Goal: Task Accomplishment & Management: Use online tool/utility

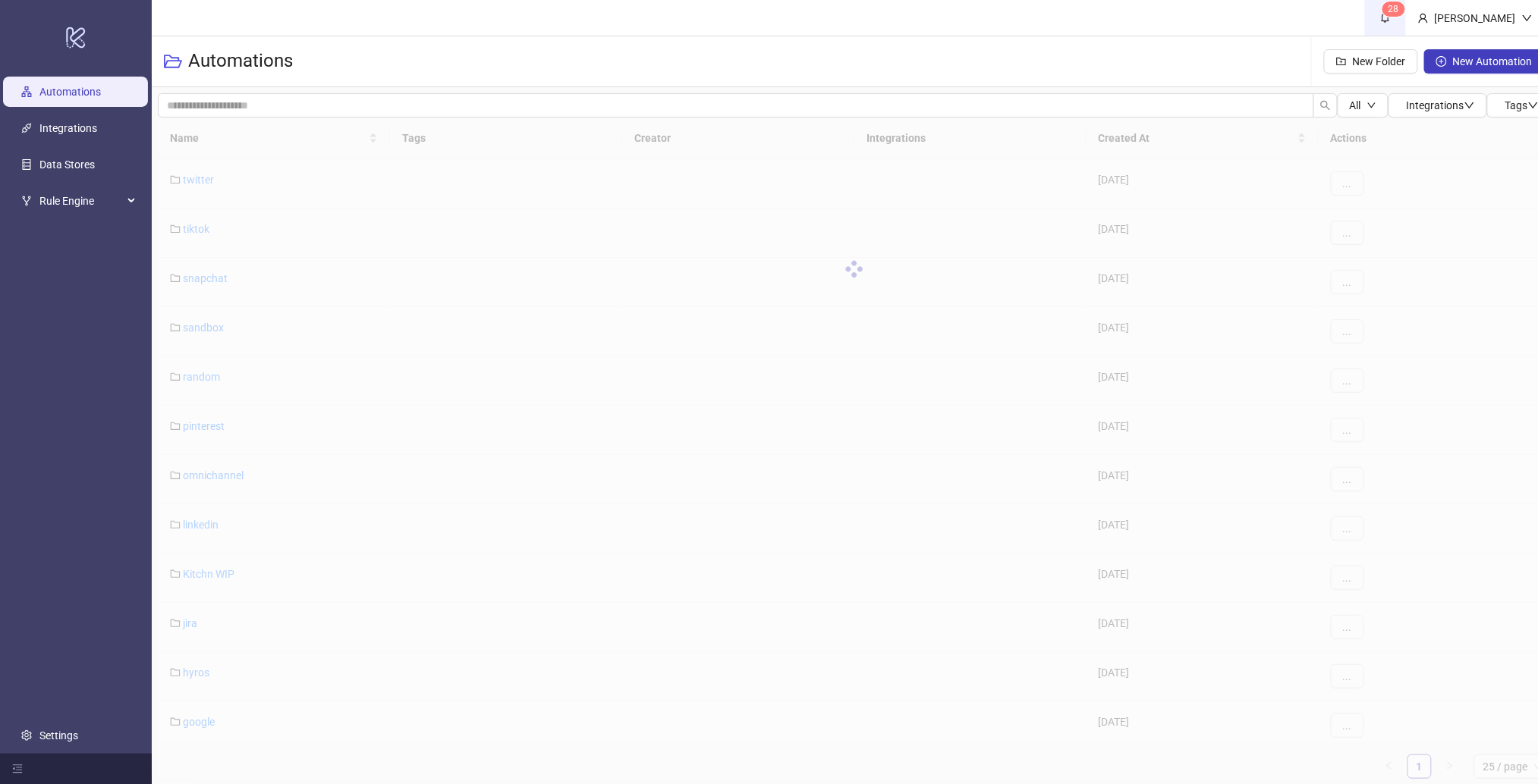
click at [1401, 15] on sup "2 8" at bounding box center [1395, 10] width 23 height 15
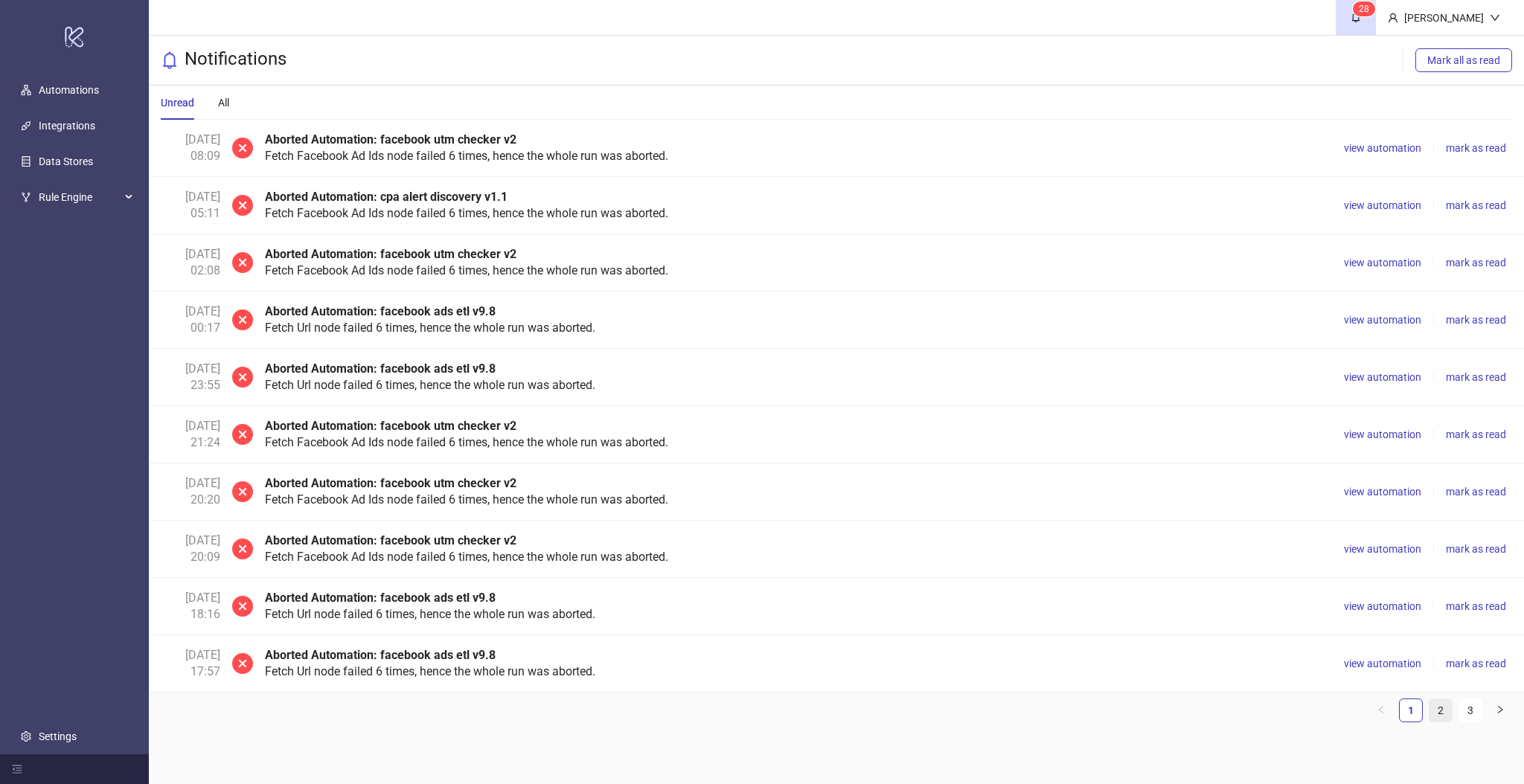
click at [1441, 718] on link "2" at bounding box center [1441, 710] width 23 height 23
click at [1493, 712] on button "button" at bounding box center [1499, 709] width 24 height 24
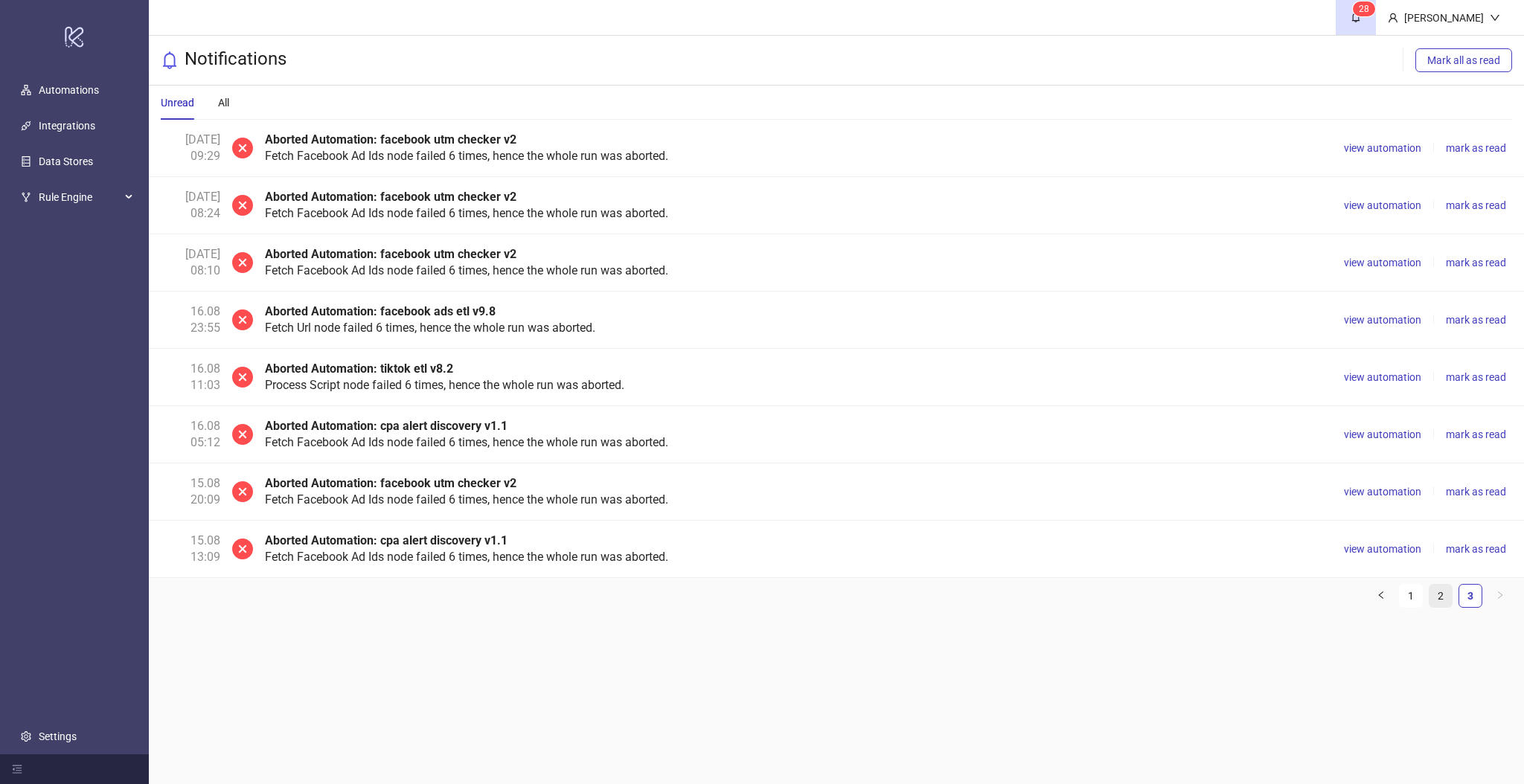
click at [1436, 592] on link "2" at bounding box center [1441, 596] width 23 height 23
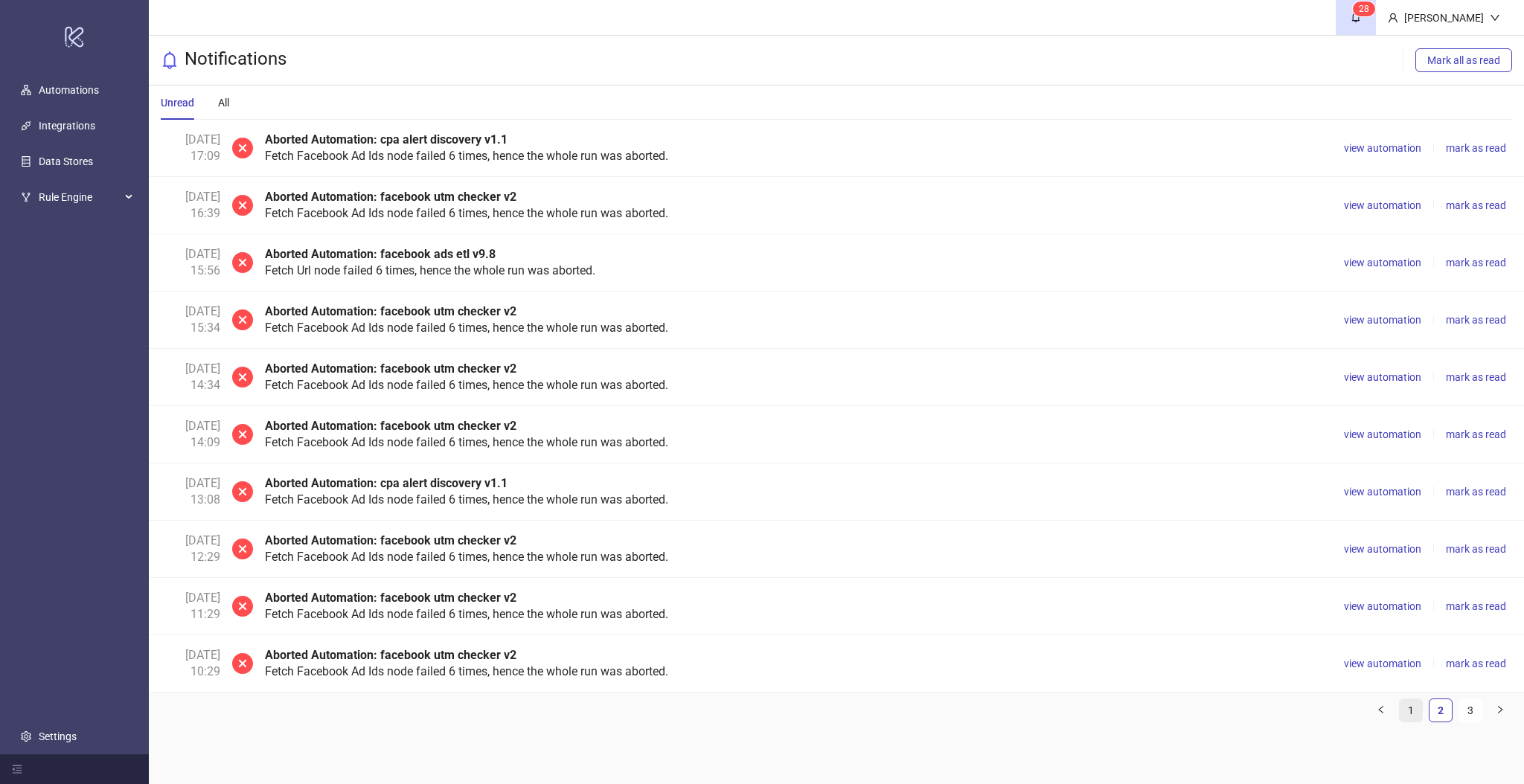
click at [1410, 719] on link "1" at bounding box center [1411, 710] width 23 height 23
click at [1463, 58] on span "Mark all as read" at bounding box center [1463, 60] width 73 height 12
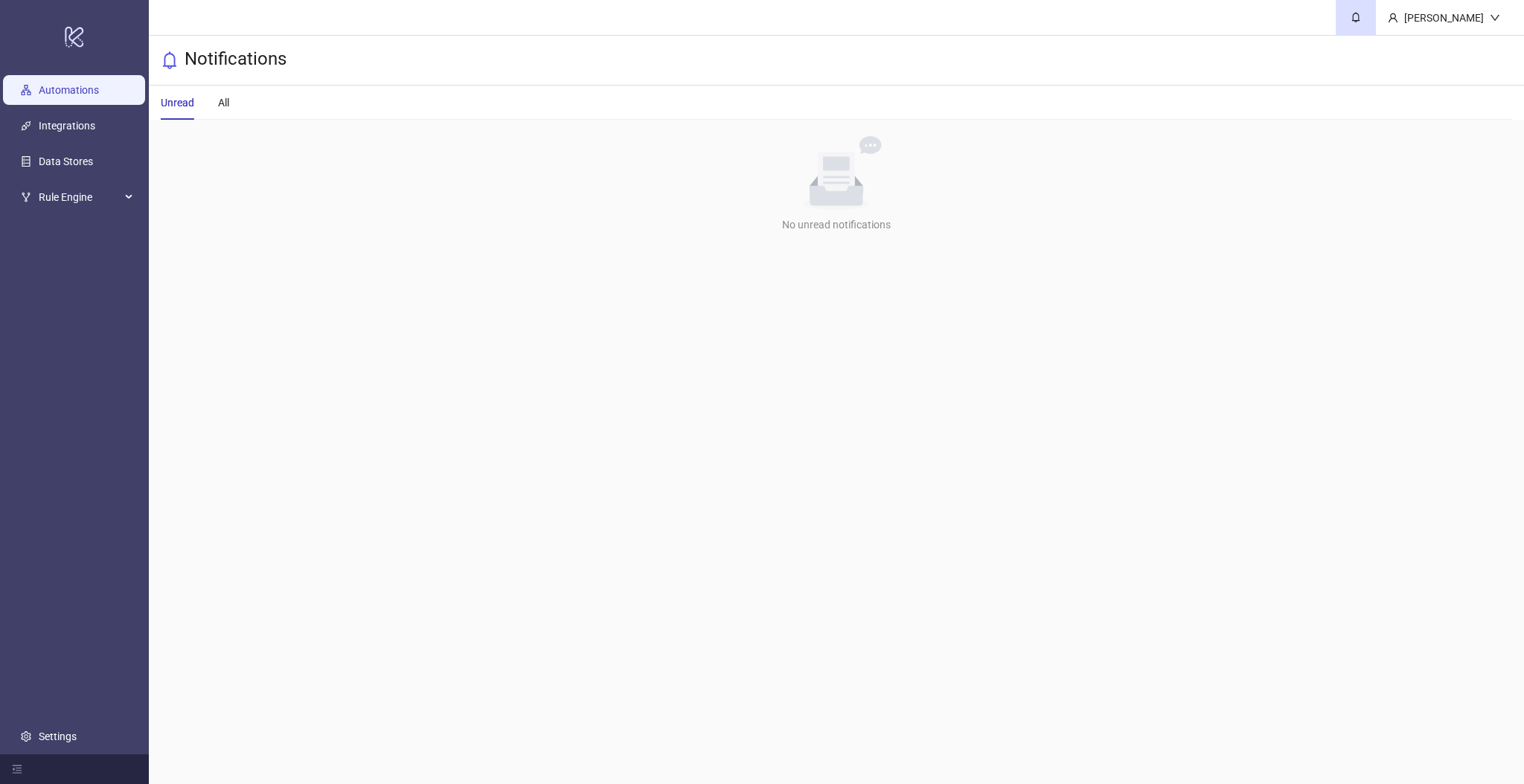
click at [64, 92] on link "Automations" at bounding box center [69, 91] width 60 height 12
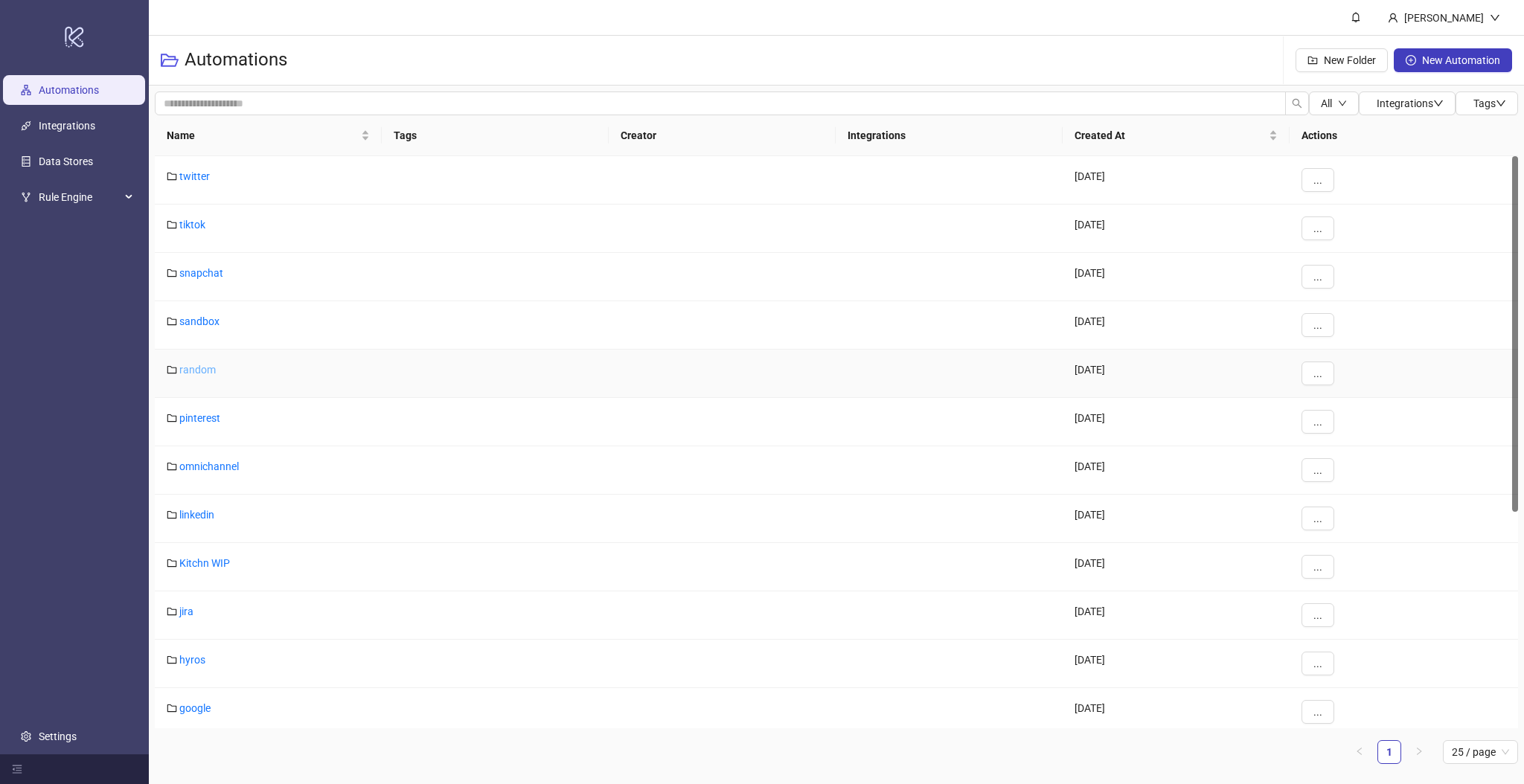
click at [193, 371] on link "random" at bounding box center [197, 370] width 37 height 12
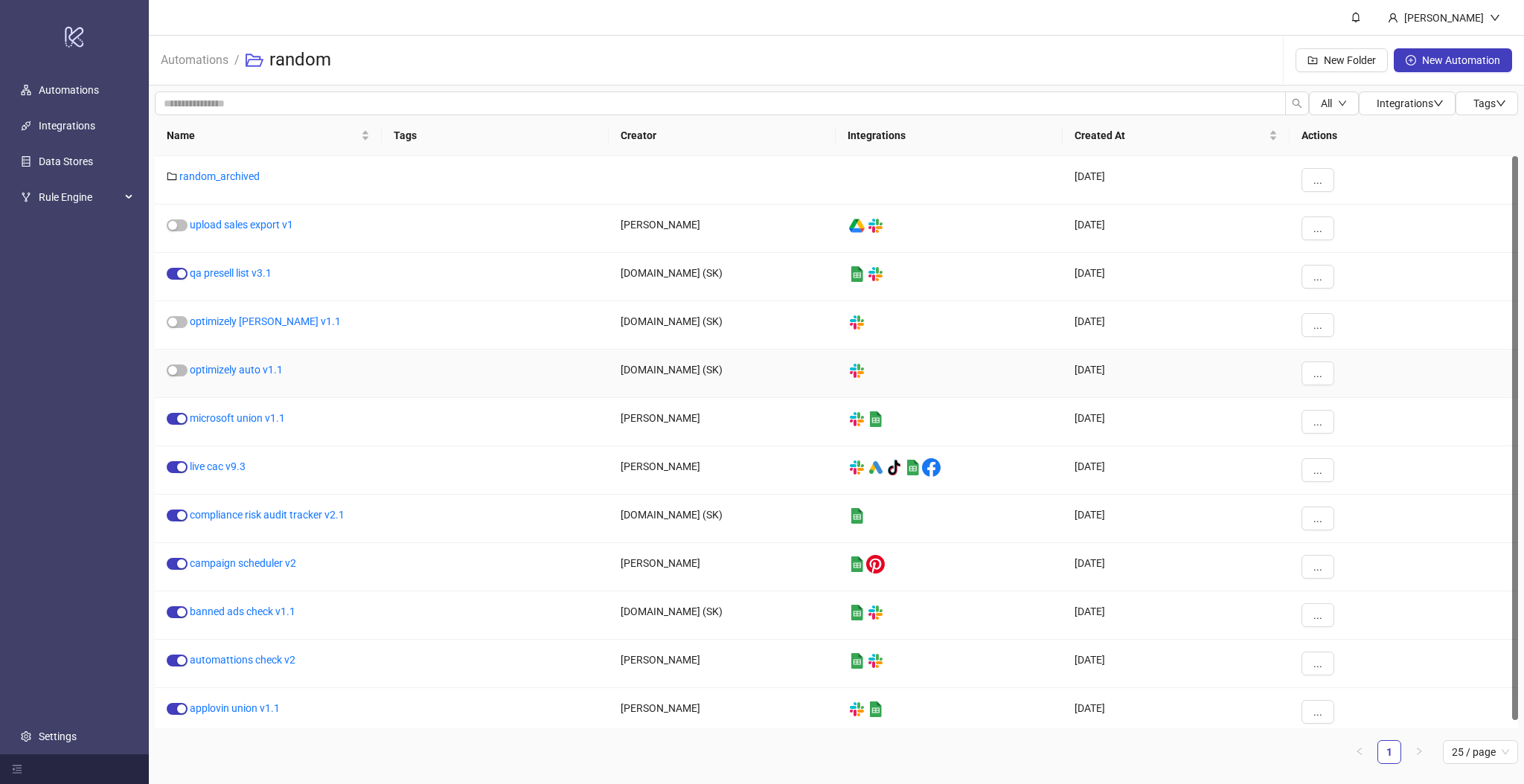
scroll to position [8, 0]
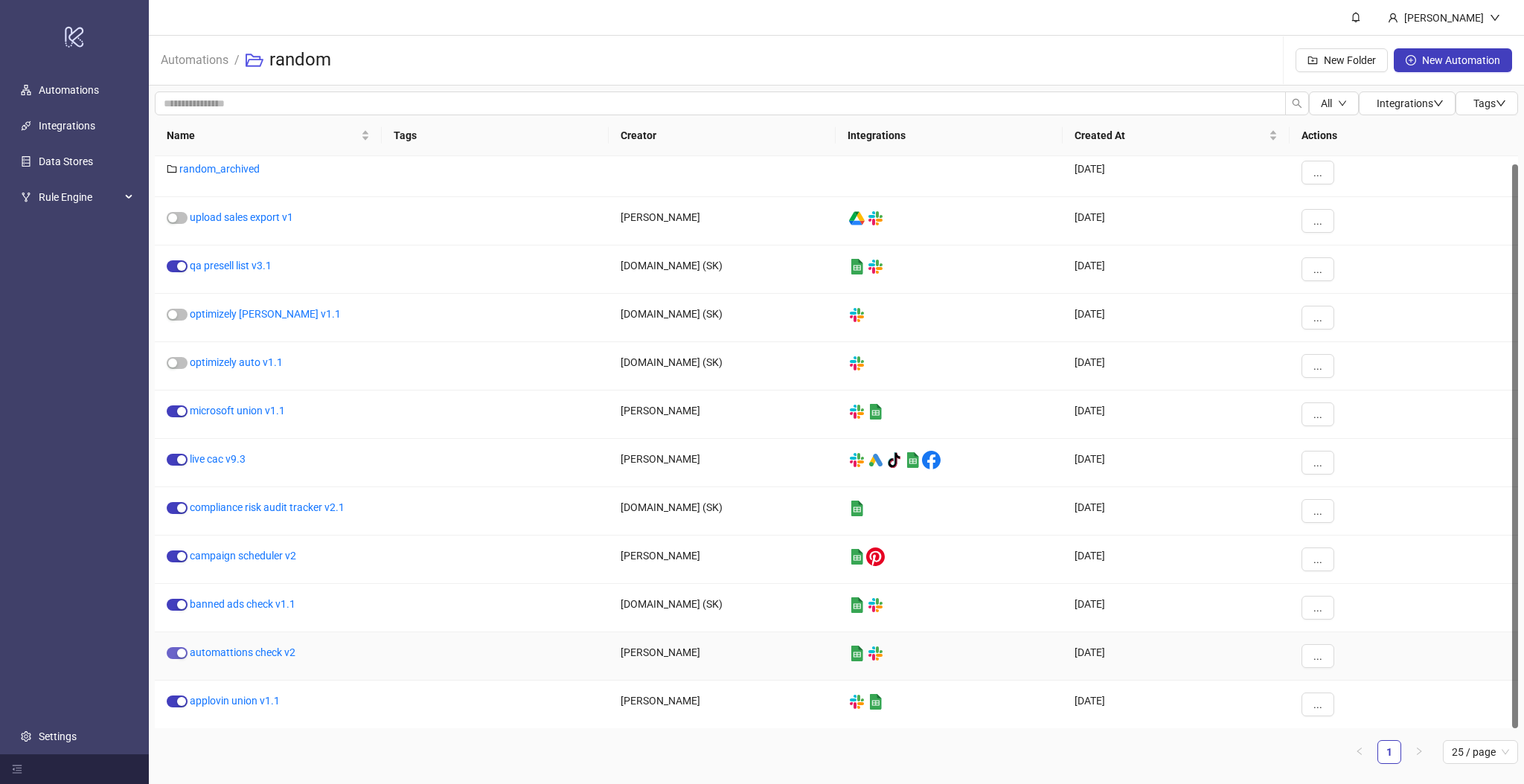
click at [180, 654] on div "button" at bounding box center [181, 653] width 8 height 8
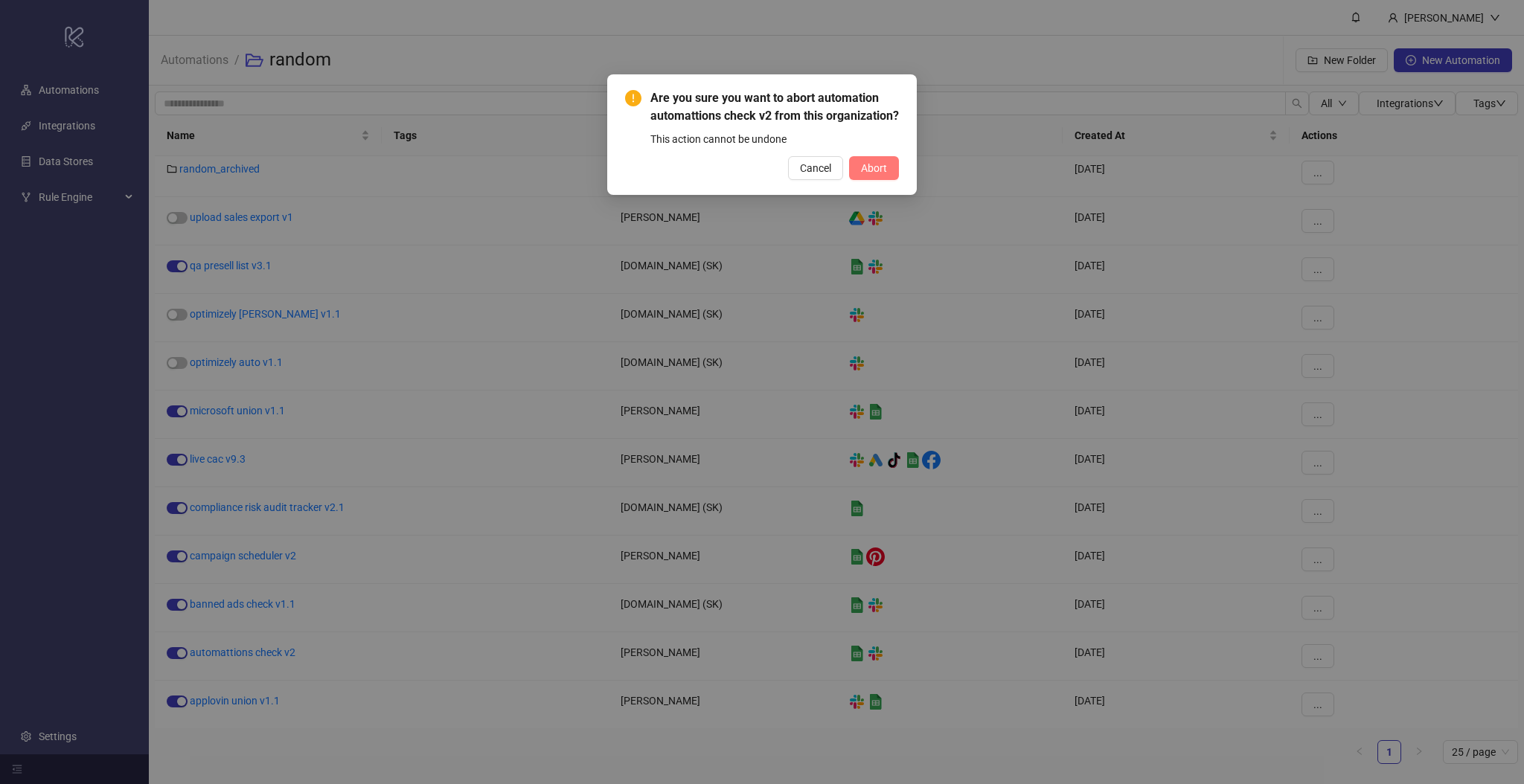
click at [879, 175] on span "Abort" at bounding box center [874, 168] width 26 height 12
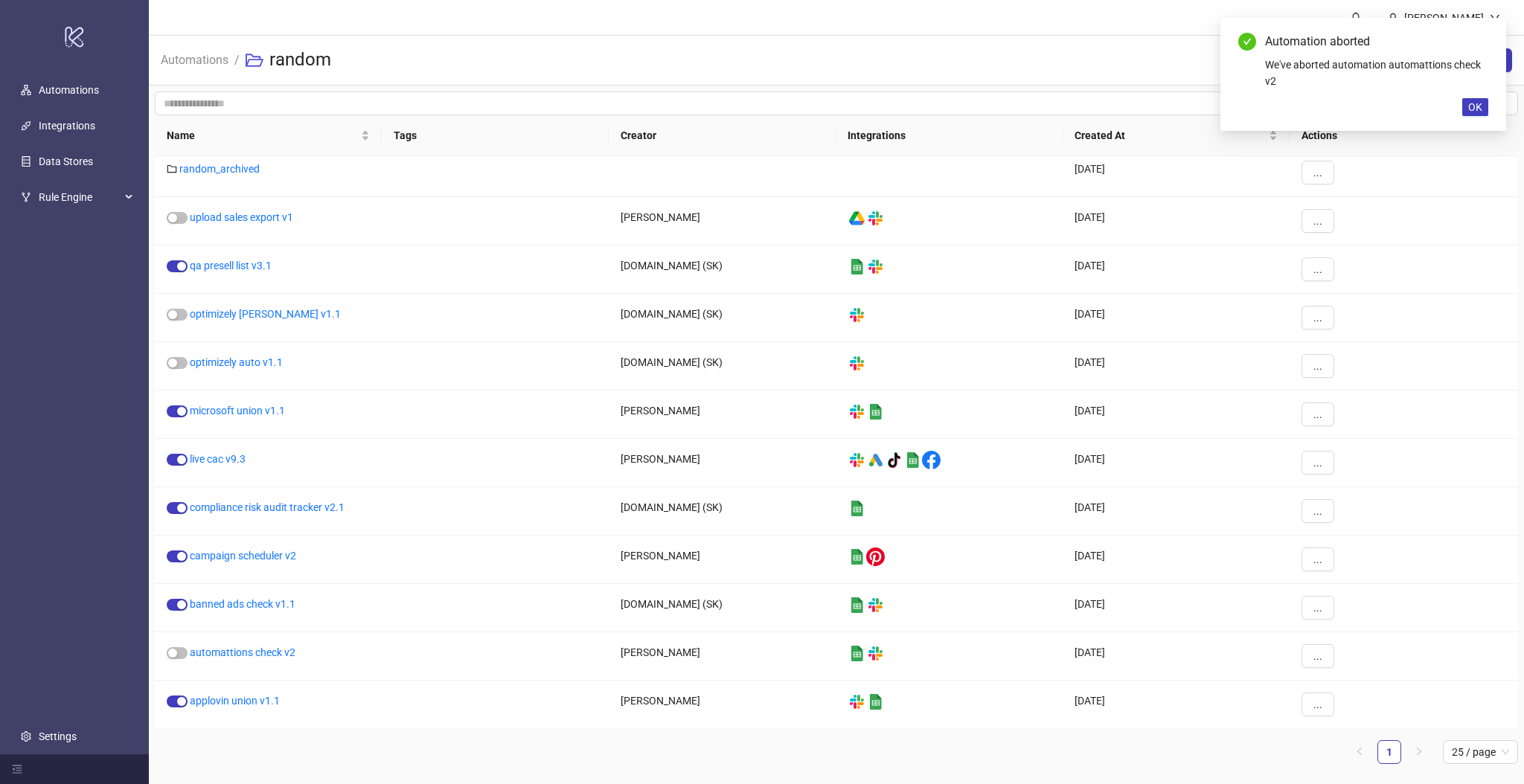
click at [528, 59] on div "Automations / random New Folder New Automation" at bounding box center [836, 60] width 1375 height 50
click at [1473, 108] on span "OK" at bounding box center [1475, 107] width 14 height 12
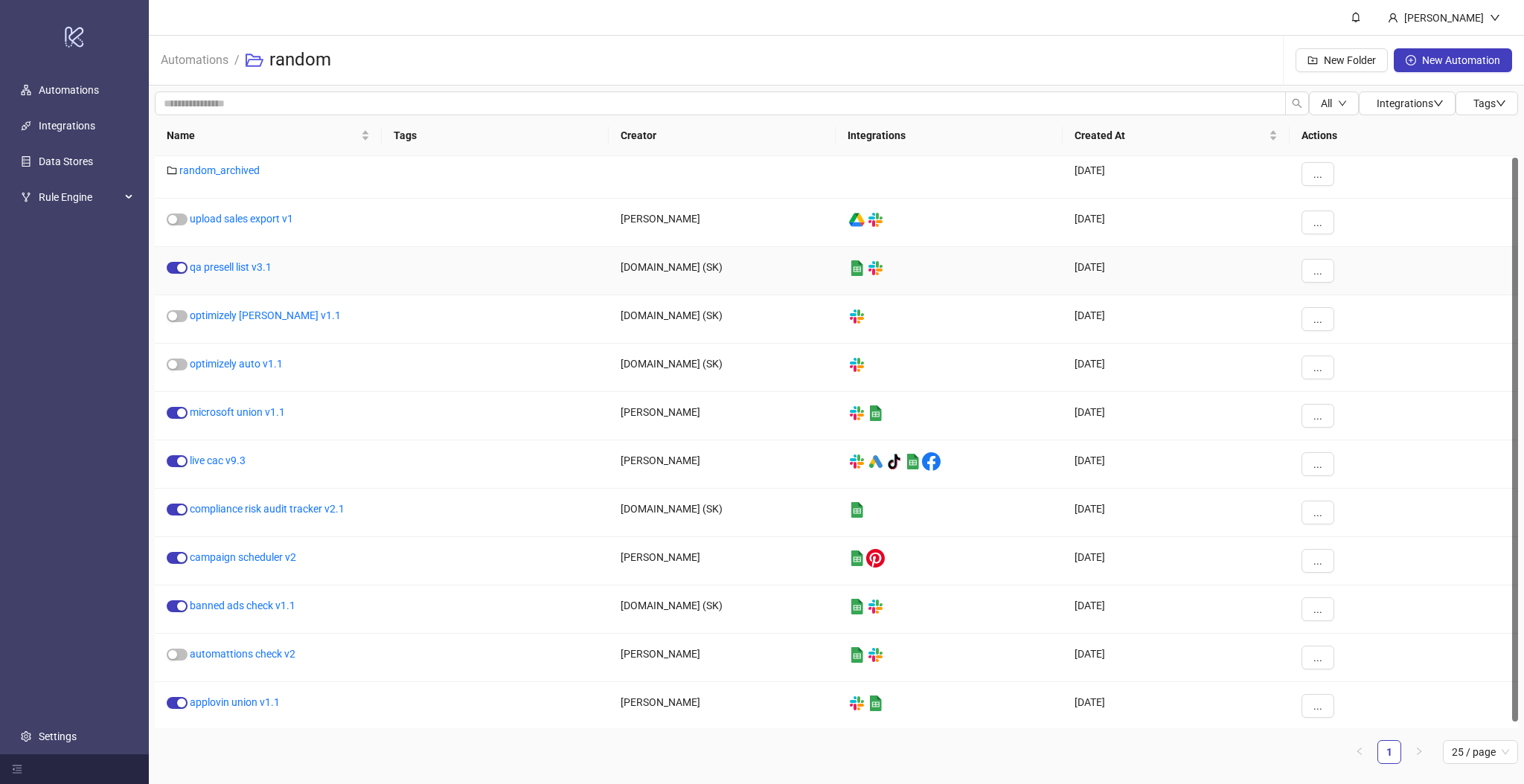
scroll to position [0, 0]
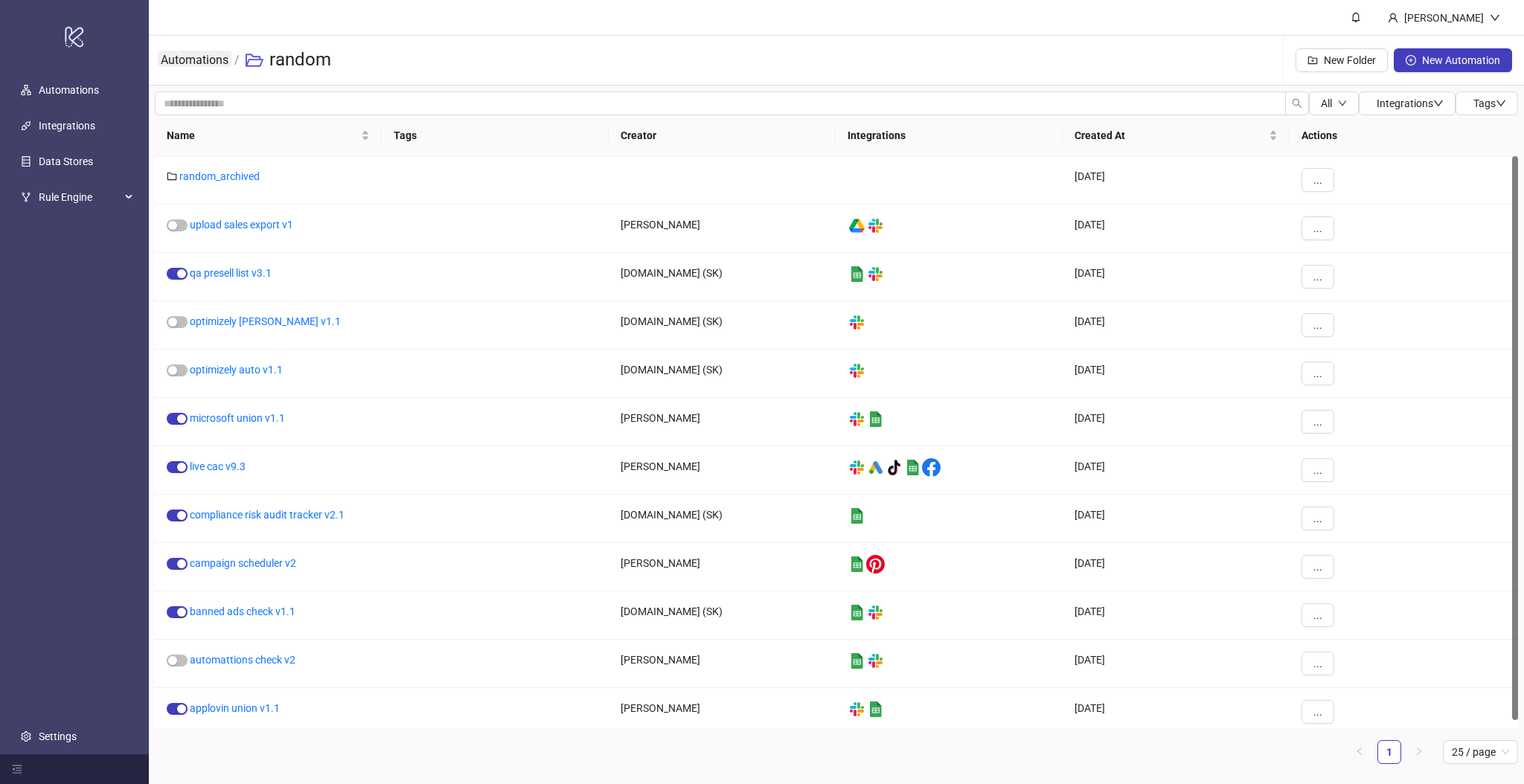
click at [192, 67] on link "Automations" at bounding box center [194, 58] width 74 height 16
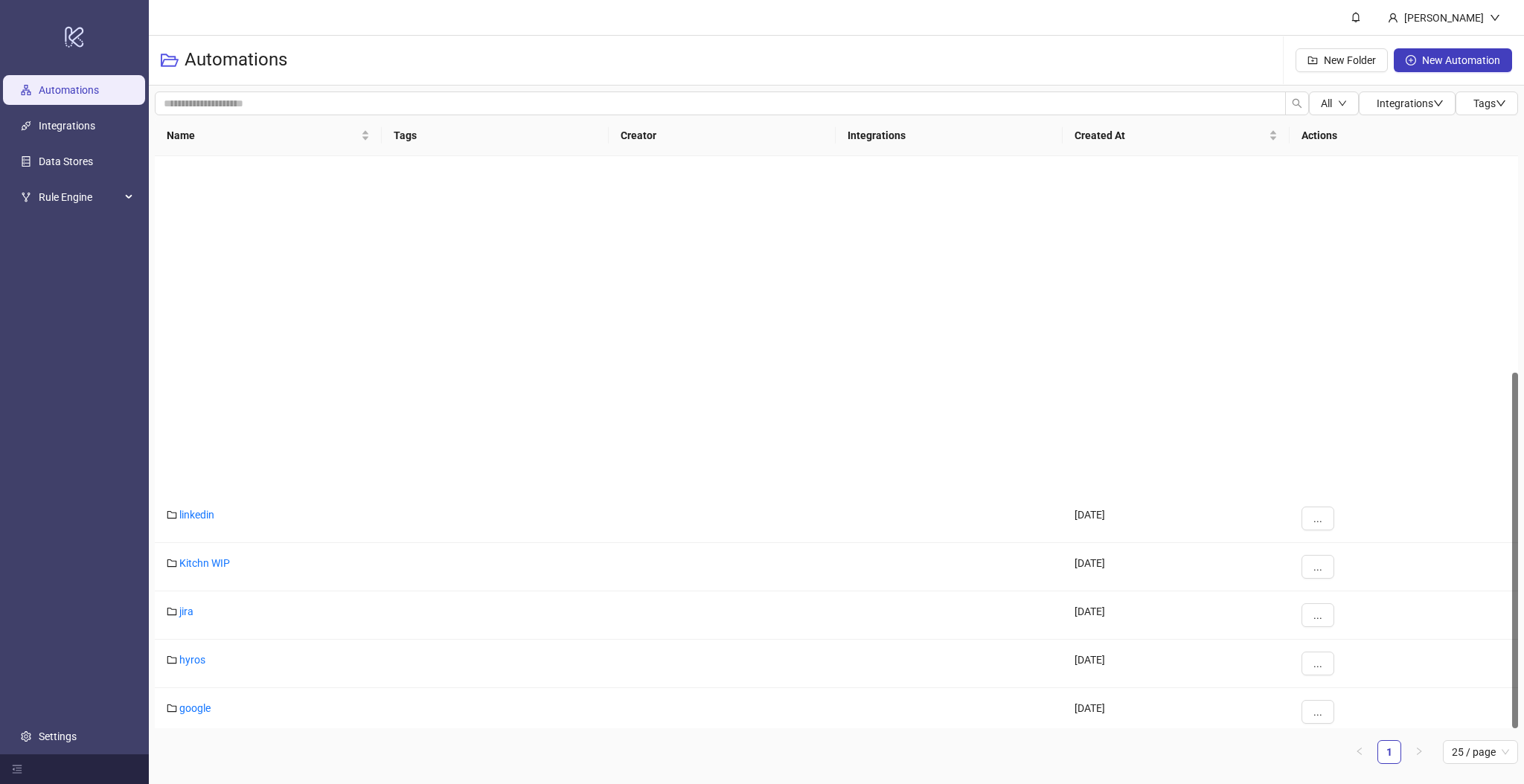
scroll to position [346, 0]
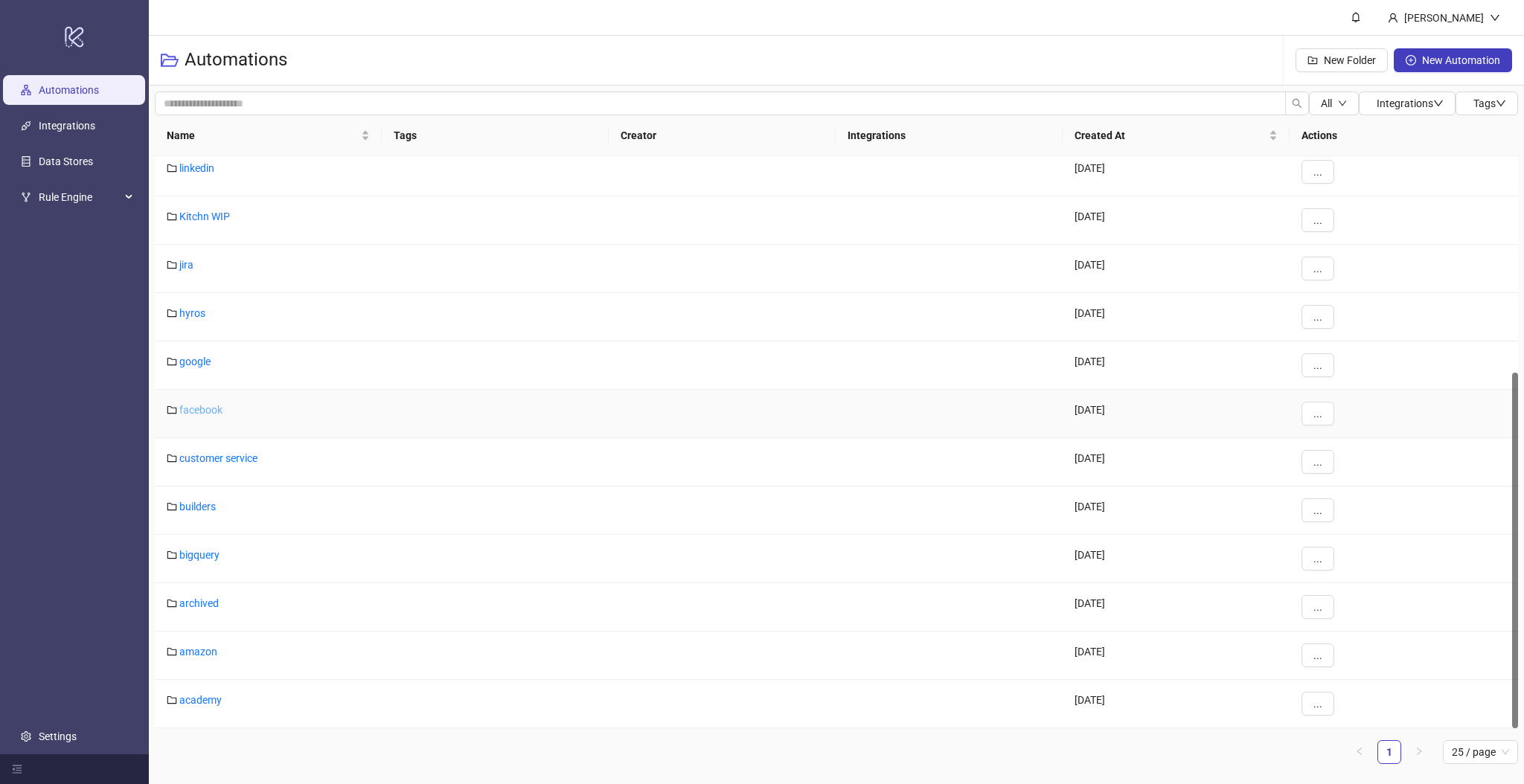
click at [199, 410] on link "facebook" at bounding box center [201, 409] width 43 height 12
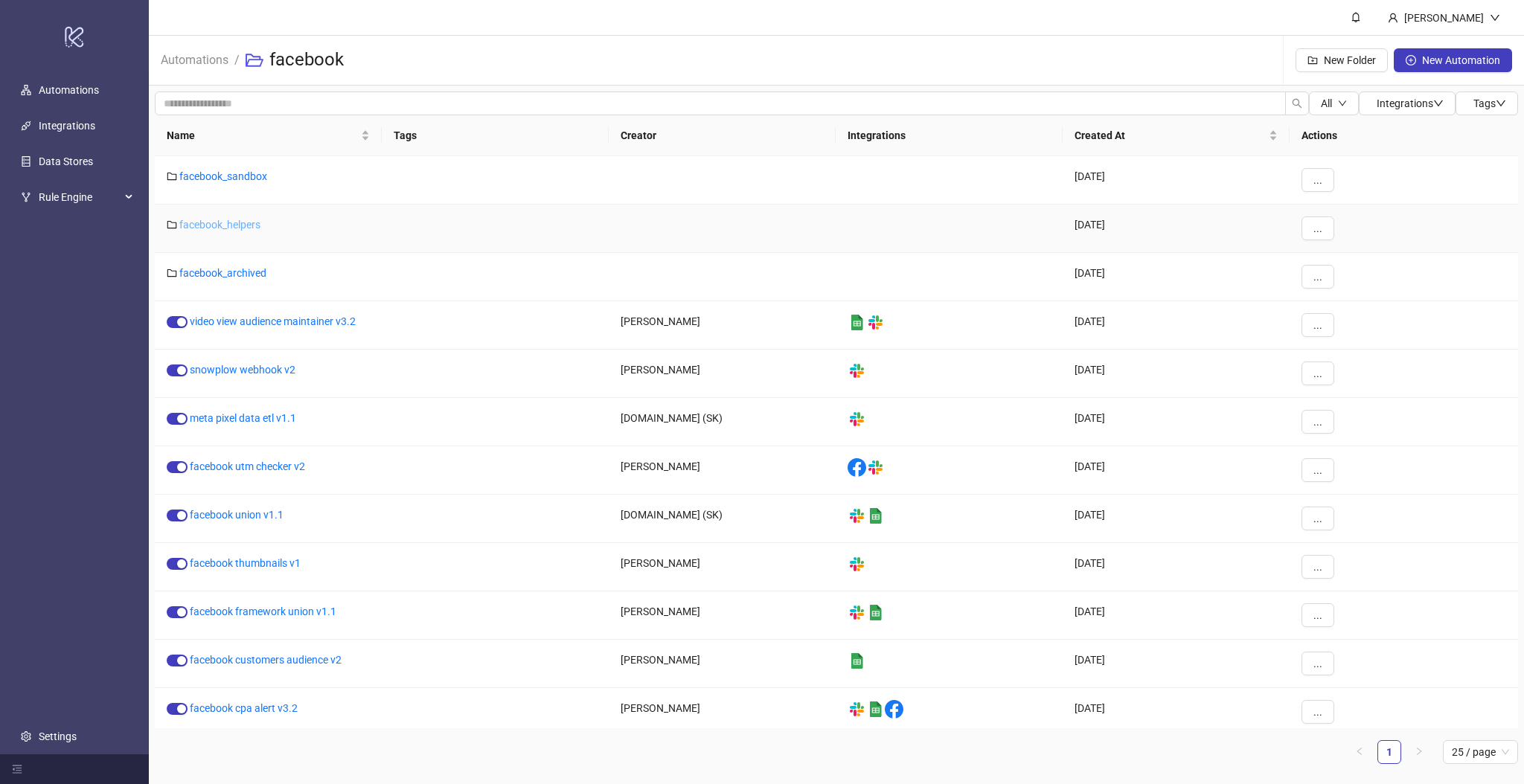
click at [221, 220] on link "facebook_helpers" at bounding box center [220, 225] width 81 height 12
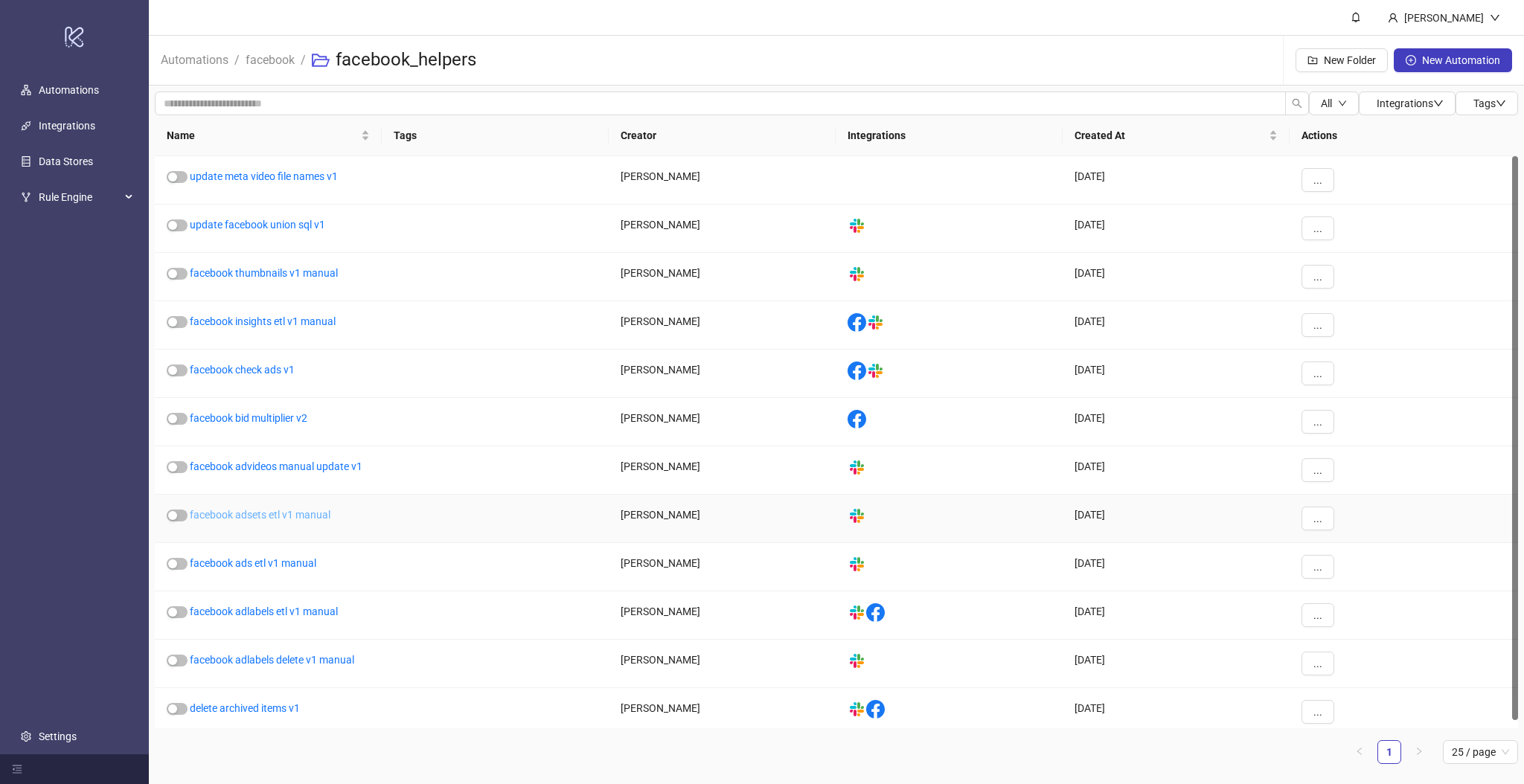
scroll to position [8, 0]
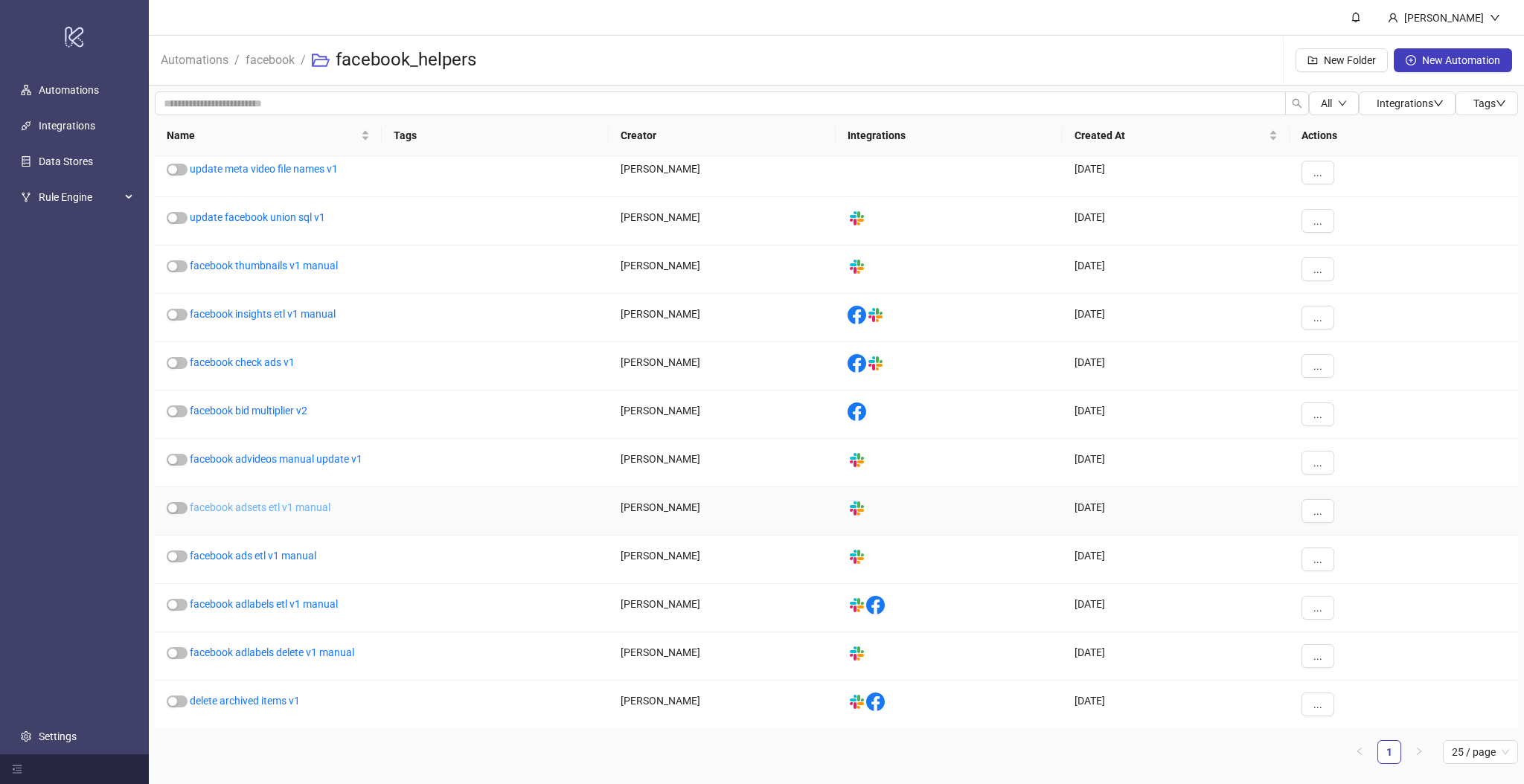
click at [260, 506] on link "facebook adsets etl v1 manual" at bounding box center [260, 507] width 141 height 12
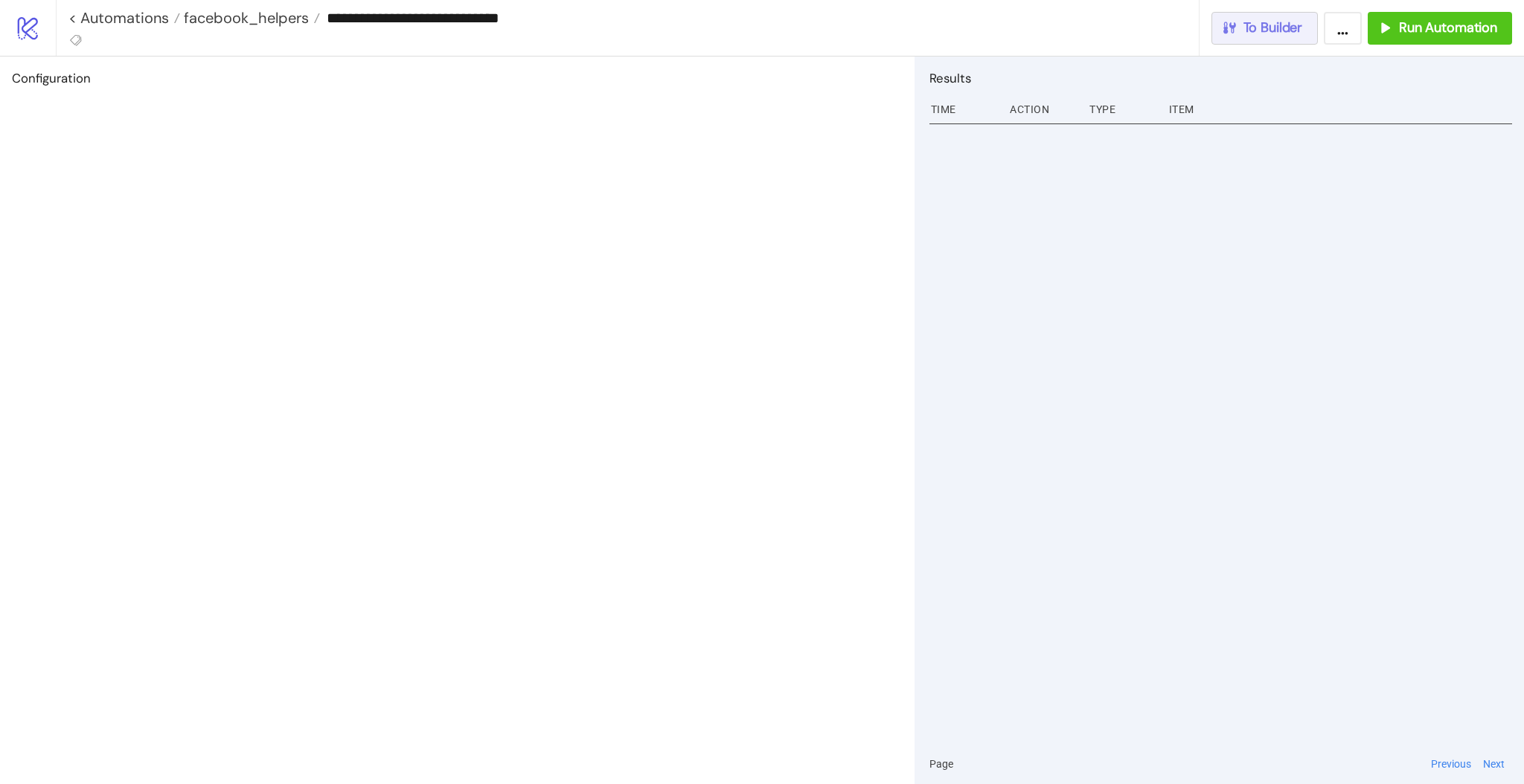
click at [1275, 37] on button "To Builder" at bounding box center [1265, 28] width 108 height 33
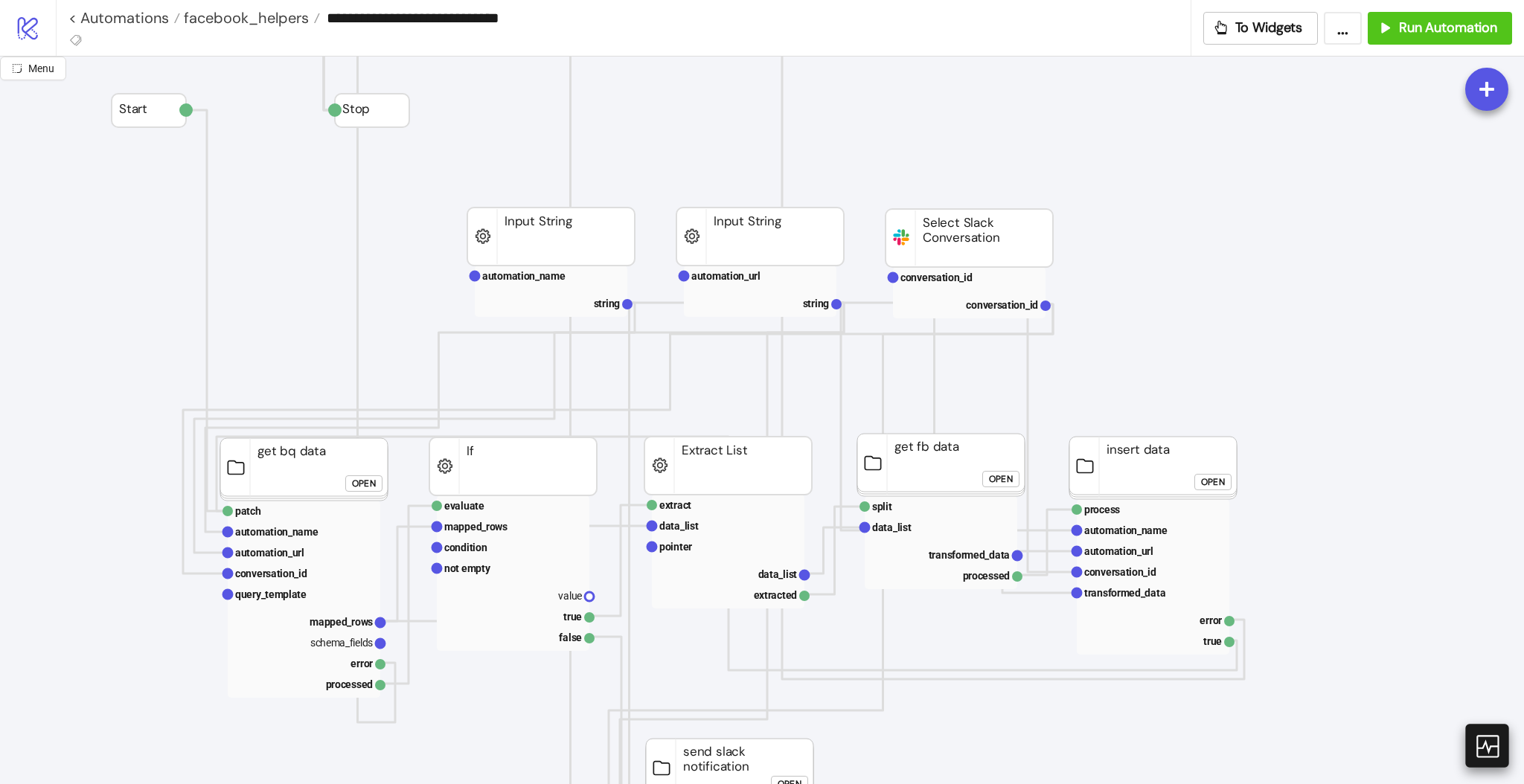
click at [1491, 746] on icon at bounding box center [1487, 746] width 23 height 23
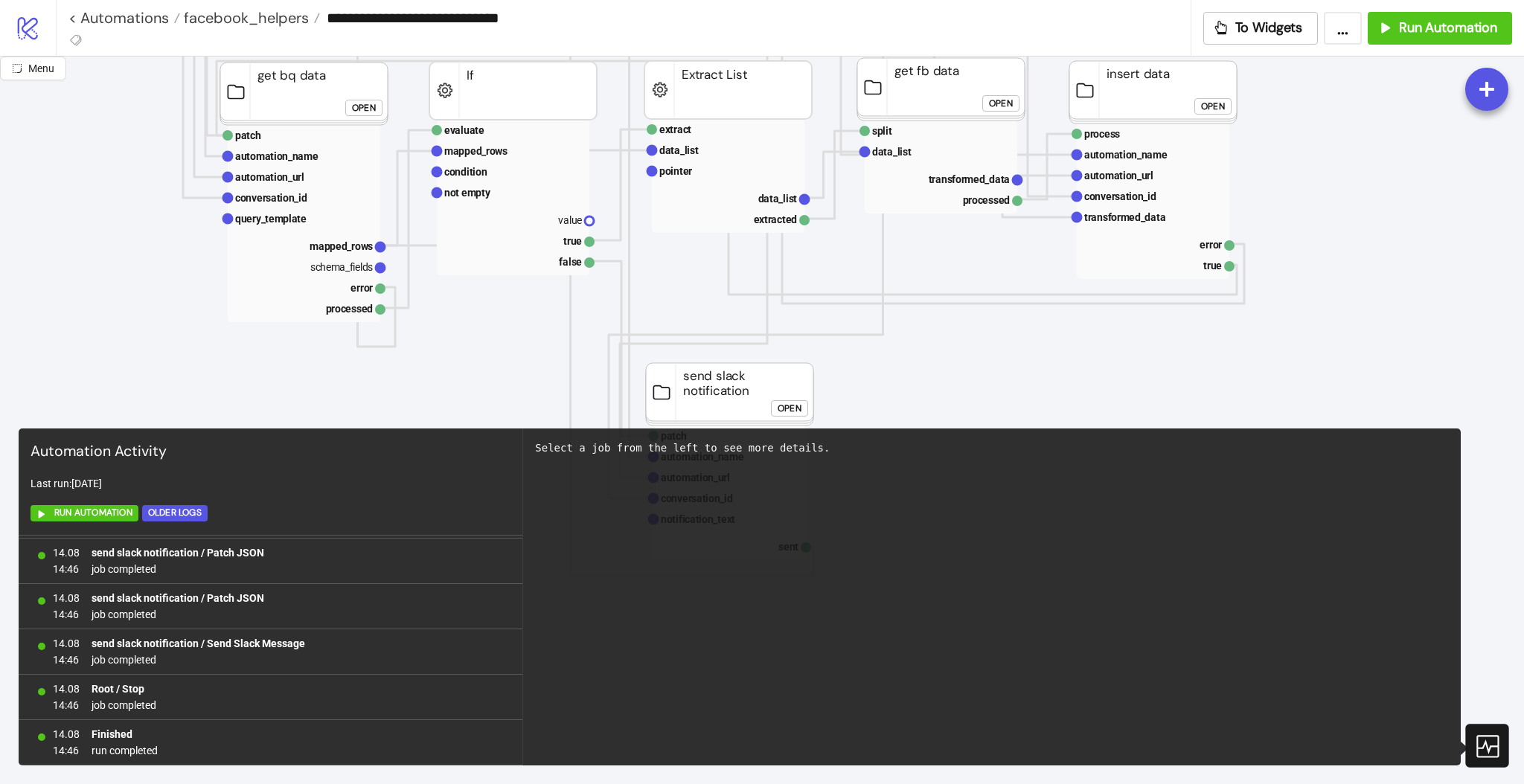
scroll to position [378, 0]
click at [337, 240] on text "mapped_rows" at bounding box center [341, 243] width 63 height 12
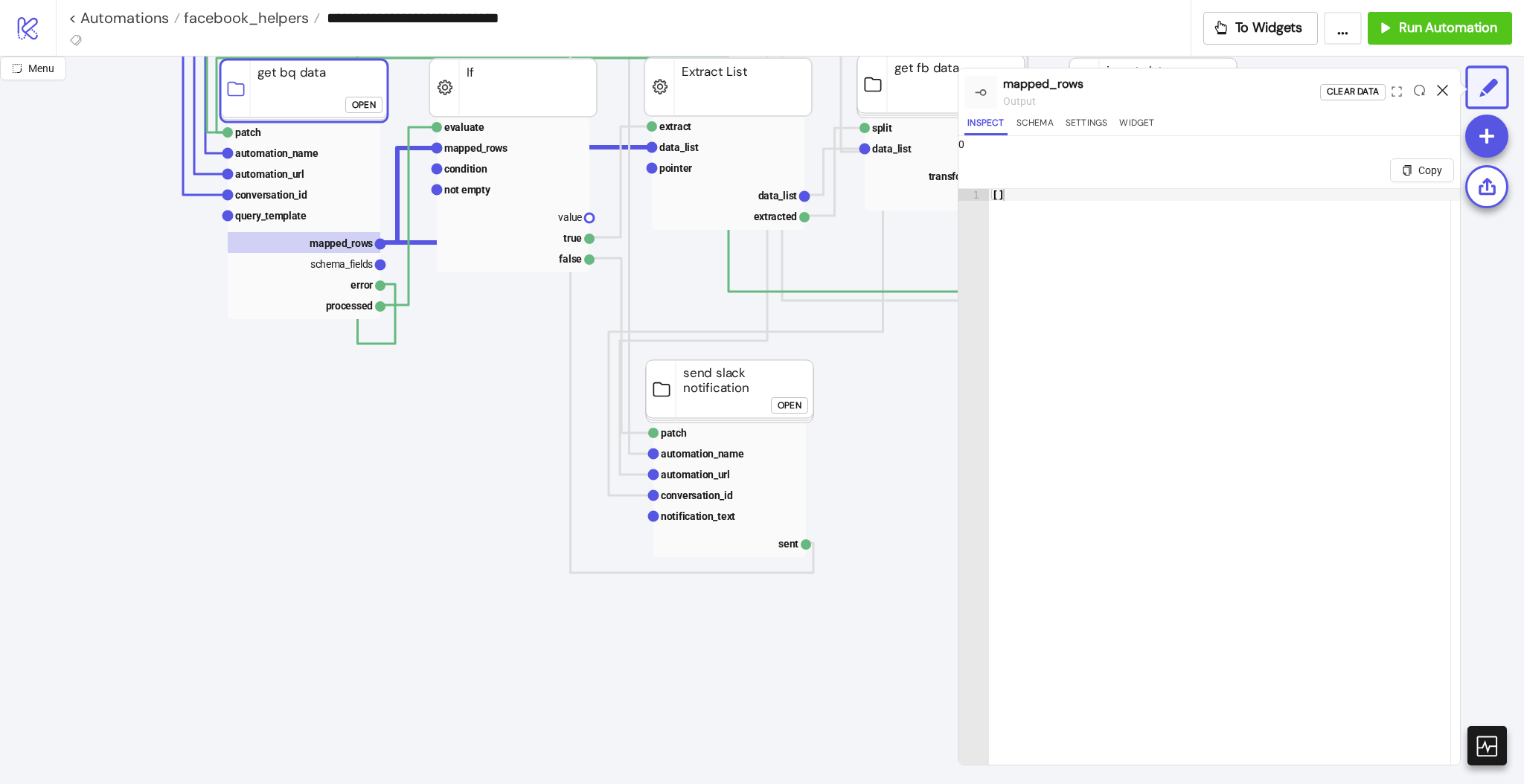
click at [1442, 90] on icon at bounding box center [1443, 91] width 11 height 11
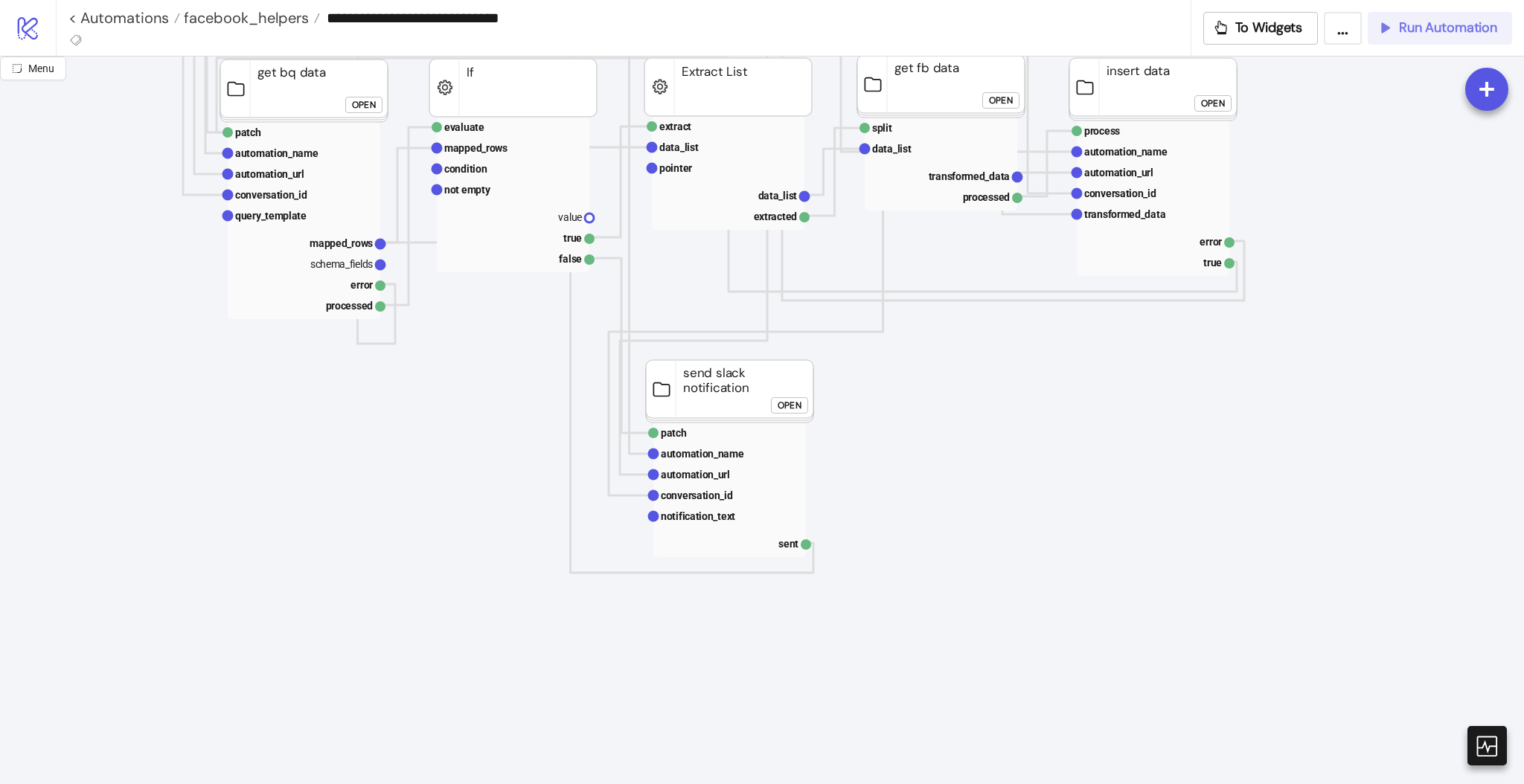
click at [1434, 33] on span "Run Automation" at bounding box center [1449, 28] width 98 height 17
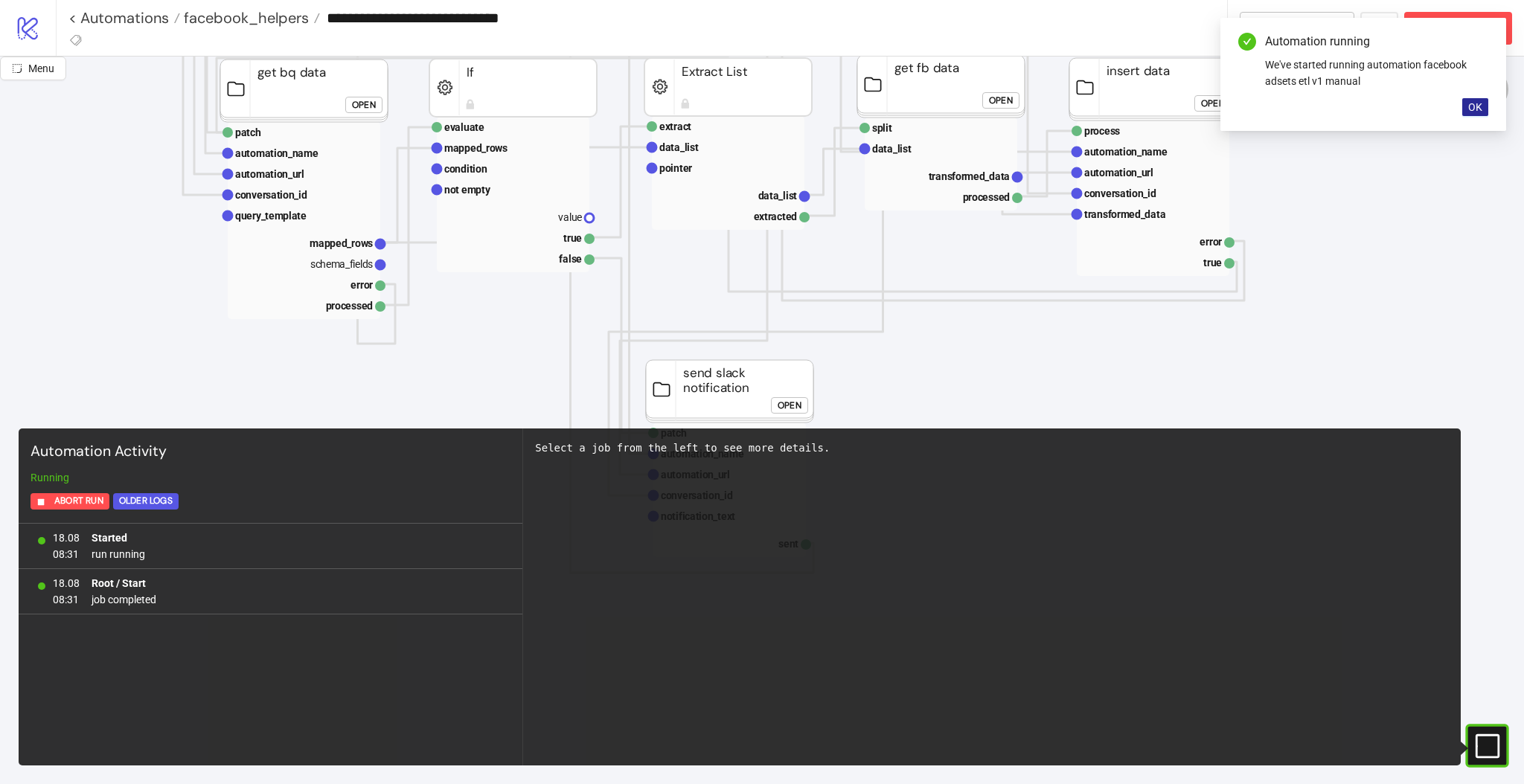
click at [1482, 106] on button "OK" at bounding box center [1476, 107] width 26 height 18
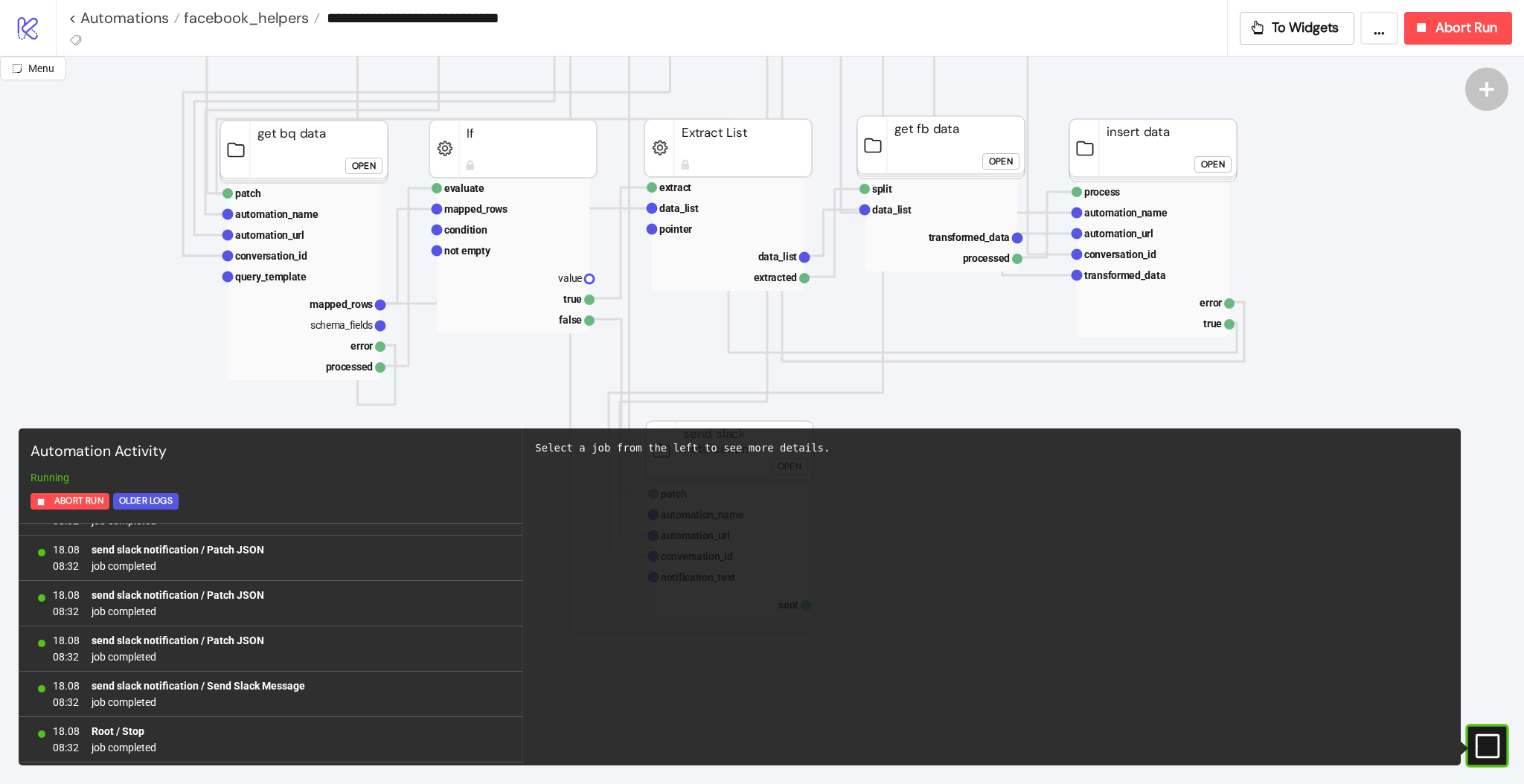
scroll to position [0, 0]
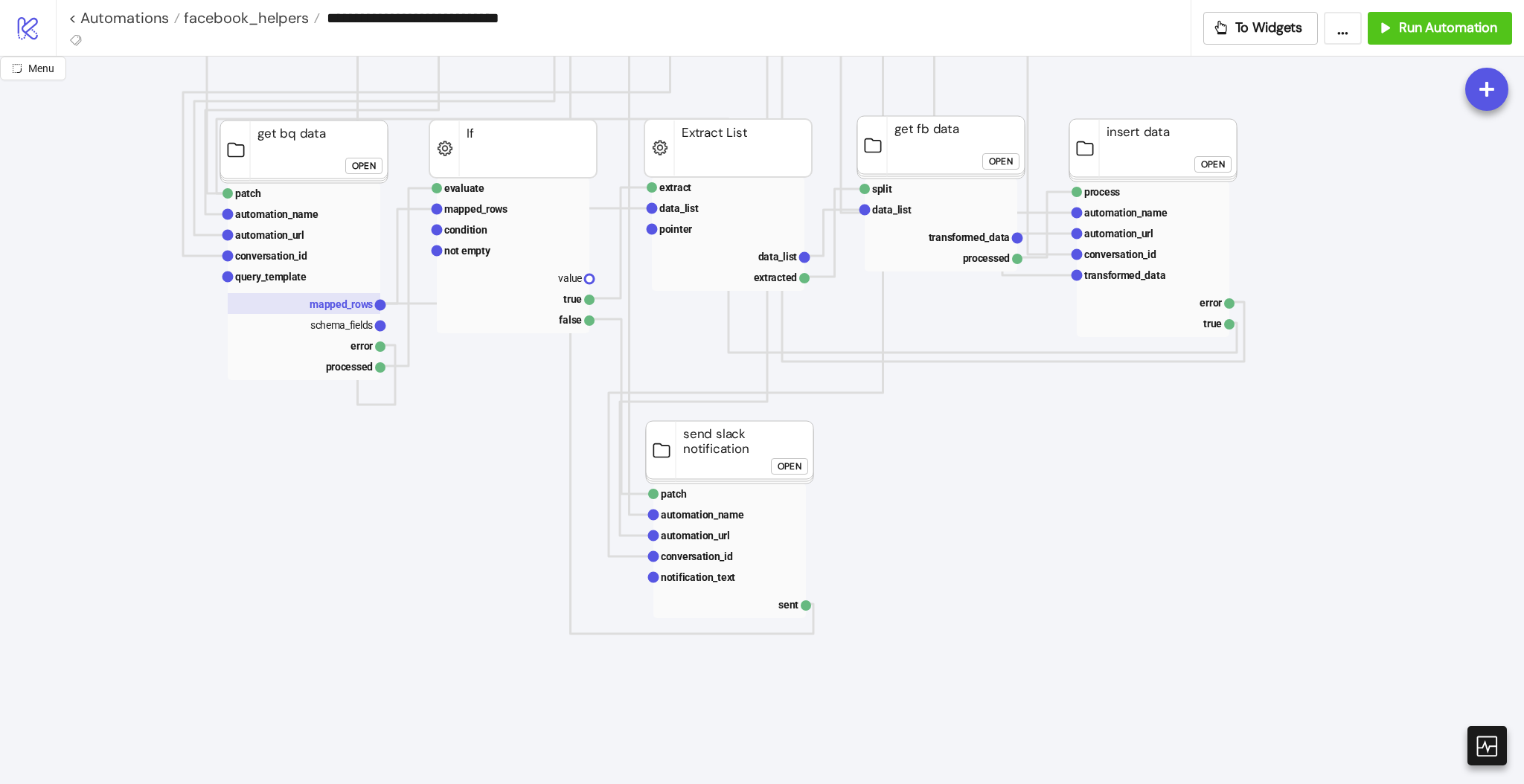
click at [338, 306] on text "mapped_rows" at bounding box center [341, 304] width 63 height 12
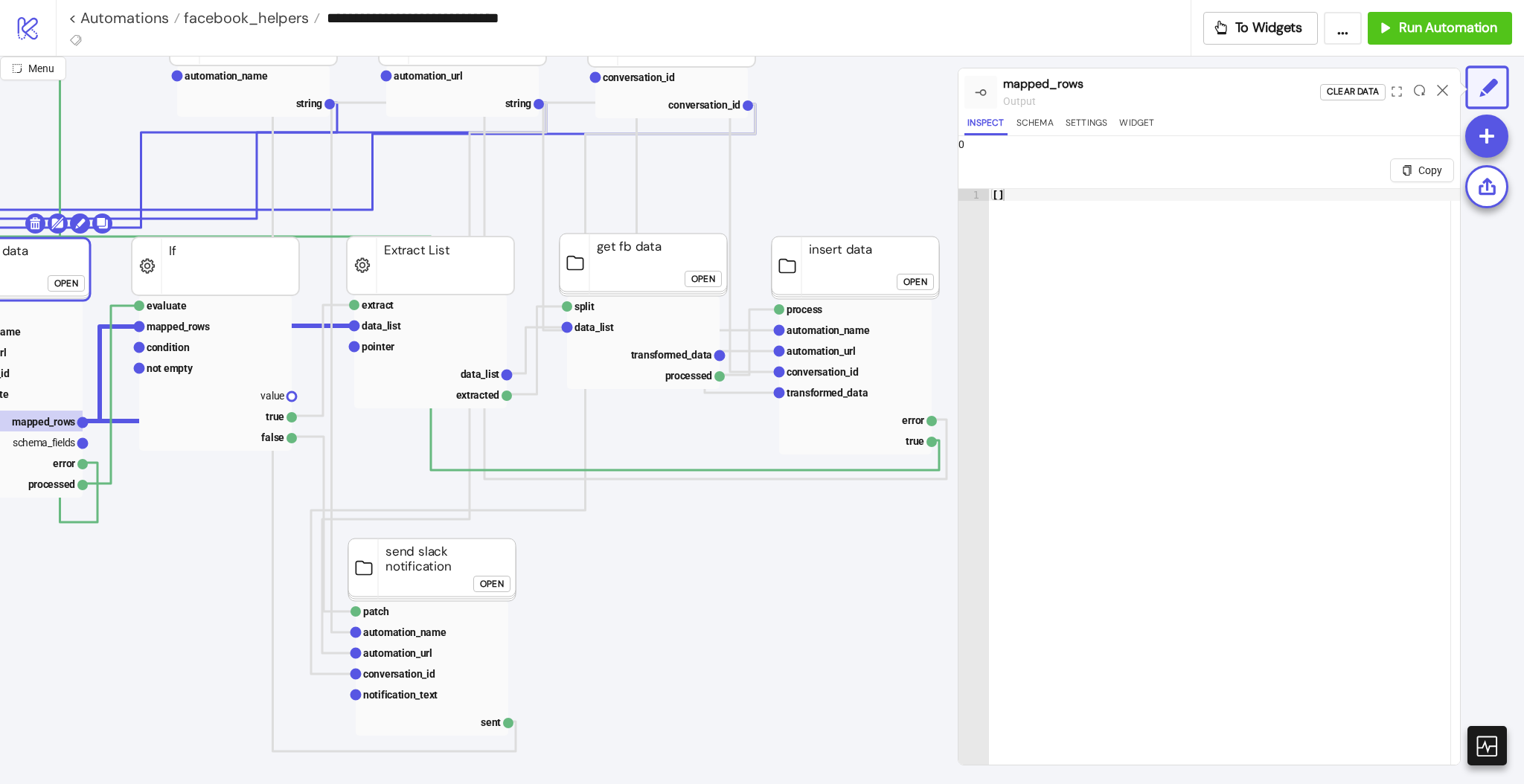
scroll to position [200, 302]
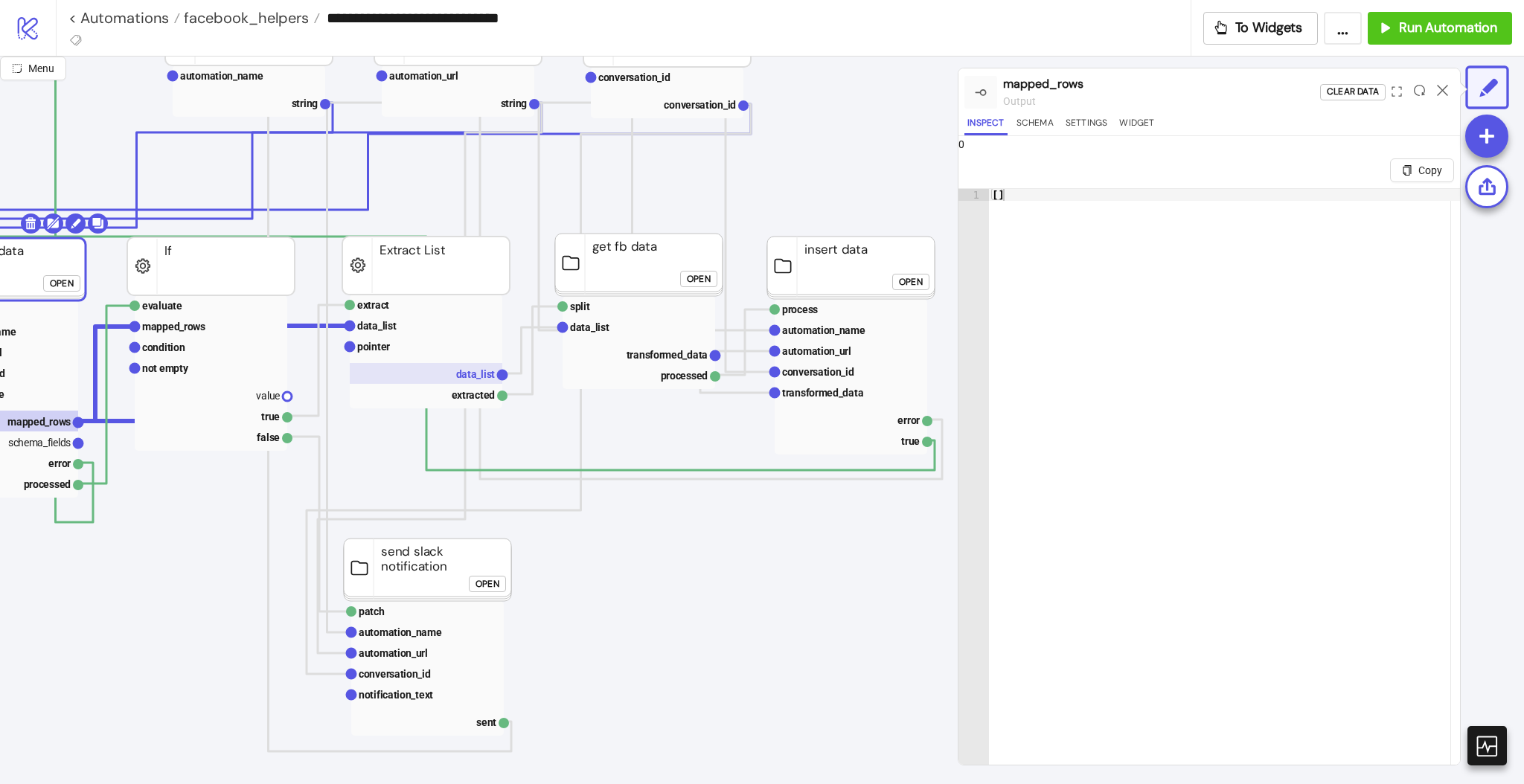
click at [477, 381] on rect at bounding box center [427, 374] width 153 height 21
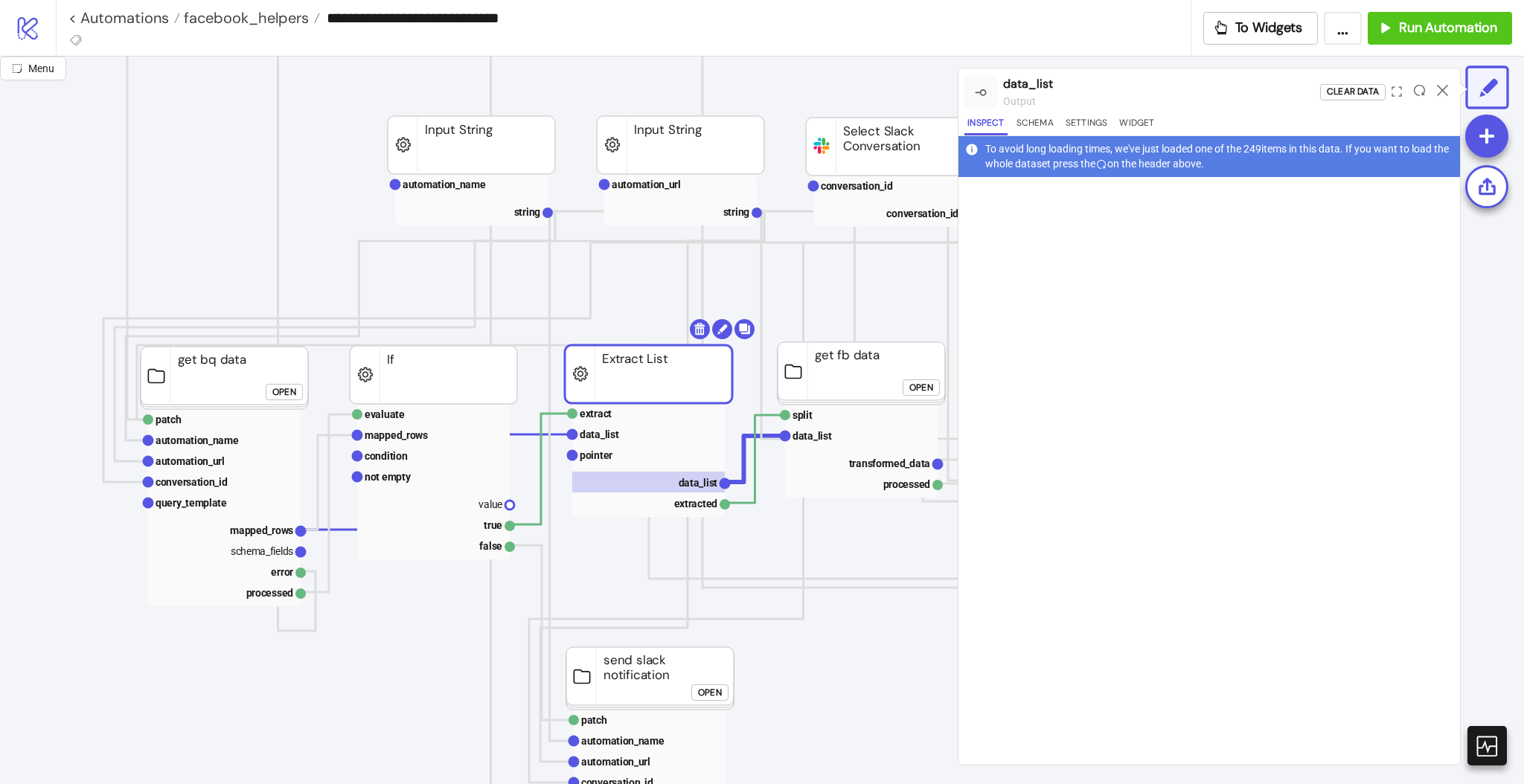
scroll to position [108, 79]
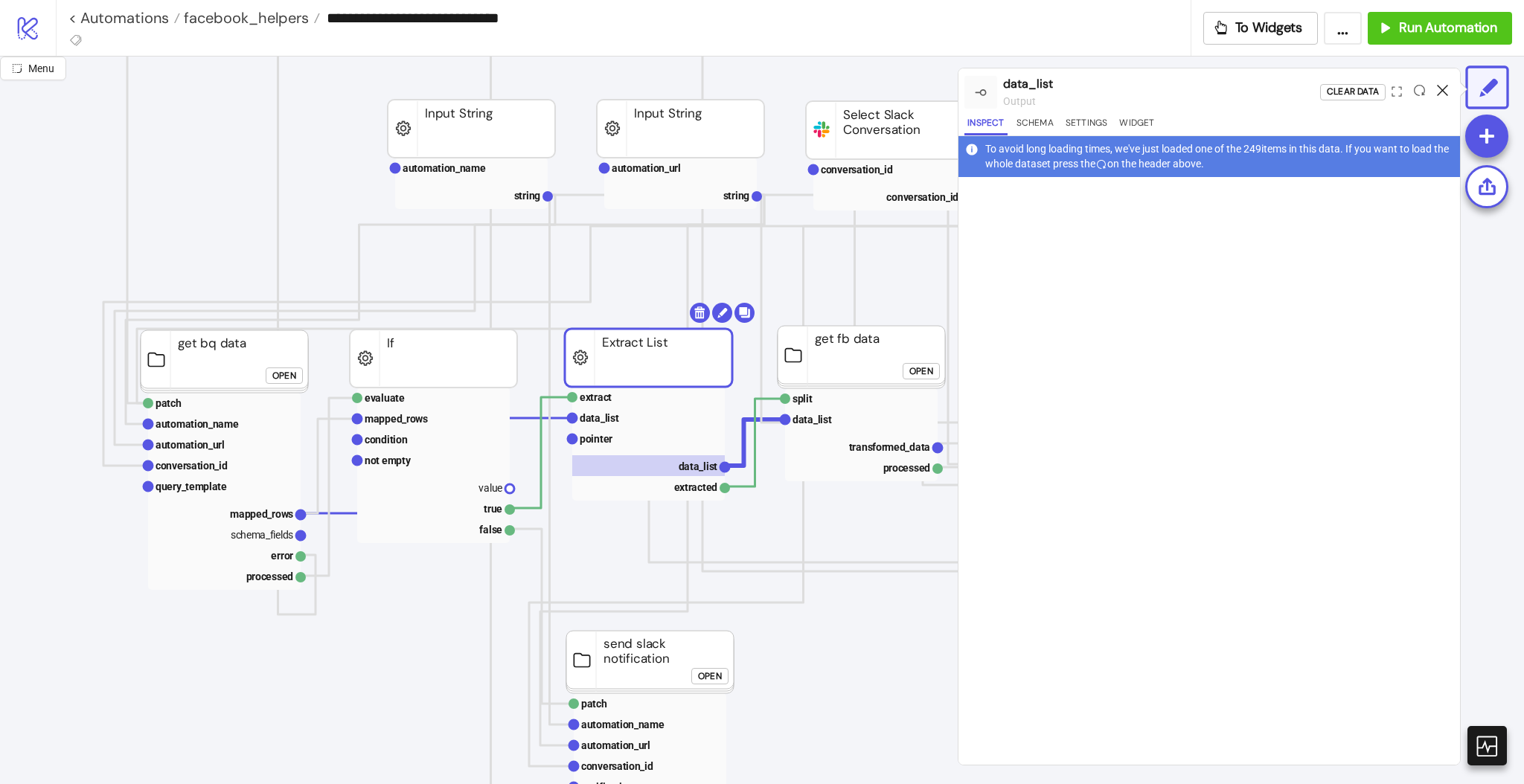
click at [1438, 88] on icon at bounding box center [1443, 91] width 11 height 11
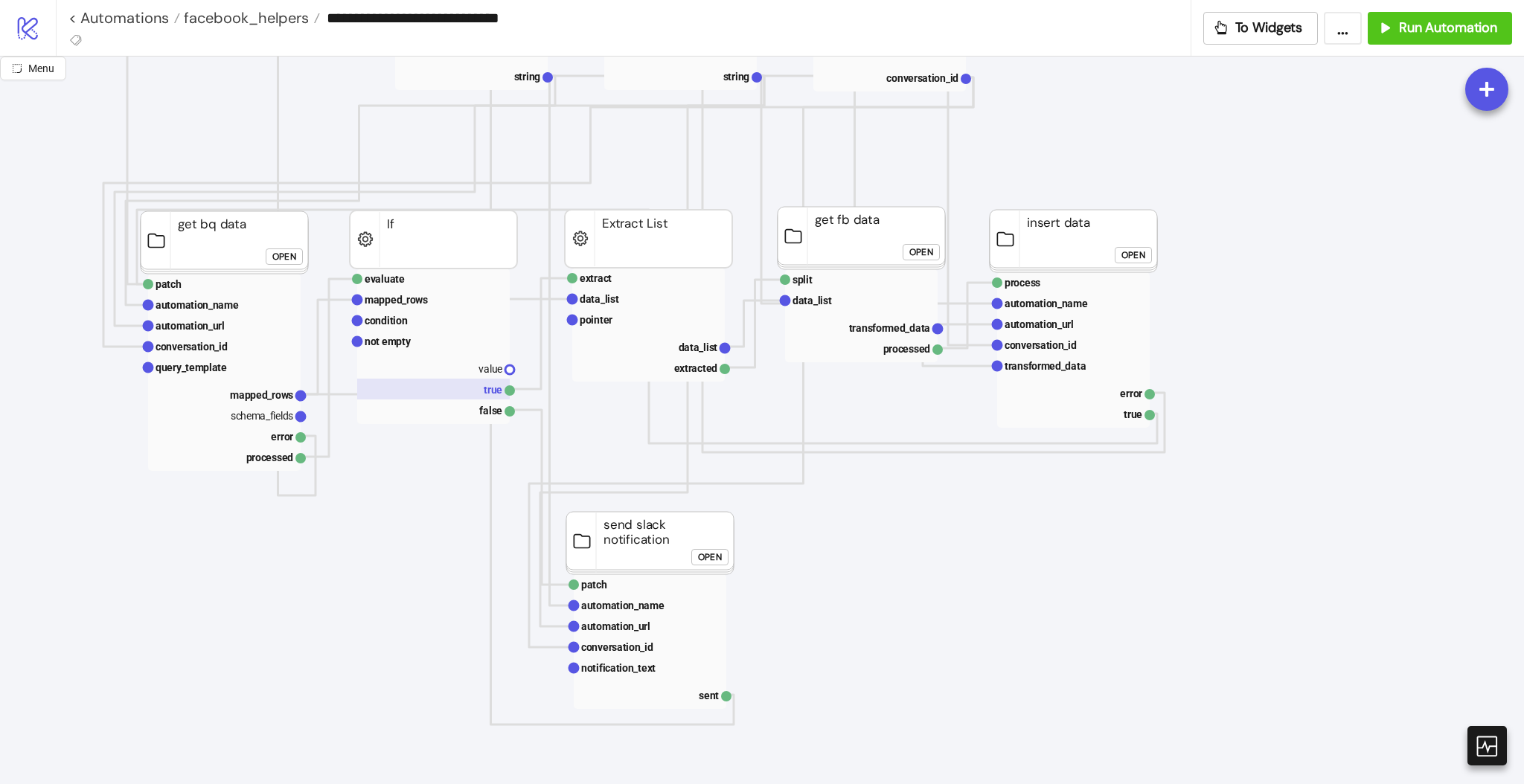
scroll to position [228, 79]
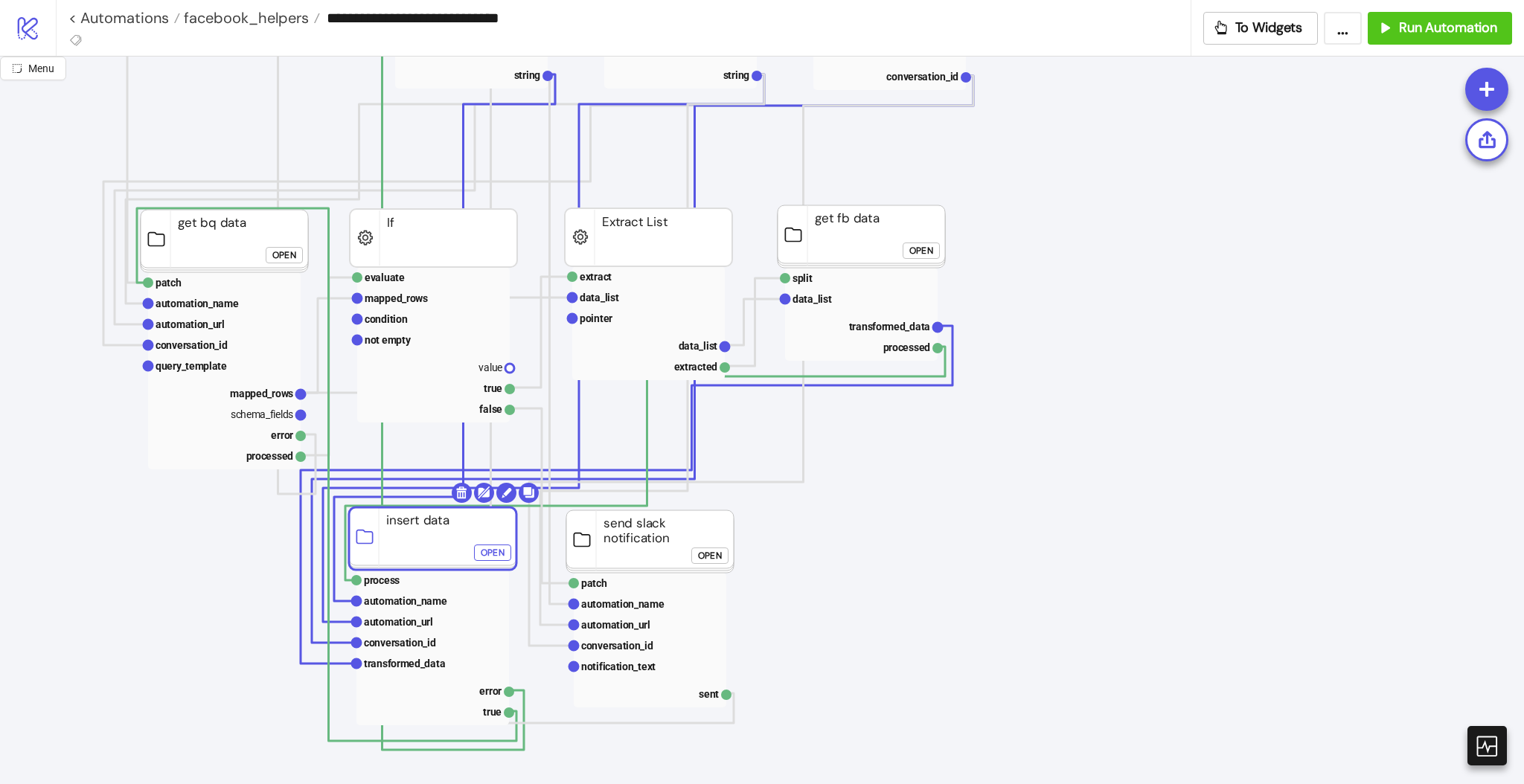
drag, startPoint x: 1086, startPoint y: 236, endPoint x: 445, endPoint y: 535, distance: 707.3
click at [445, 535] on rect at bounding box center [432, 539] width 167 height 62
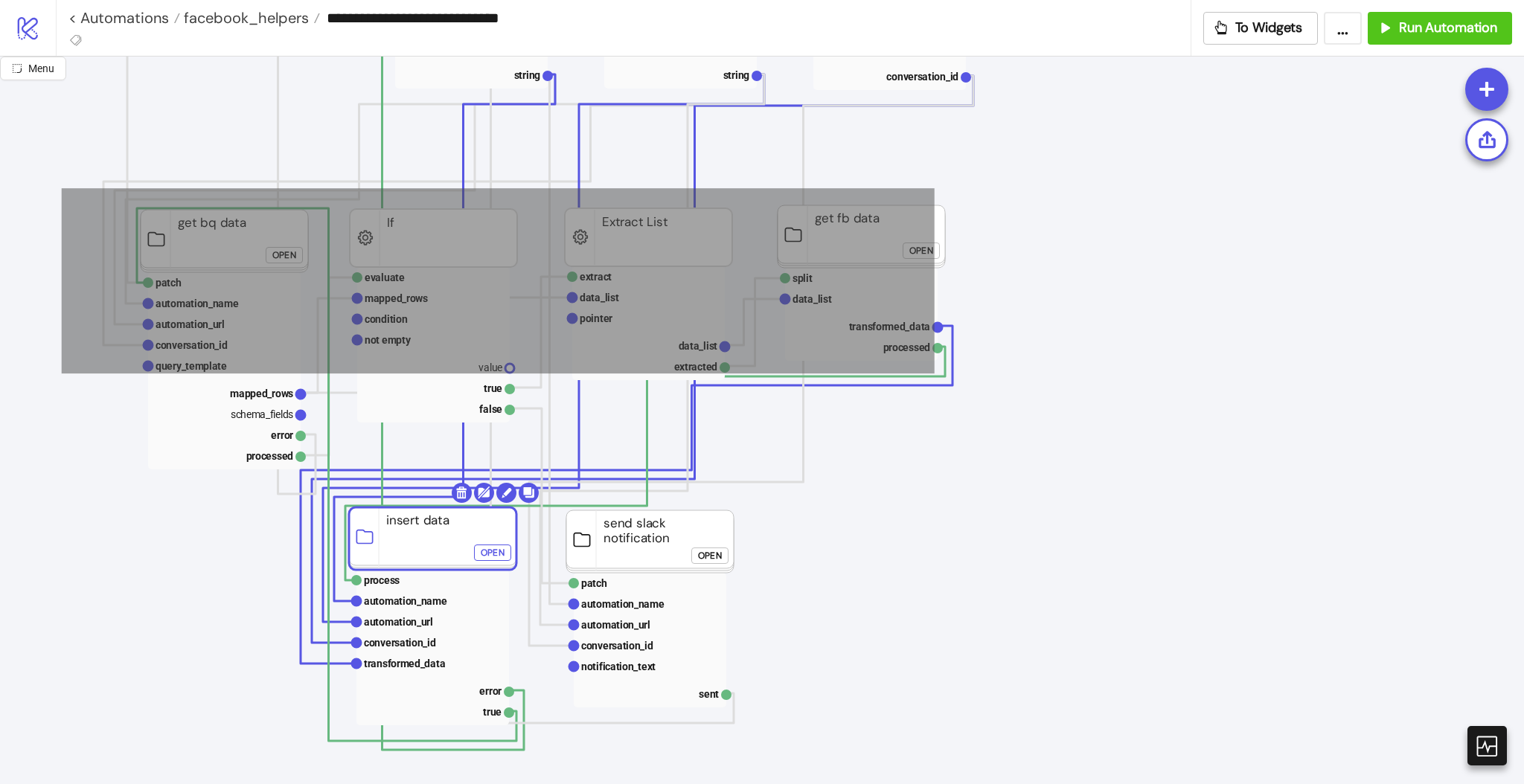
drag, startPoint x: 61, startPoint y: 189, endPoint x: 957, endPoint y: 366, distance: 913.3
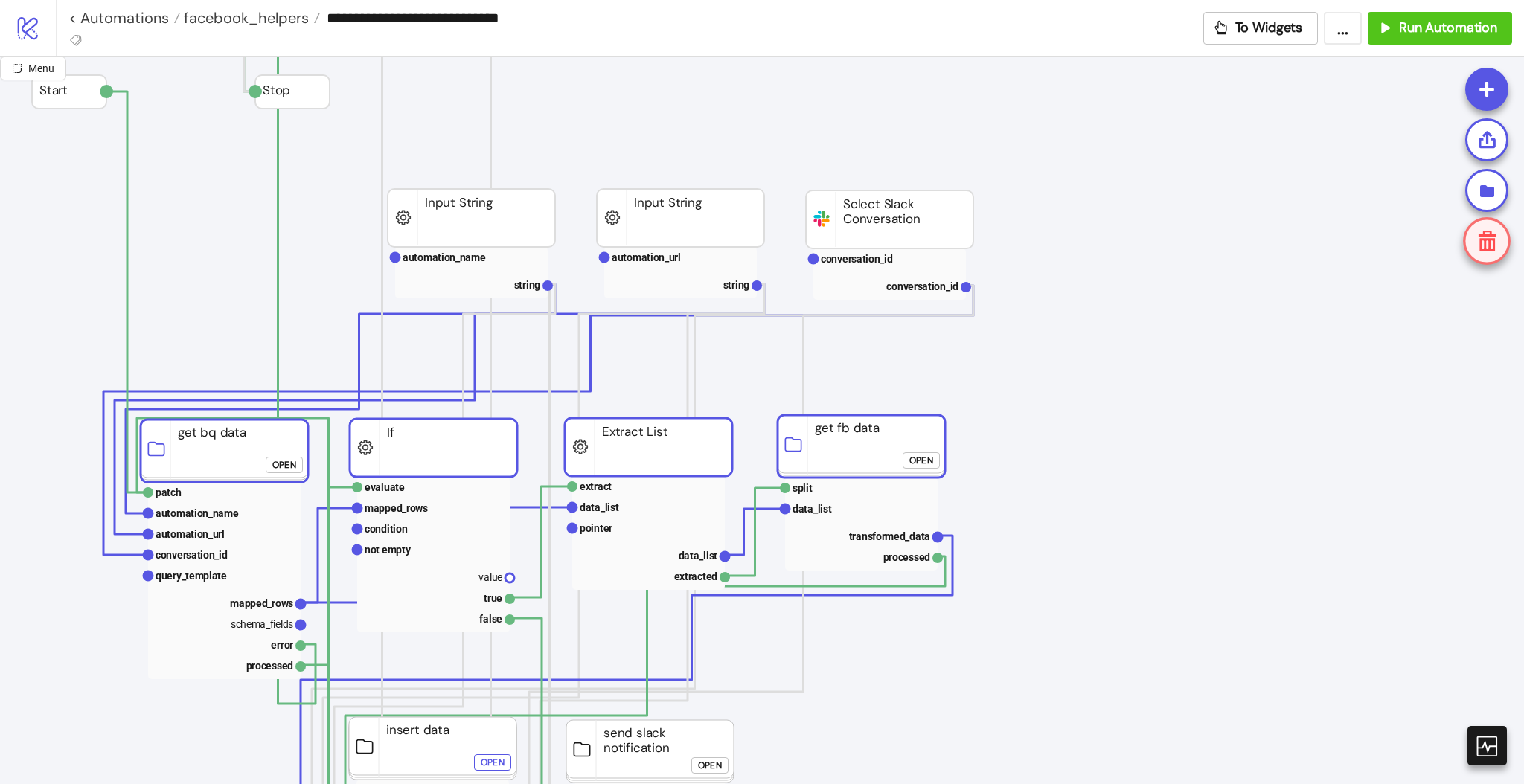
scroll to position [12, 79]
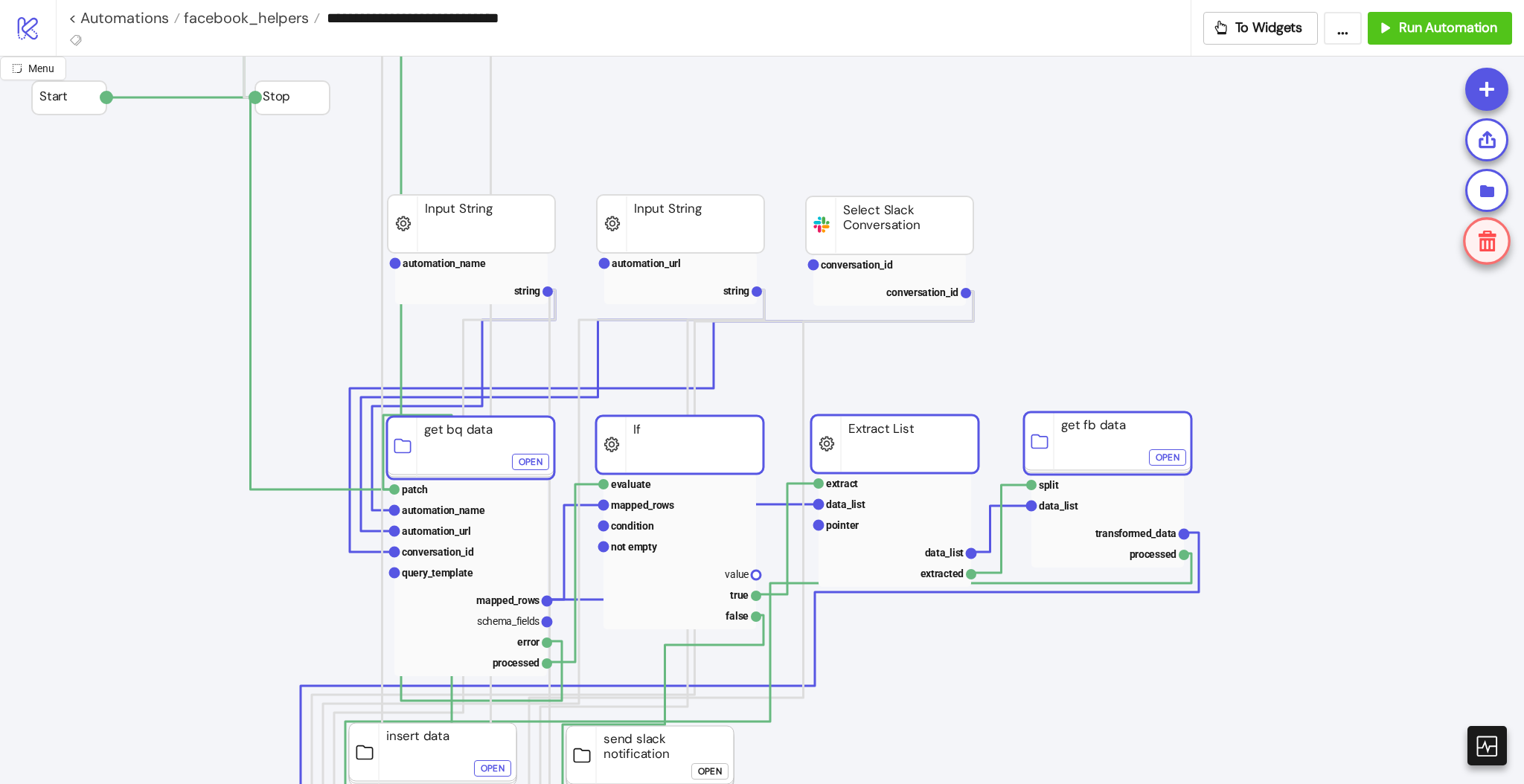
drag, startPoint x: 442, startPoint y: 447, endPoint x: 688, endPoint y: 438, distance: 246.2
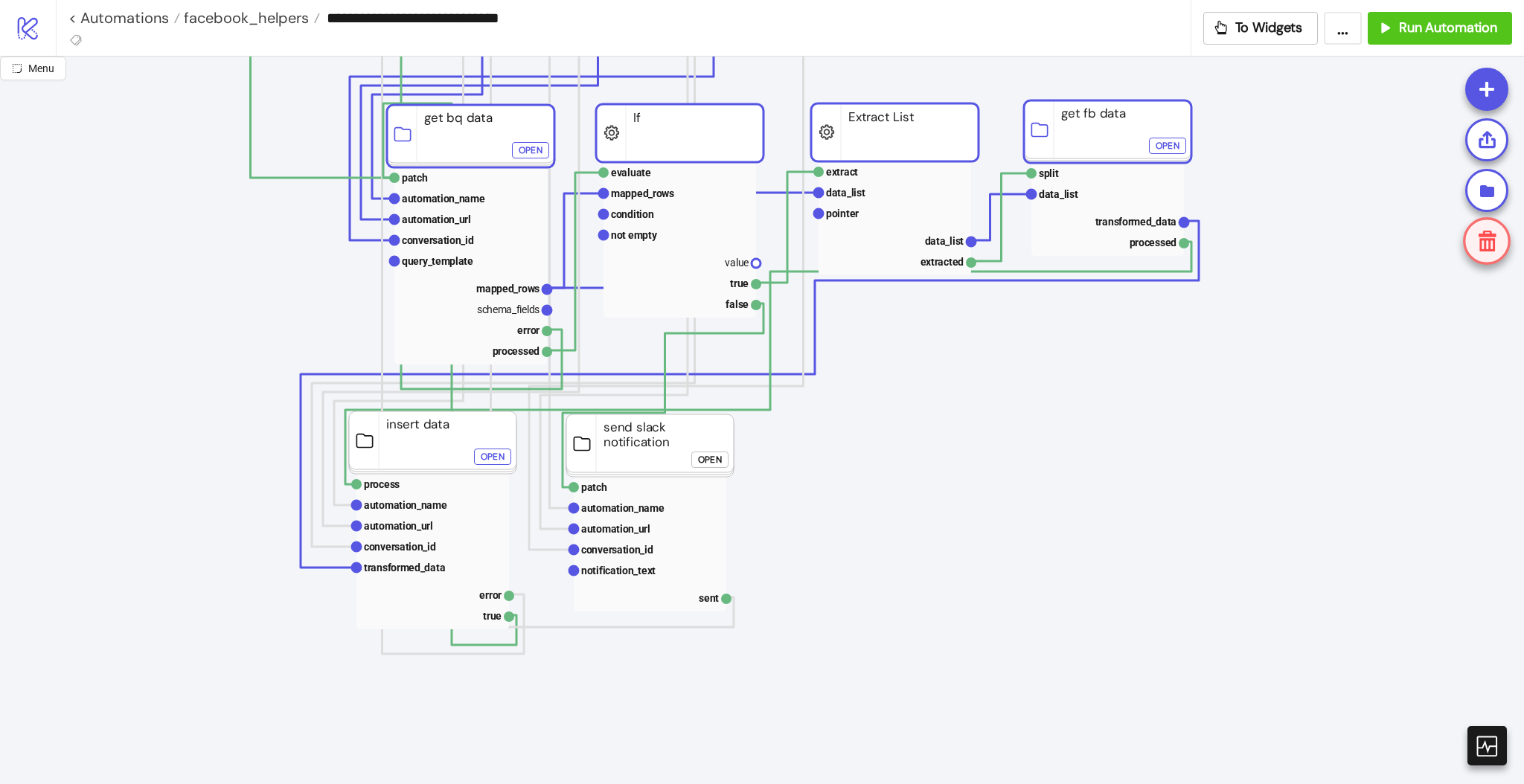
scroll to position [325, 79]
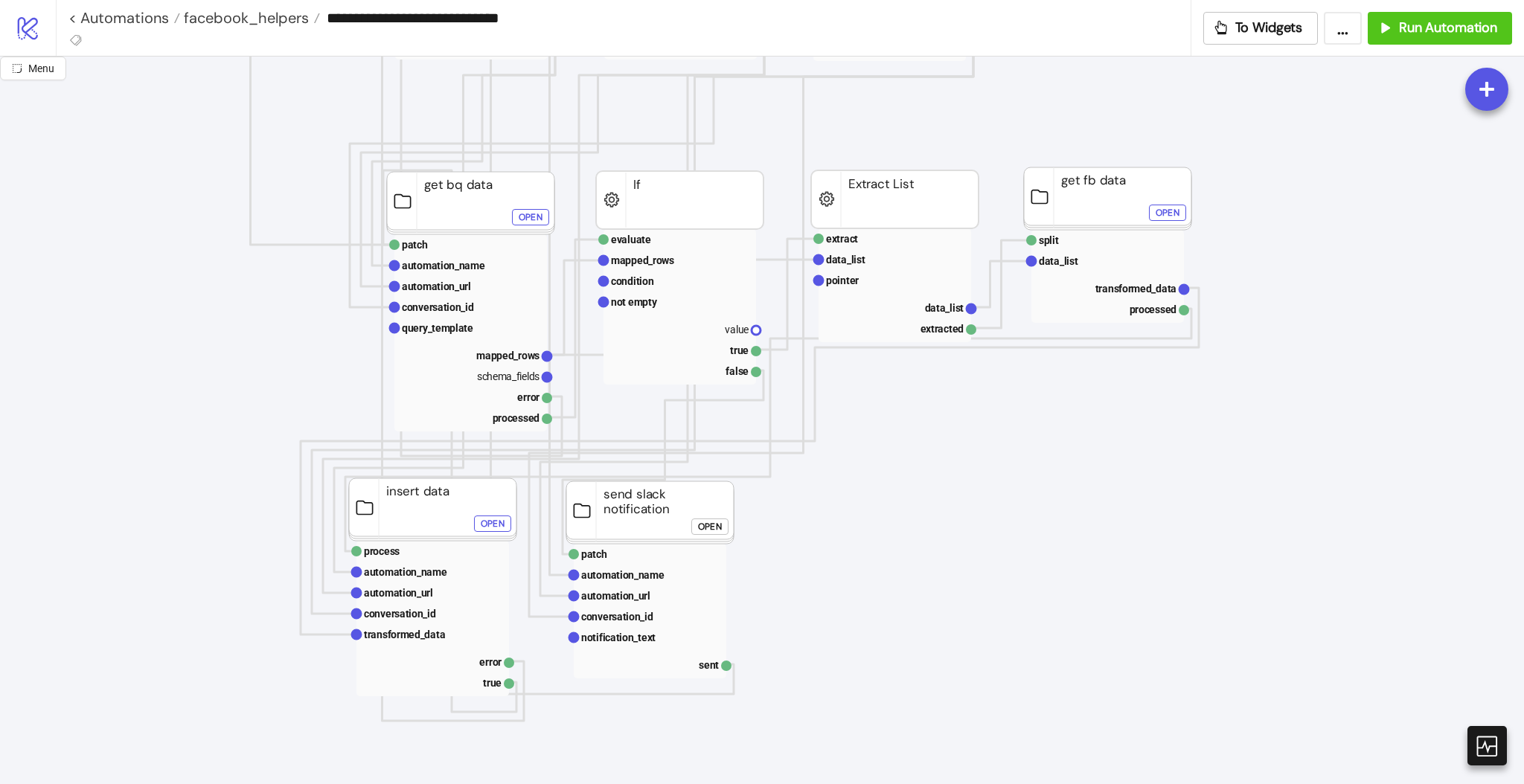
scroll to position [327, 79]
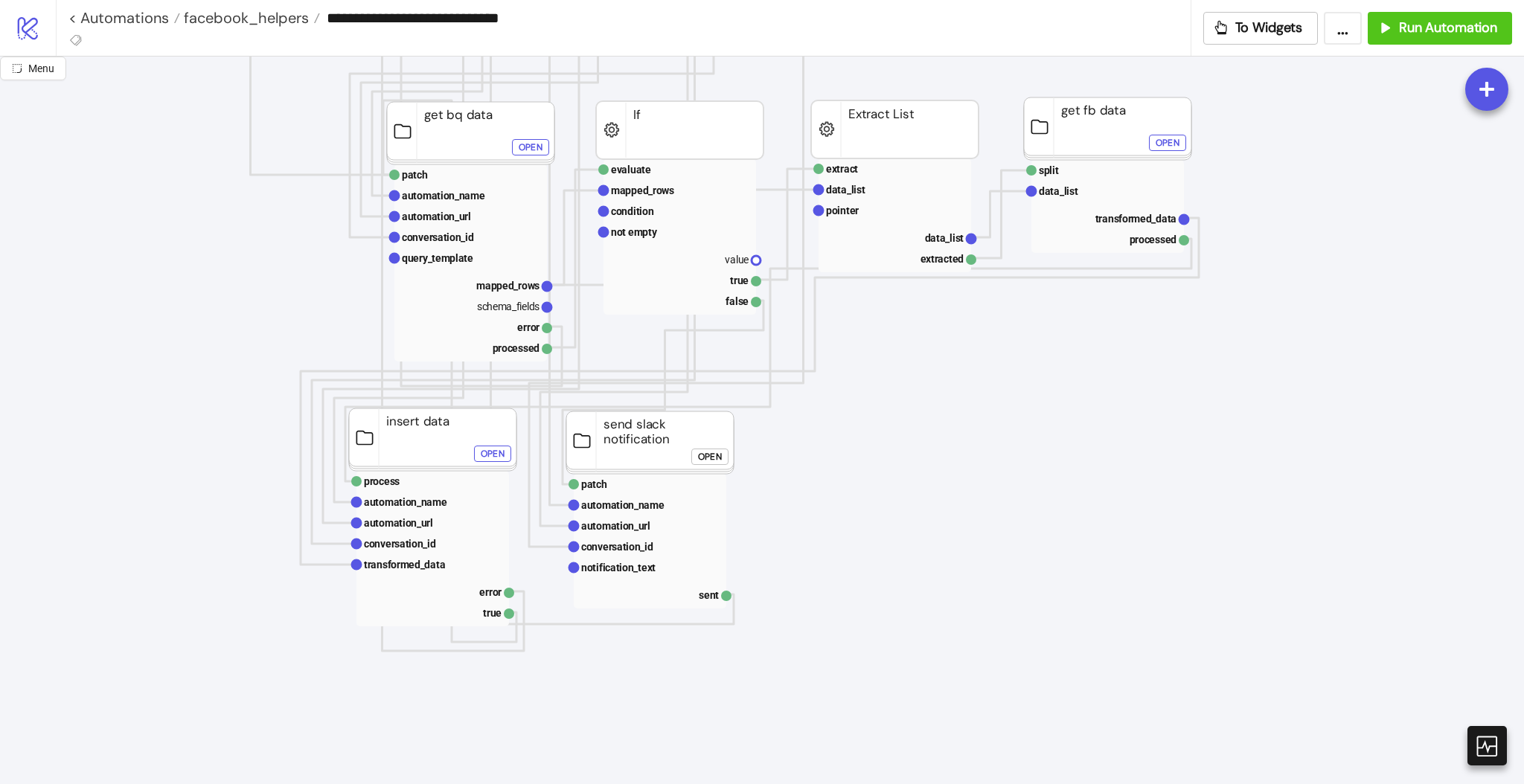
click at [957, 612] on span "Import recipe" at bounding box center [988, 611] width 79 height 16
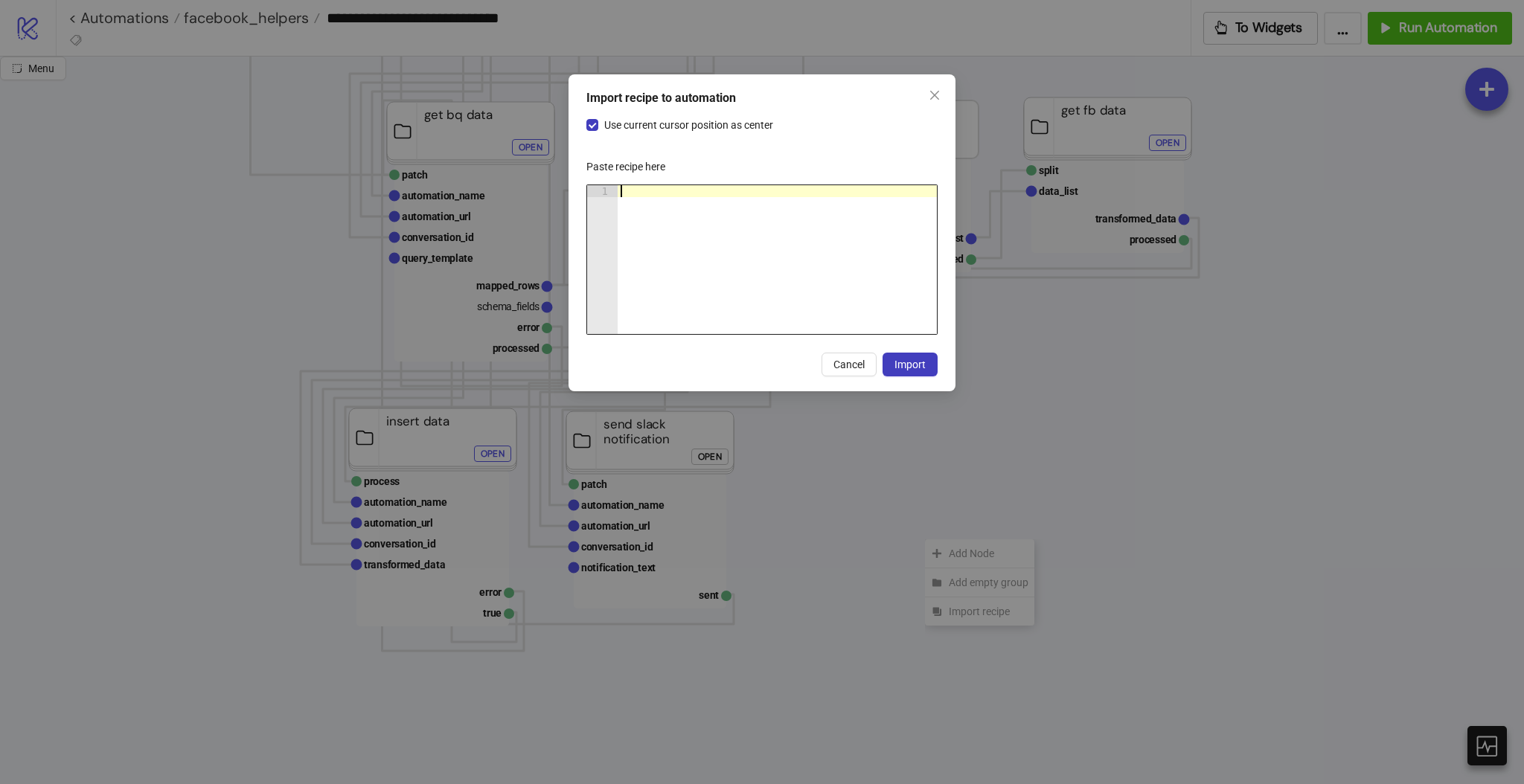
click at [756, 283] on div at bounding box center [778, 271] width 319 height 173
paste textarea "Cursor at row 1"
click at [913, 367] on span "Import" at bounding box center [910, 364] width 31 height 12
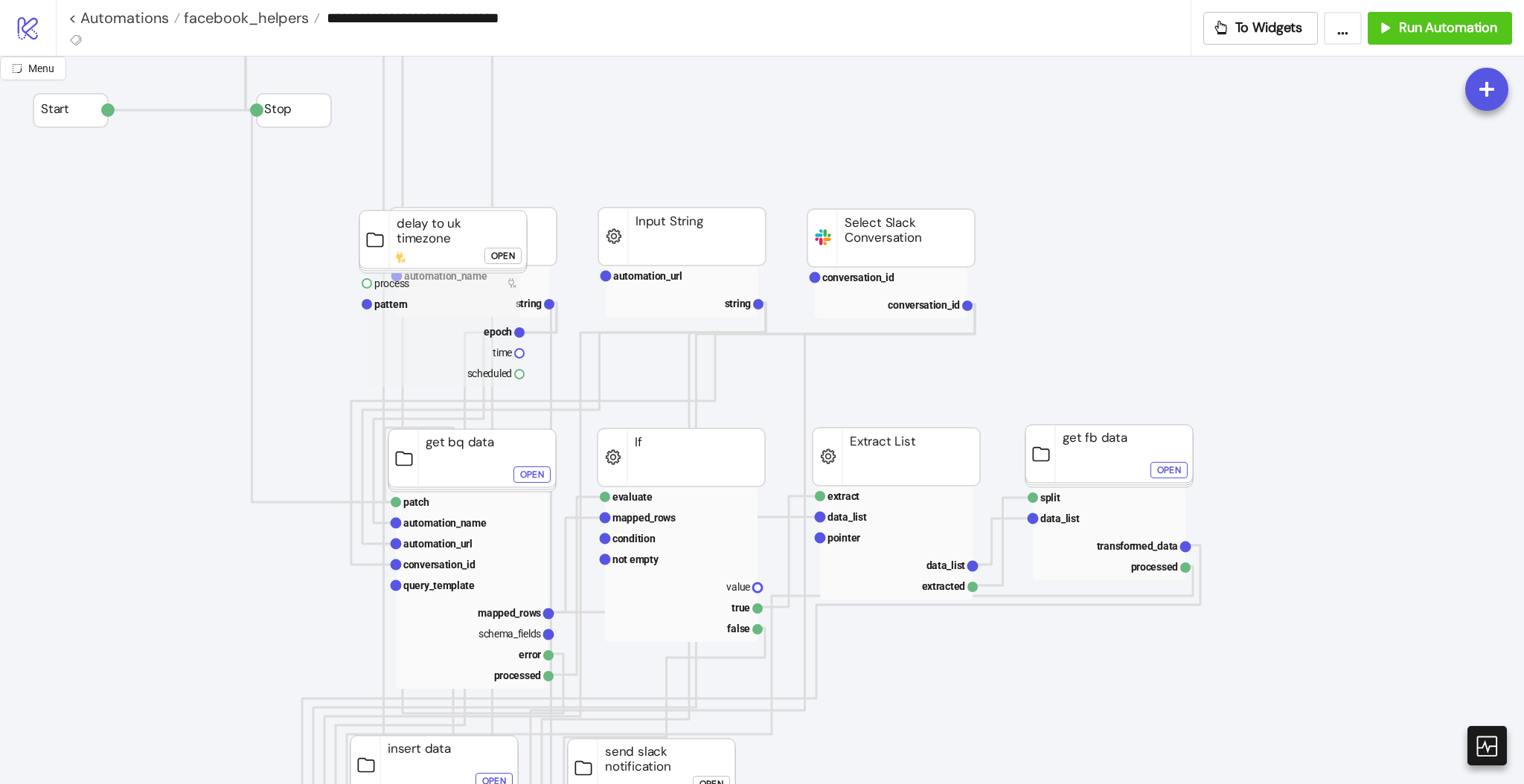
scroll to position [0, 72]
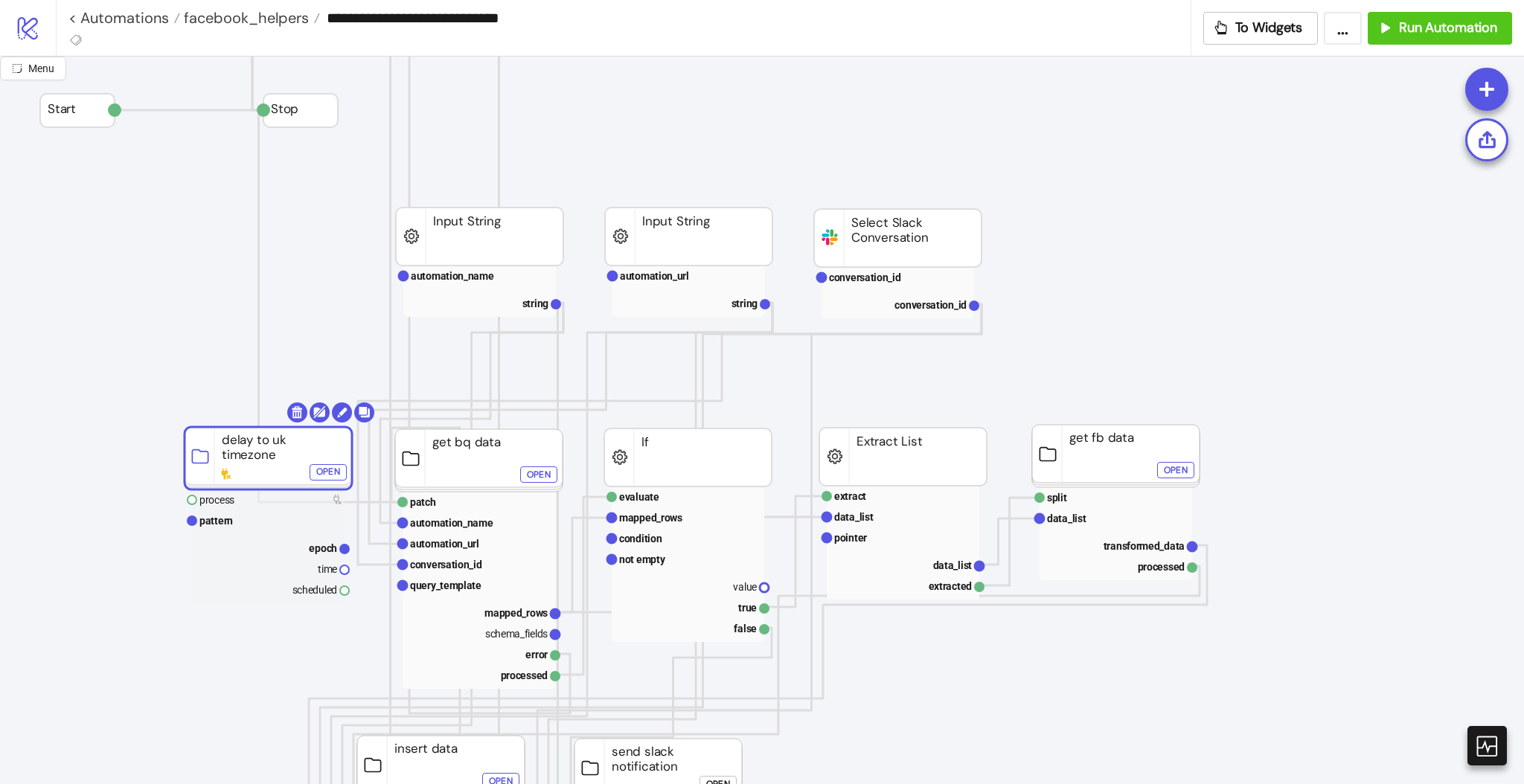
drag, startPoint x: 435, startPoint y: 233, endPoint x: 253, endPoint y: 450, distance: 283.2
click at [253, 450] on rect at bounding box center [268, 459] width 167 height 62
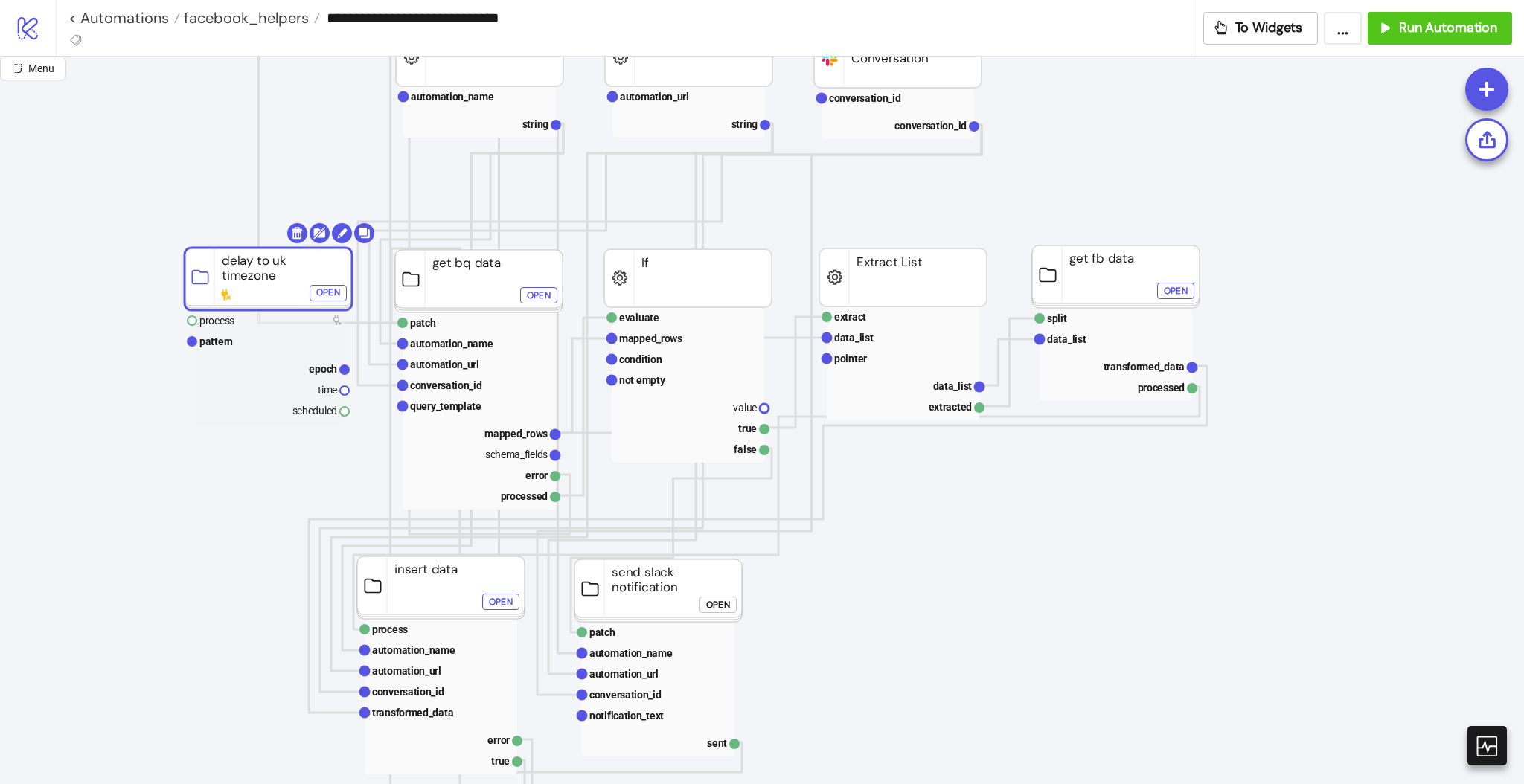
scroll to position [186, 72]
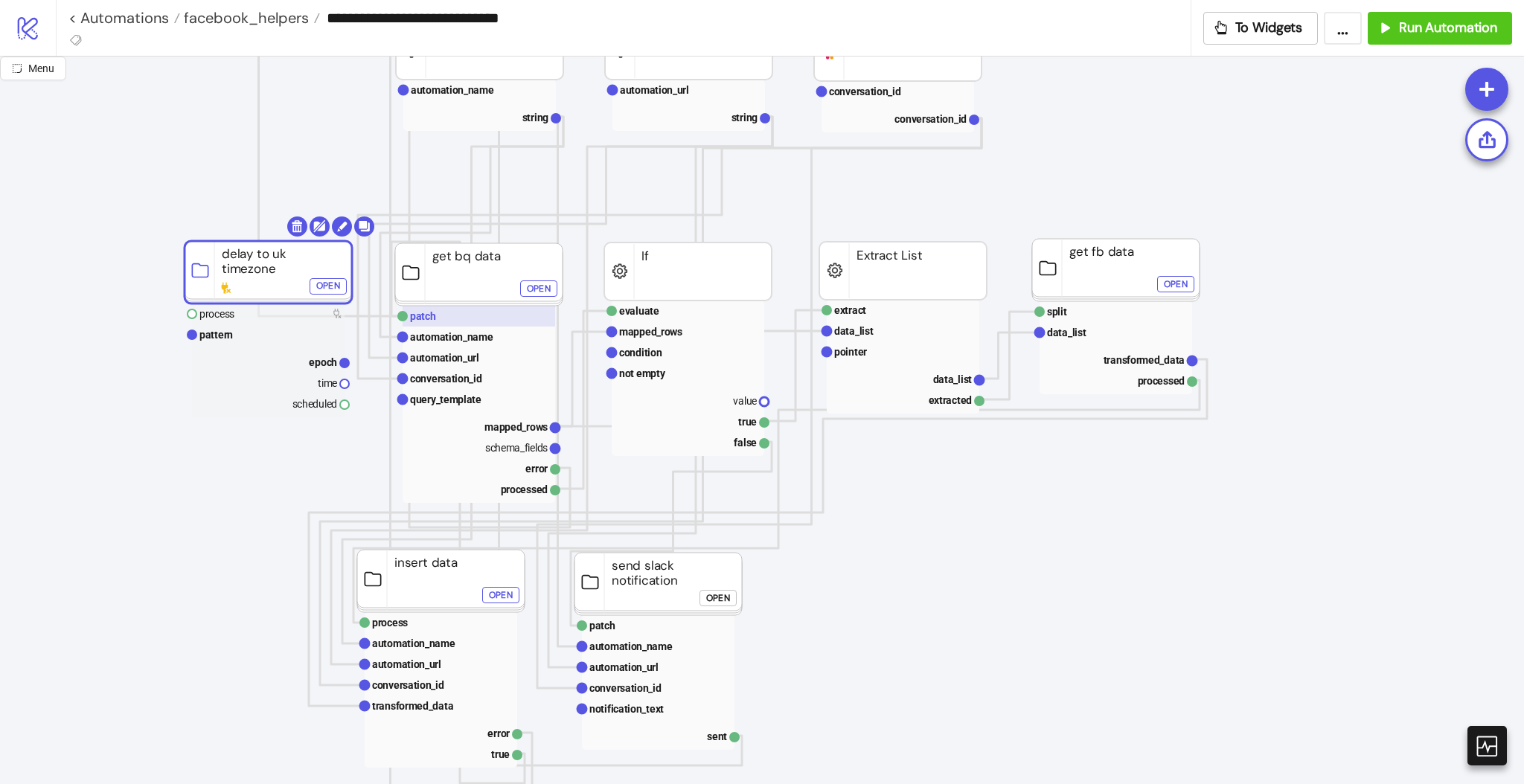
click at [428, 319] on text "patch" at bounding box center [424, 316] width 26 height 12
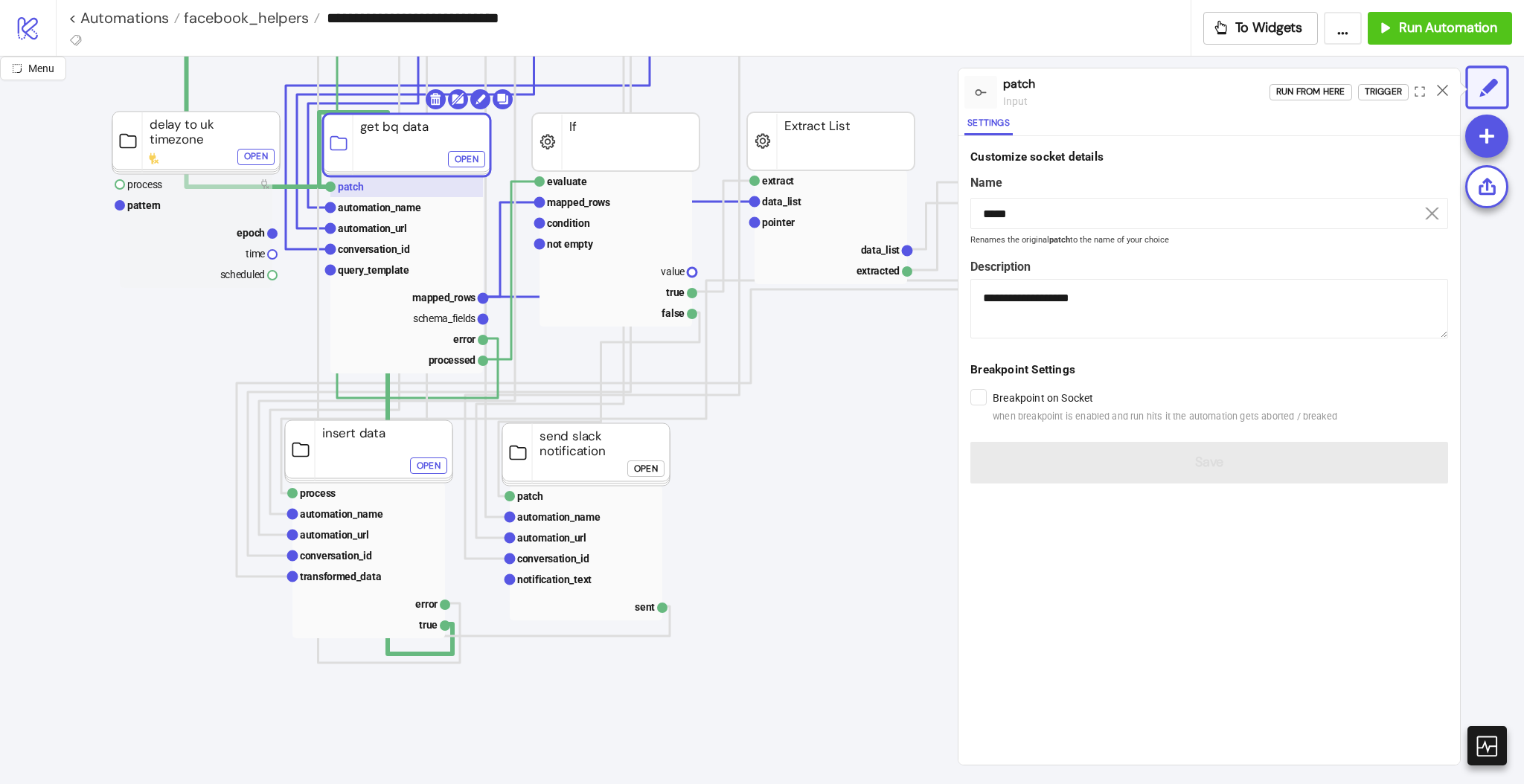
scroll to position [317, 143]
click at [410, 652] on polyline at bounding box center [385, 381] width 133 height 542
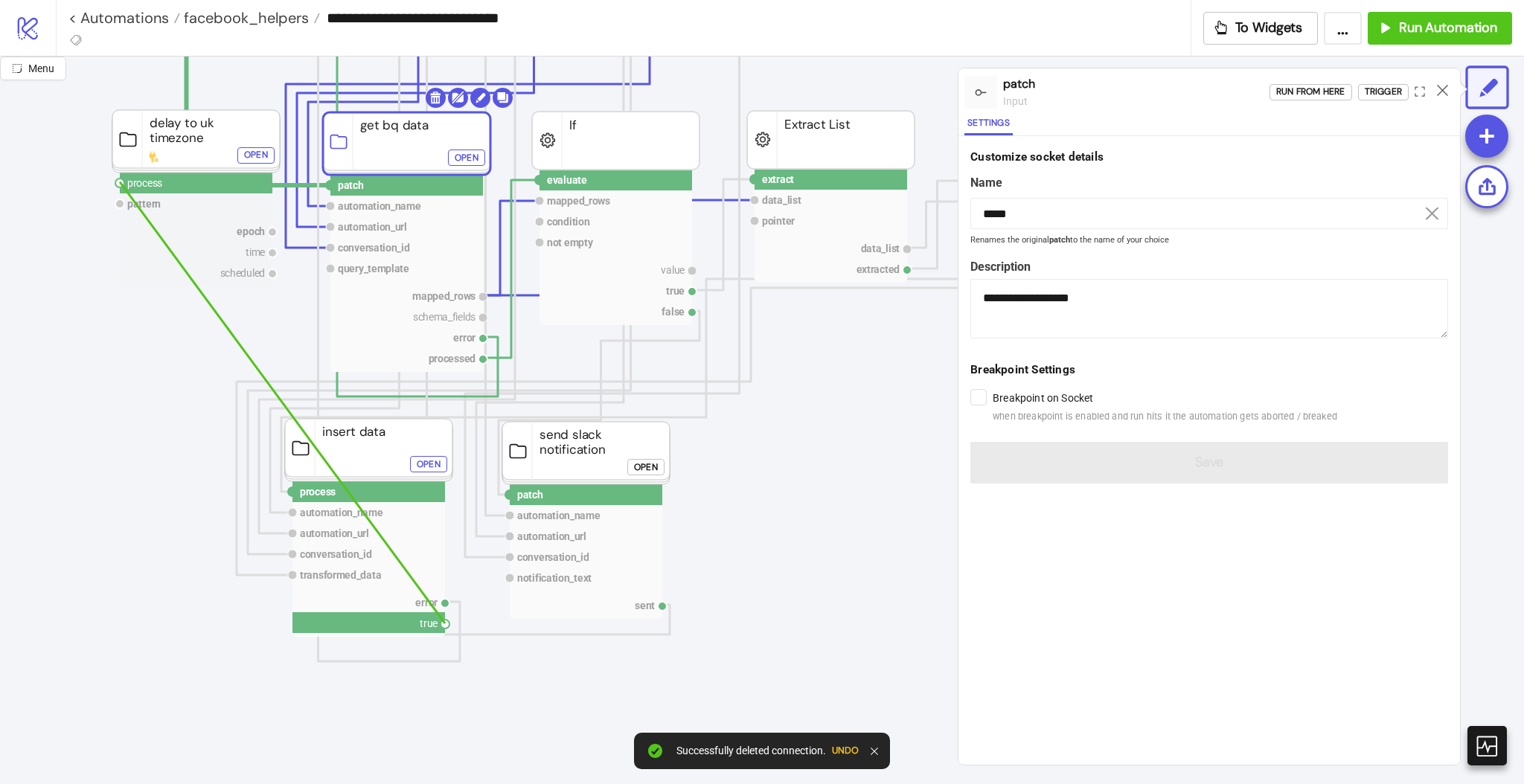
drag, startPoint x: 443, startPoint y: 625, endPoint x: 120, endPoint y: 183, distance: 547.4
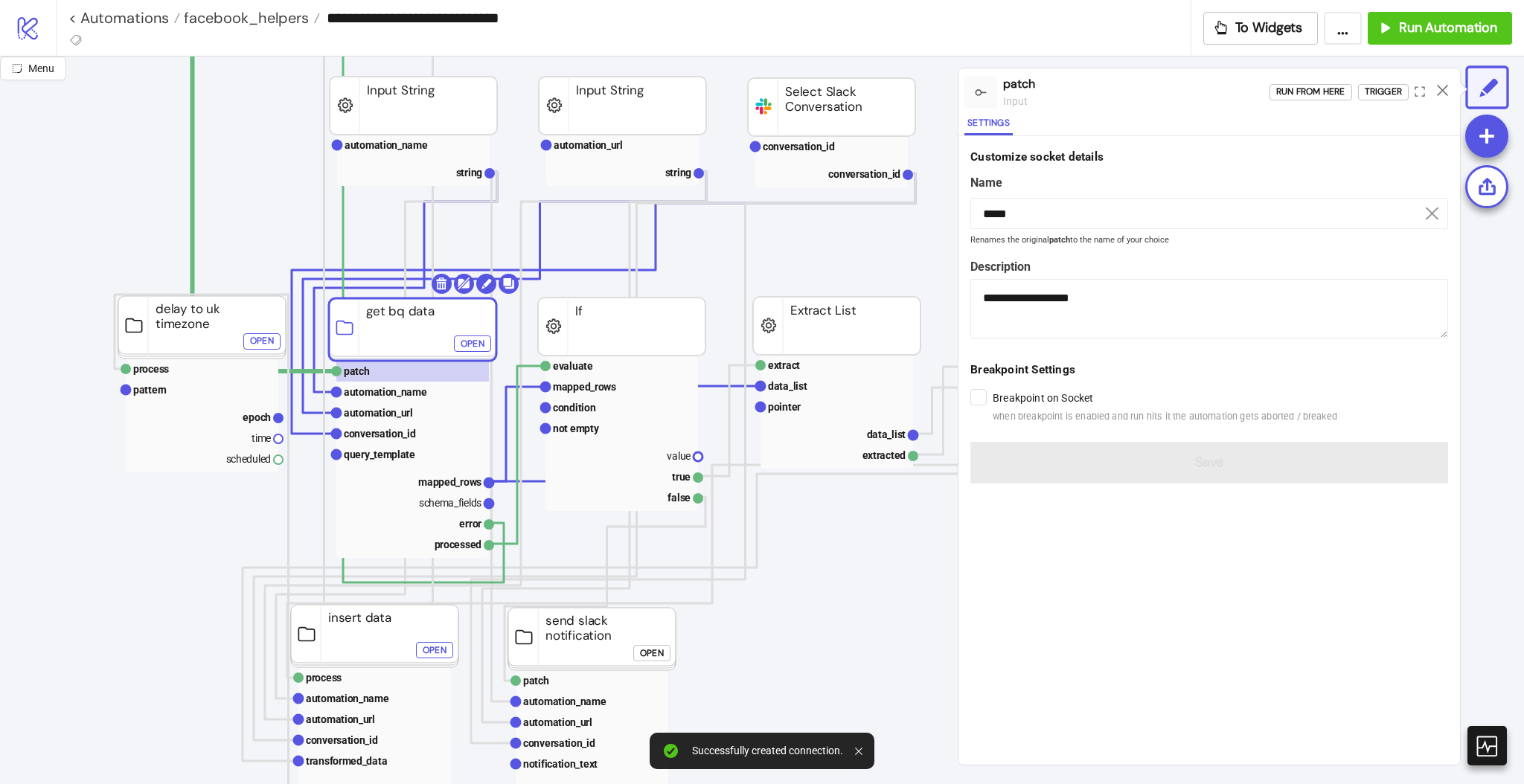
scroll to position [131, 137]
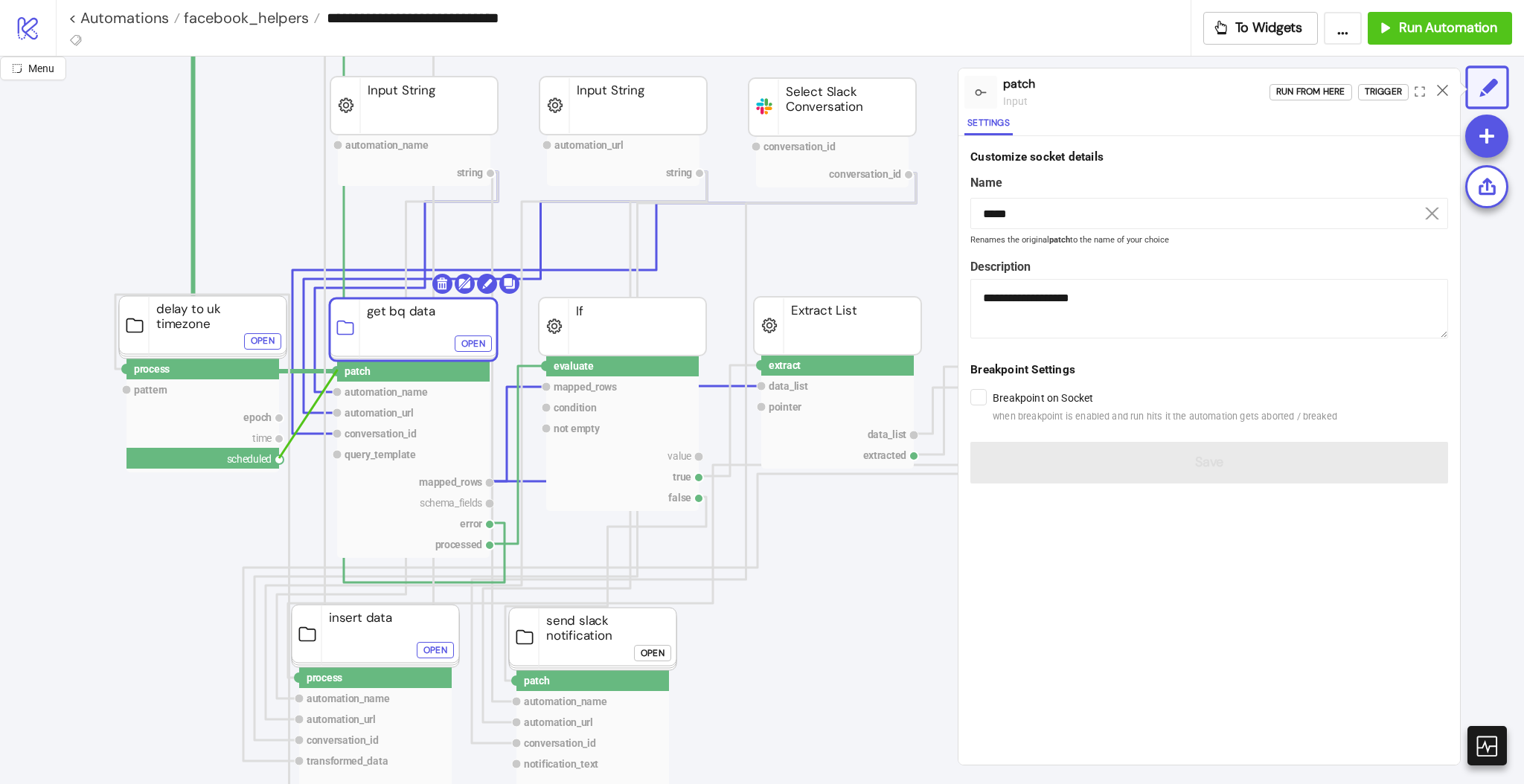
drag, startPoint x: 277, startPoint y: 462, endPoint x: 337, endPoint y: 370, distance: 109.8
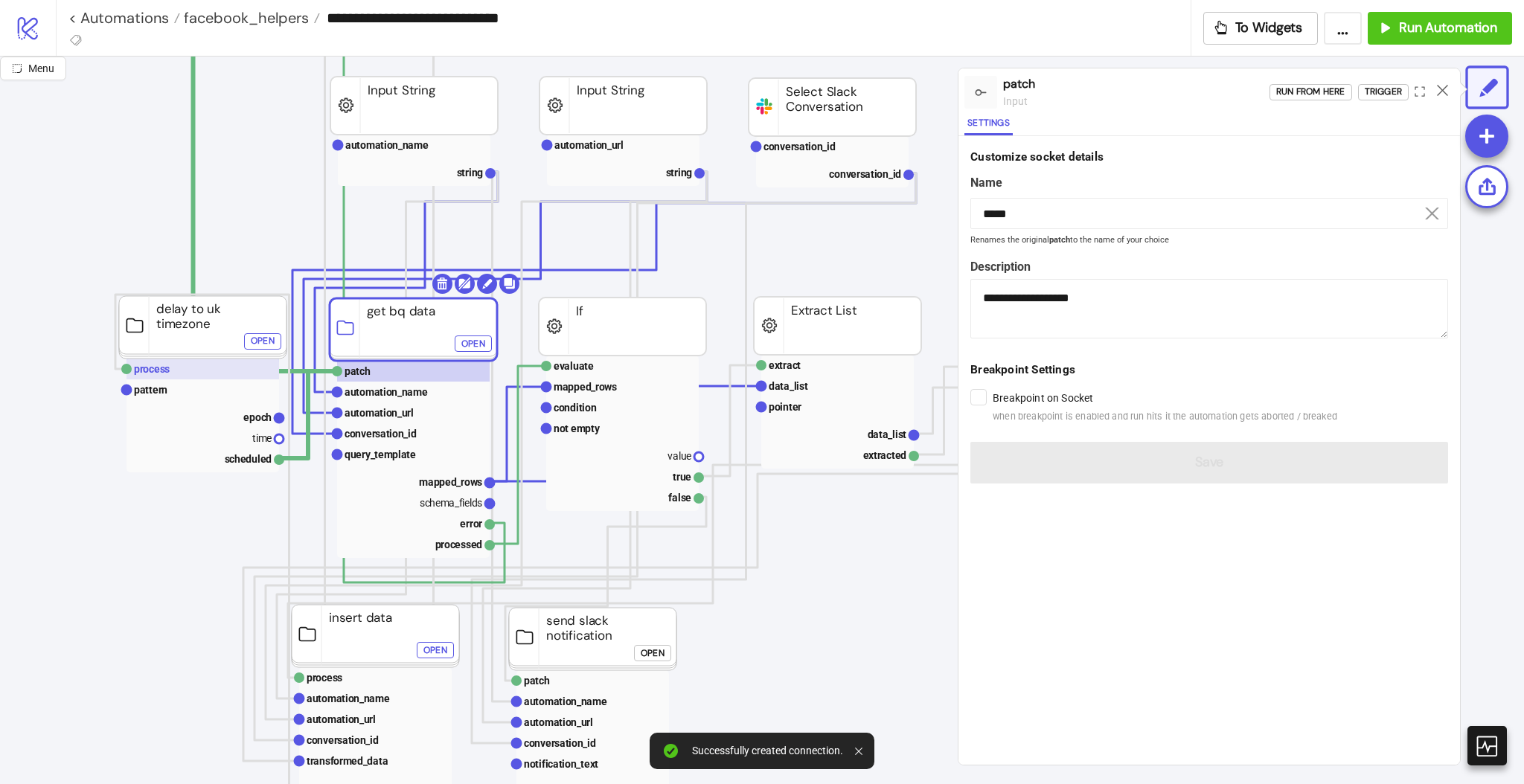
click at [157, 375] on text "process" at bounding box center [152, 369] width 36 height 12
type input "*******"
type textarea "**********"
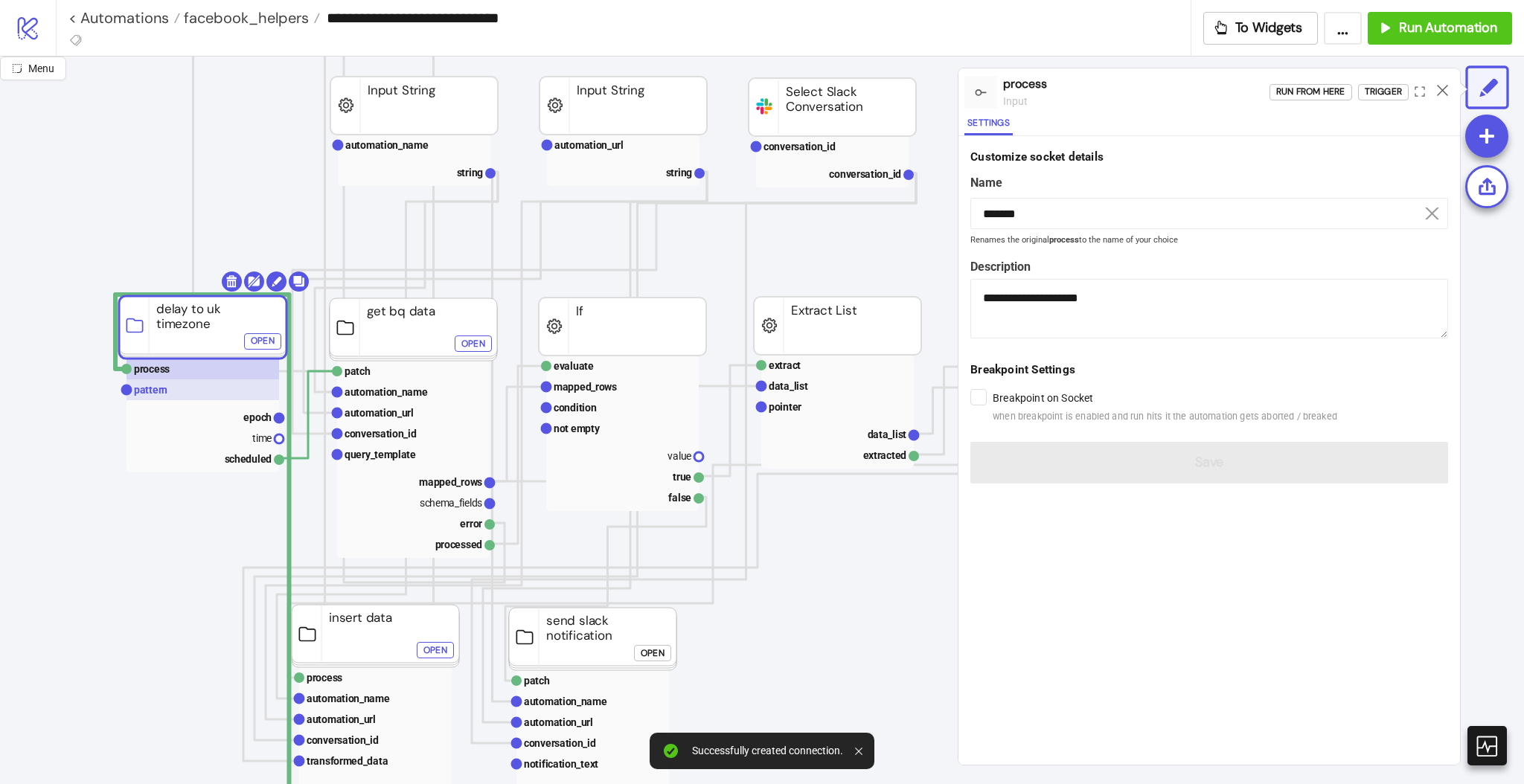
click at [185, 396] on rect at bounding box center [203, 390] width 153 height 21
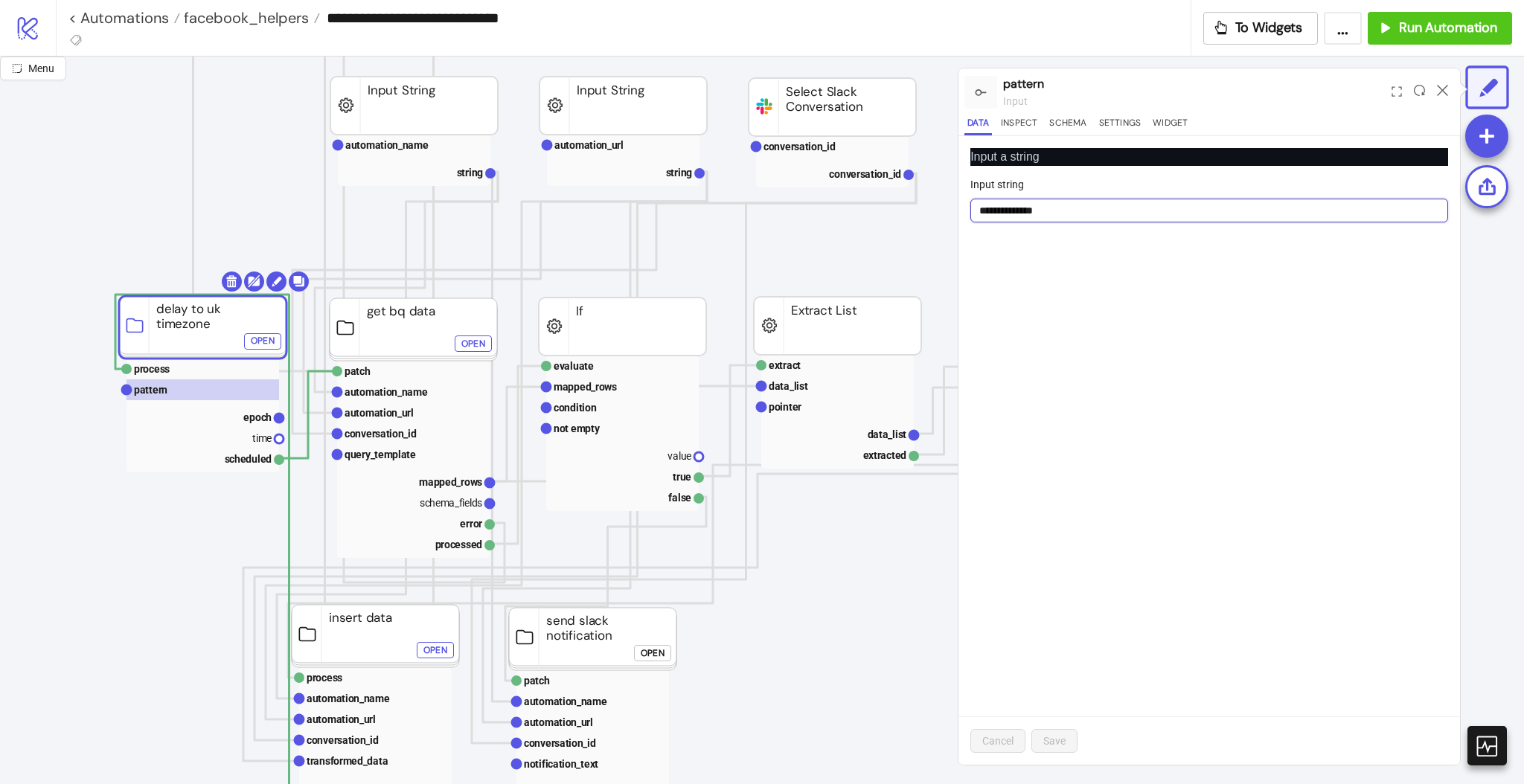
click at [1013, 211] on input "**********" at bounding box center [1209, 210] width 477 height 24
type input "**********"
click at [994, 745] on span "Cancel" at bounding box center [997, 741] width 31 height 12
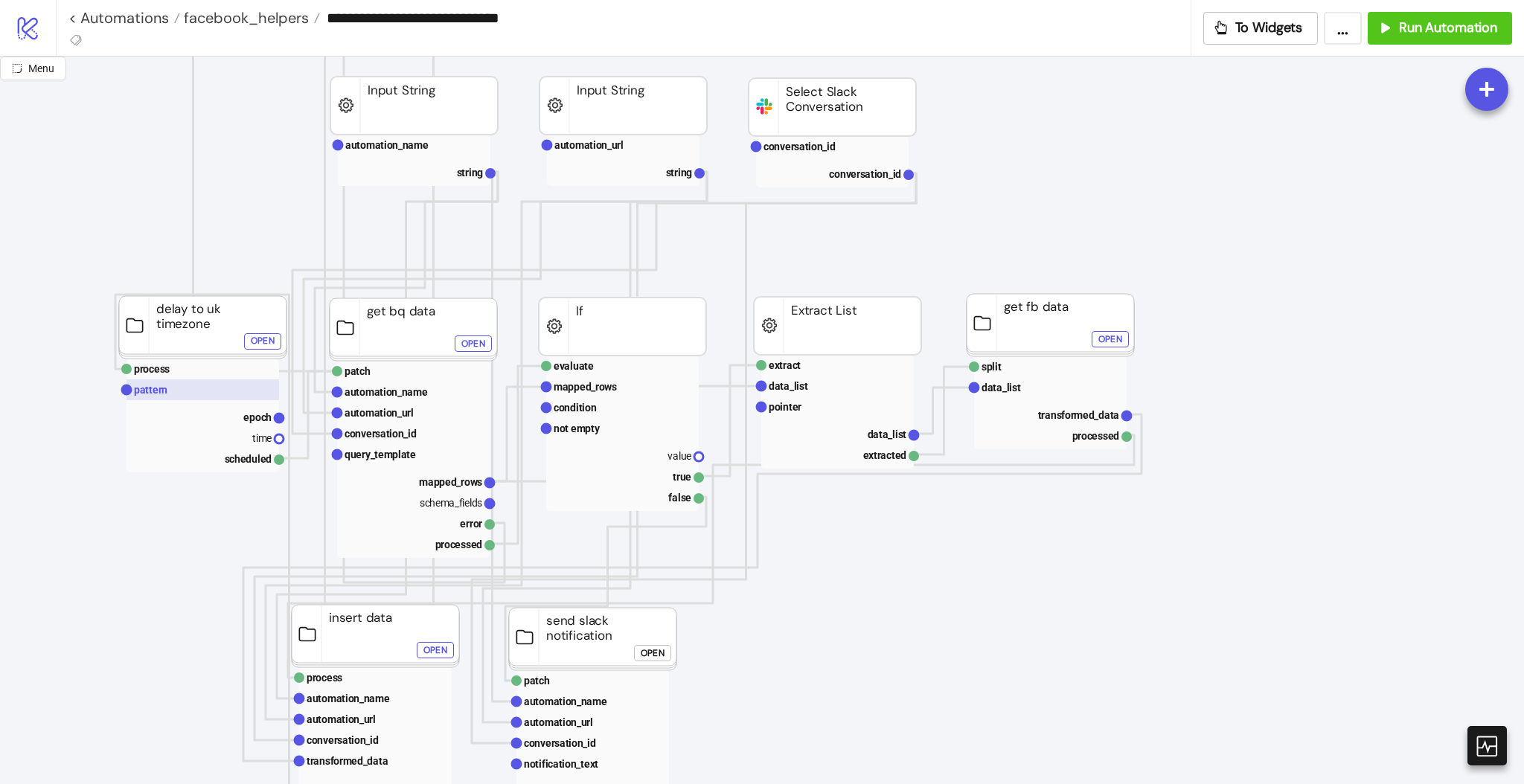
click at [149, 397] on rect at bounding box center [203, 390] width 153 height 21
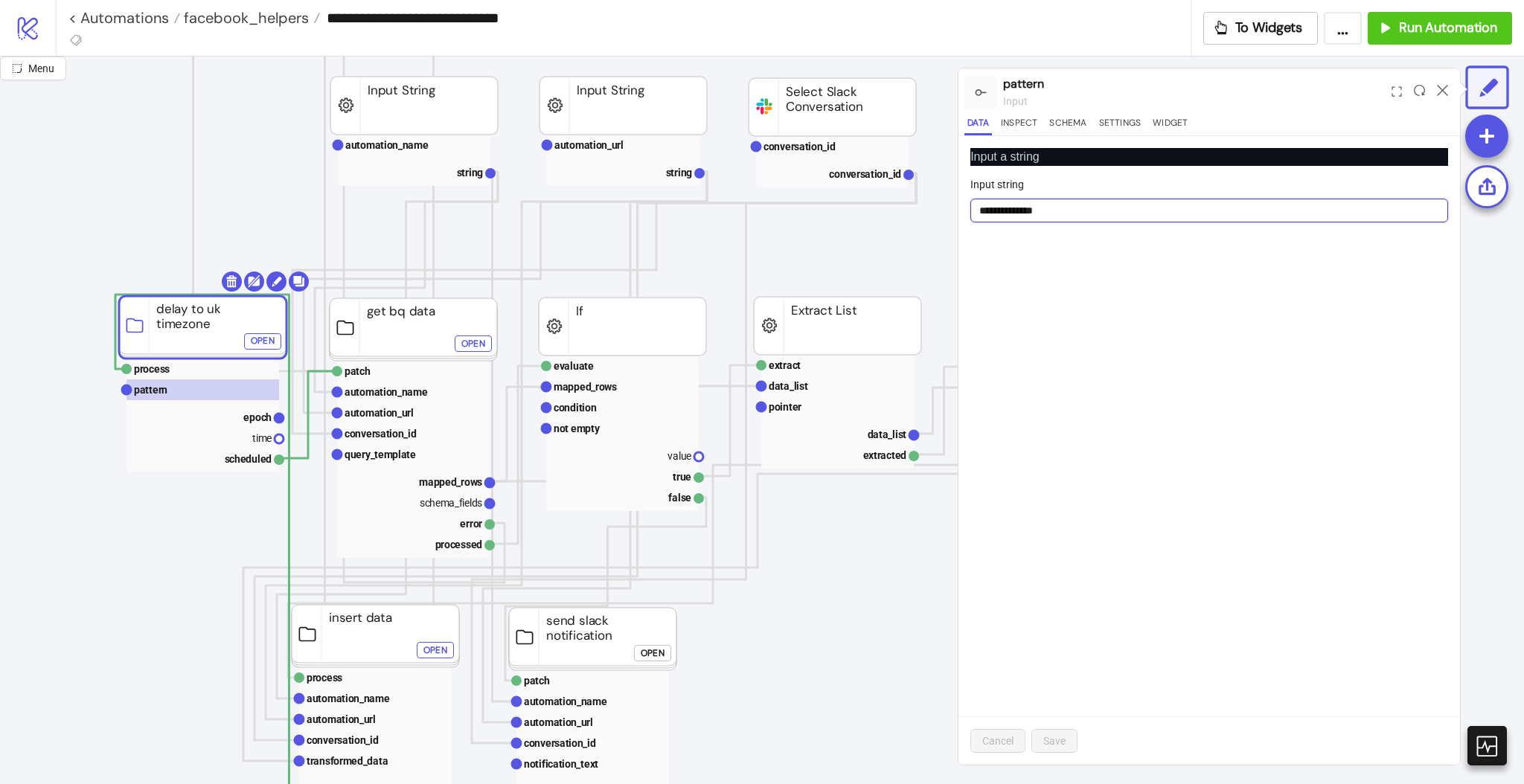
click at [1089, 209] on input "**********" at bounding box center [1209, 210] width 477 height 24
click at [1438, 89] on icon at bounding box center [1443, 91] width 11 height 11
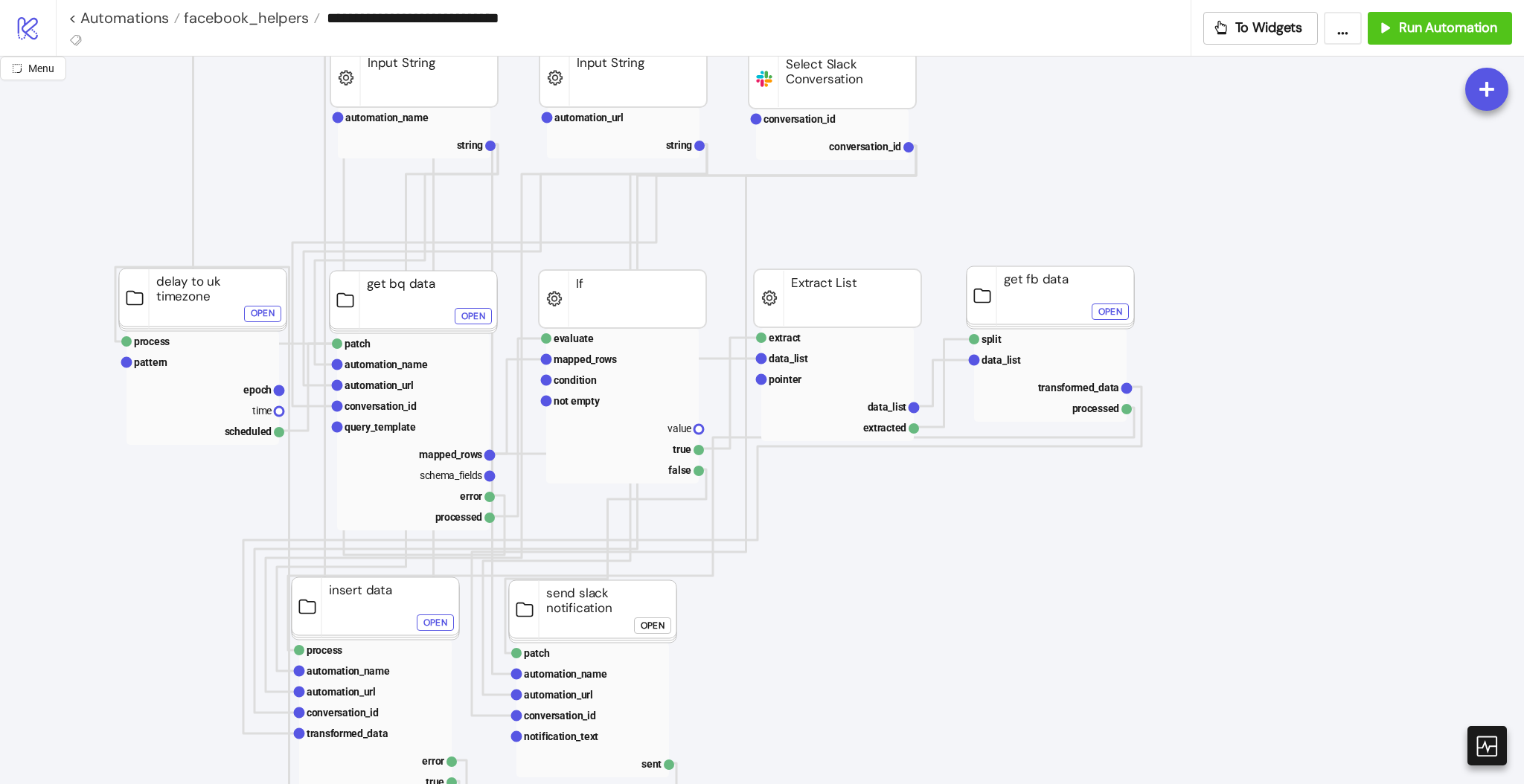
scroll to position [158, 137]
click at [157, 341] on text "process" at bounding box center [152, 342] width 36 height 12
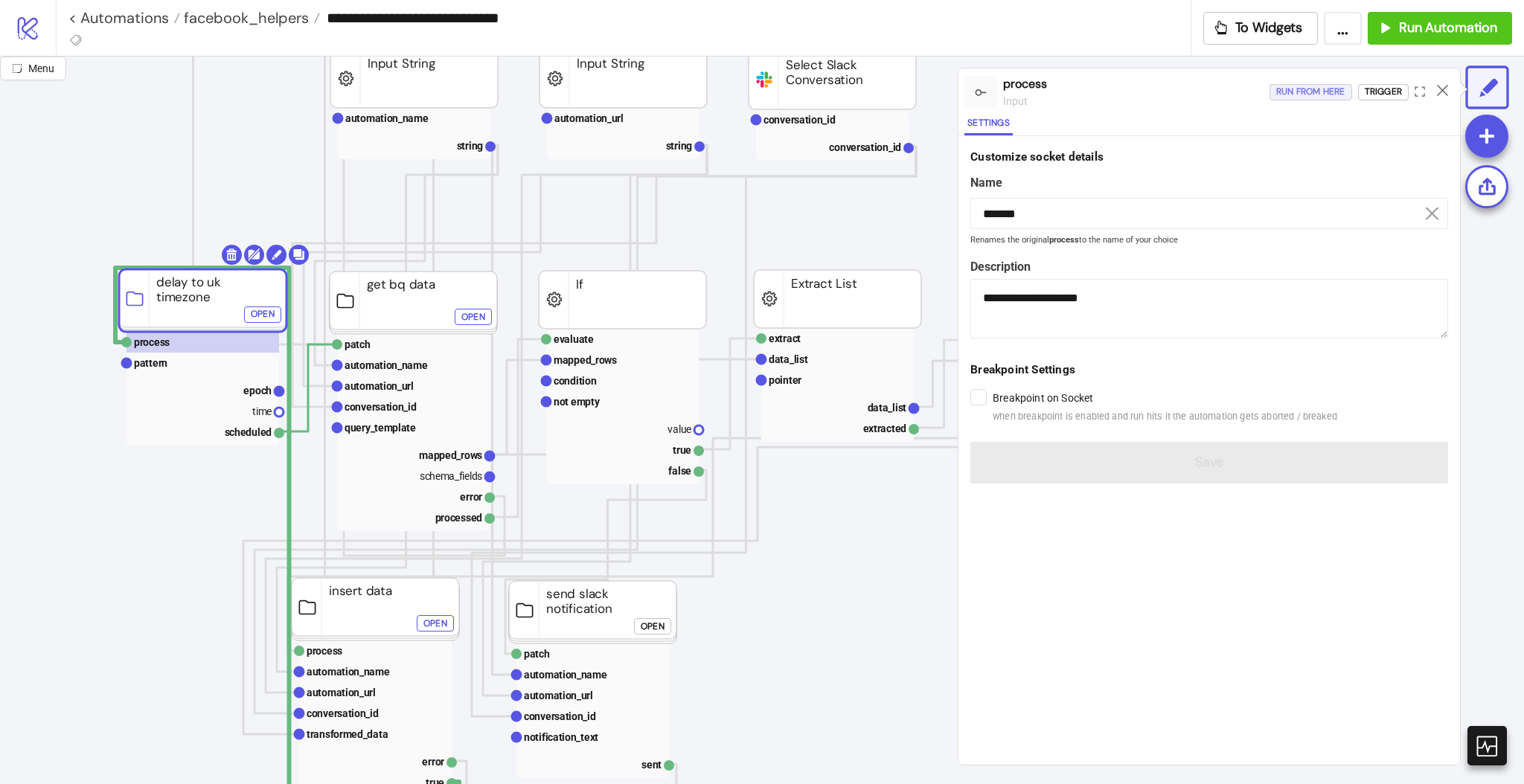
click at [1289, 96] on div "Run from here" at bounding box center [1310, 92] width 69 height 17
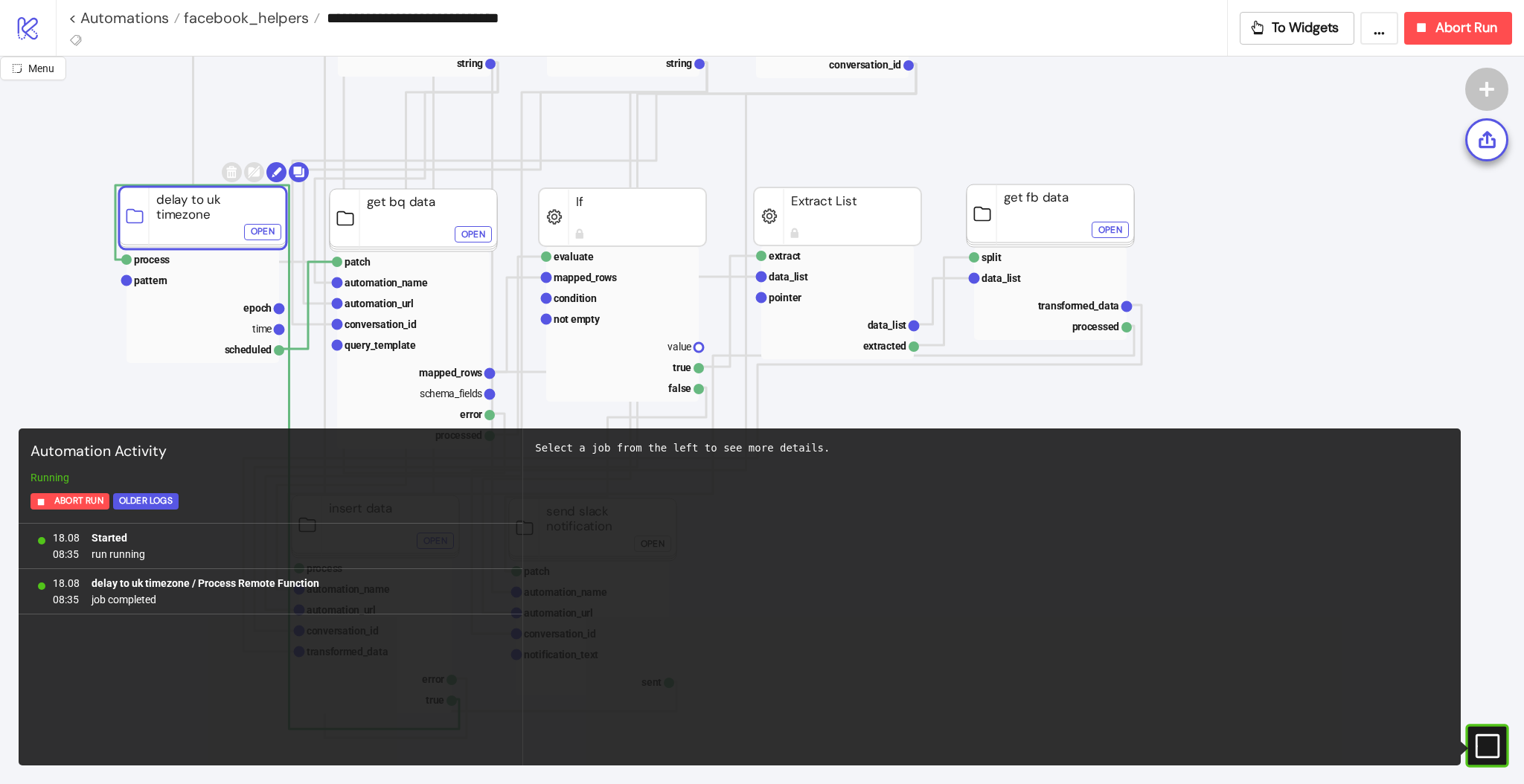
scroll to position [241, 137]
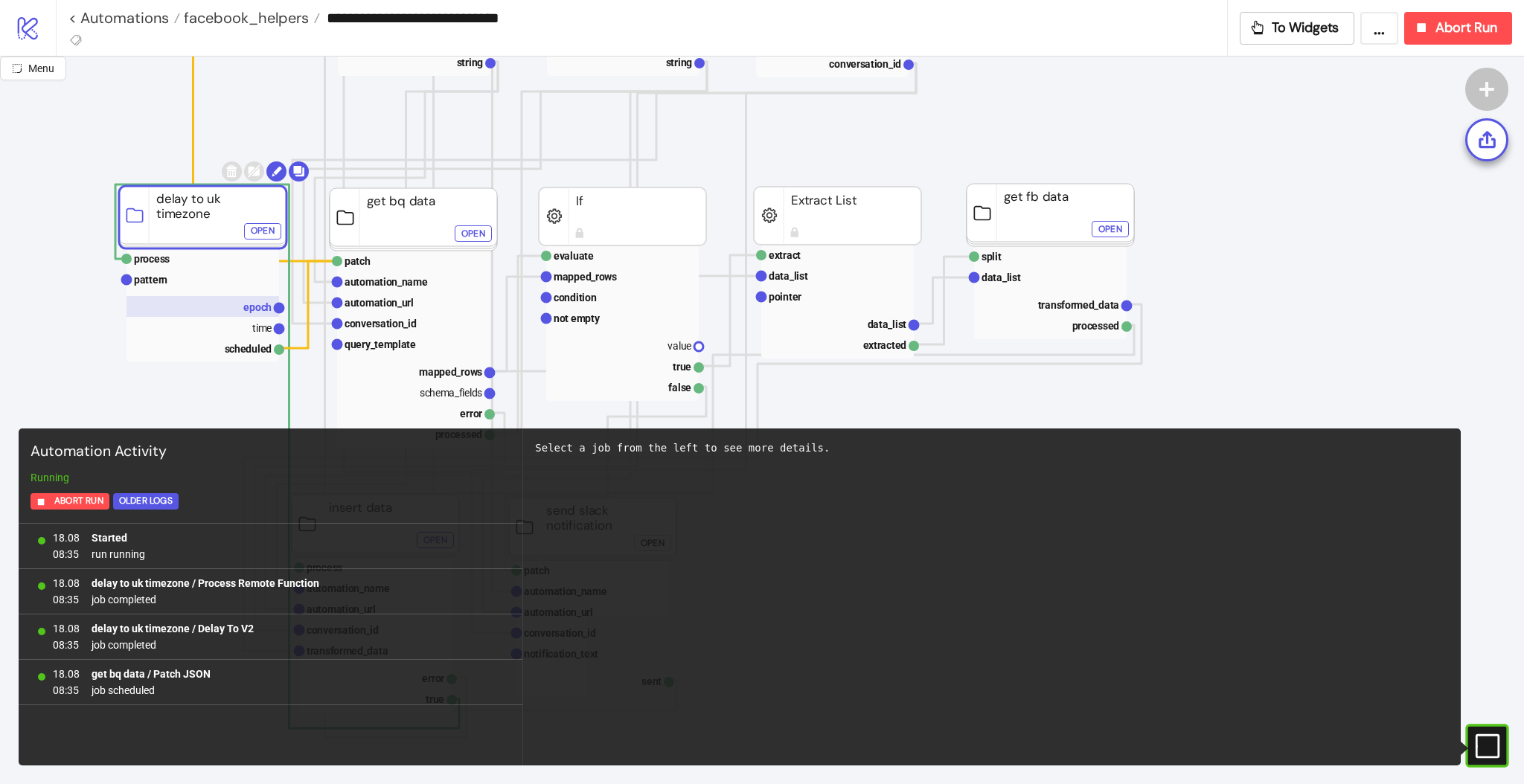
click at [243, 302] on rect at bounding box center [203, 307] width 153 height 21
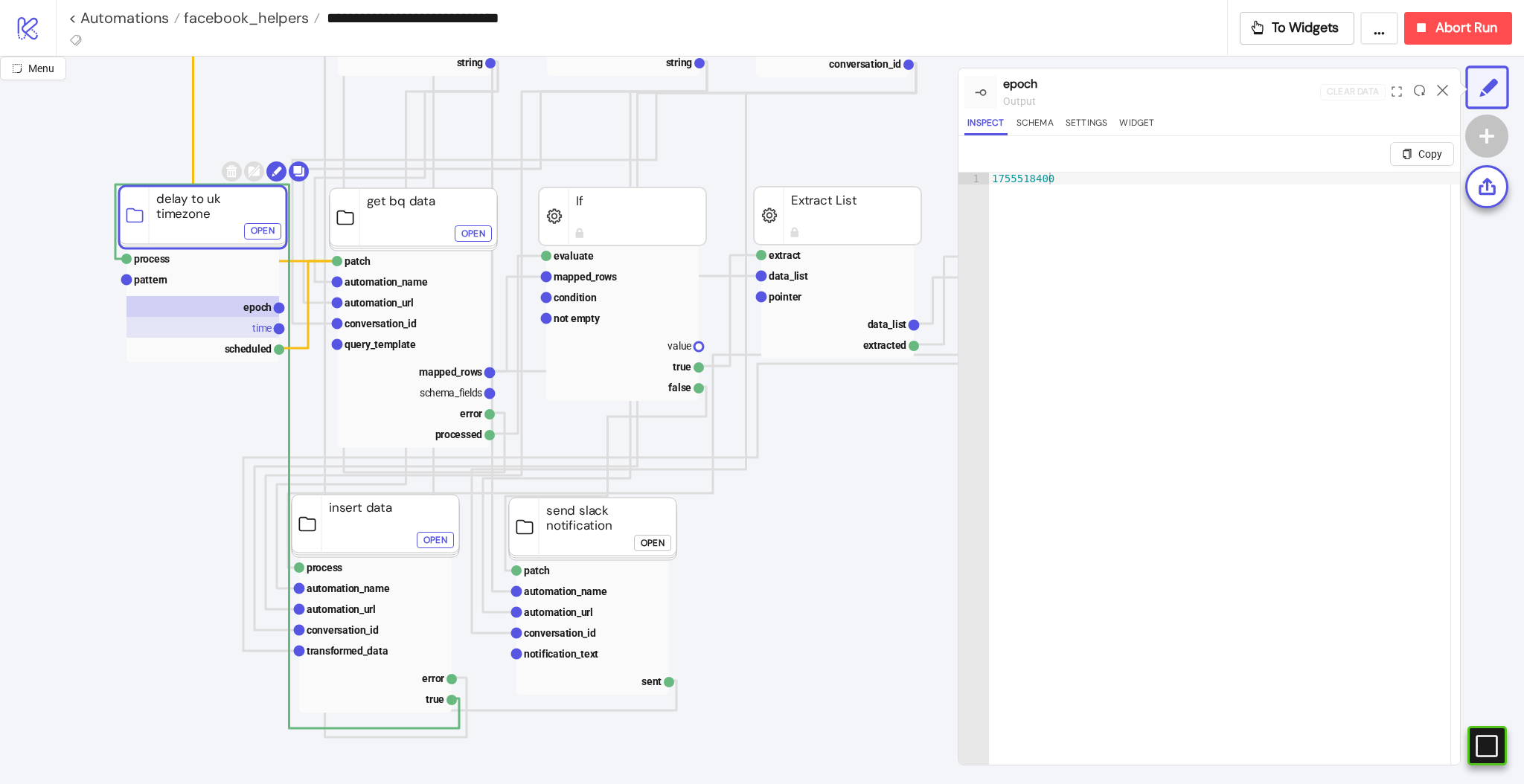
click at [248, 332] on rect at bounding box center [203, 327] width 153 height 21
click at [1443, 91] on icon at bounding box center [1443, 91] width 11 height 11
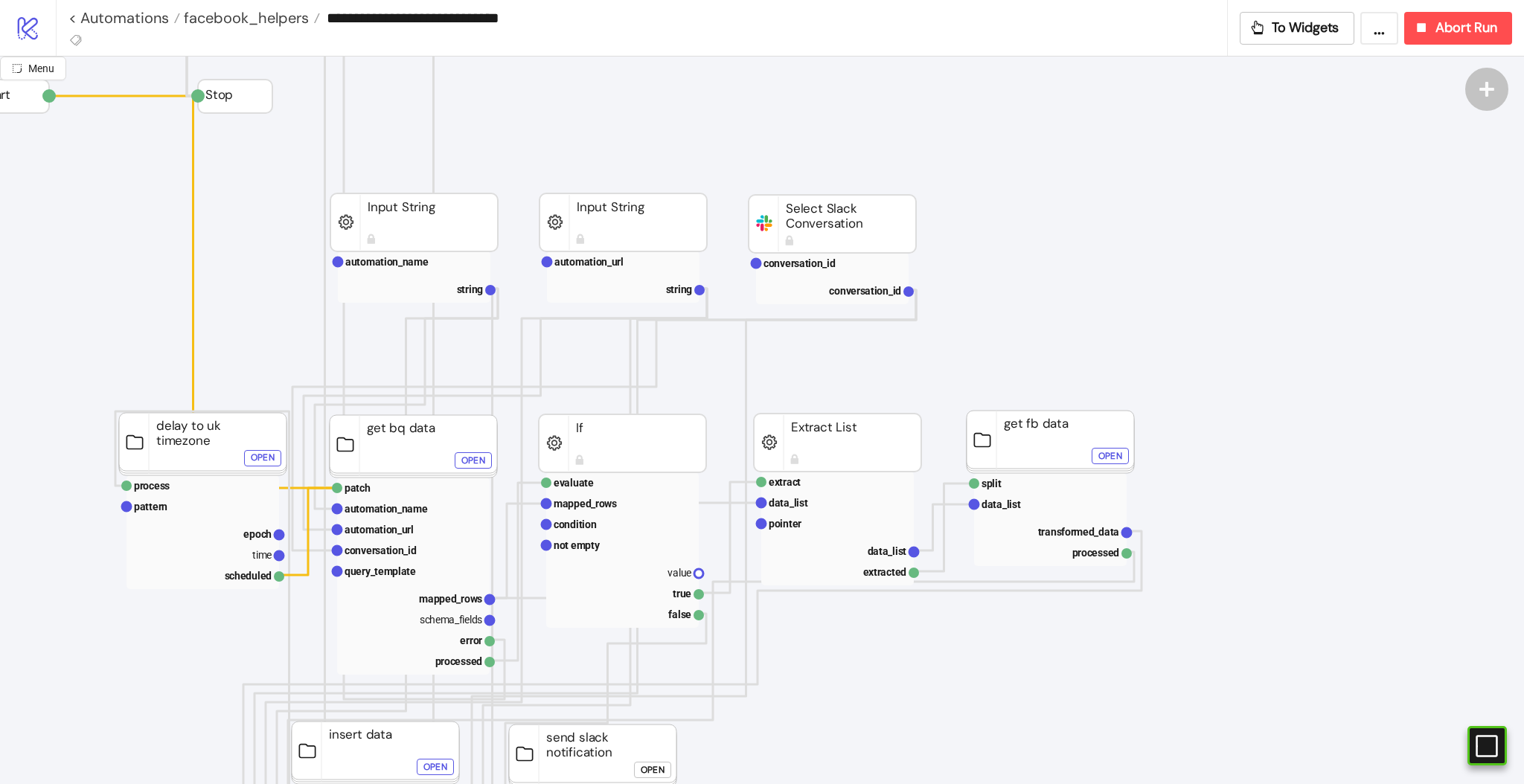
scroll to position [0, 137]
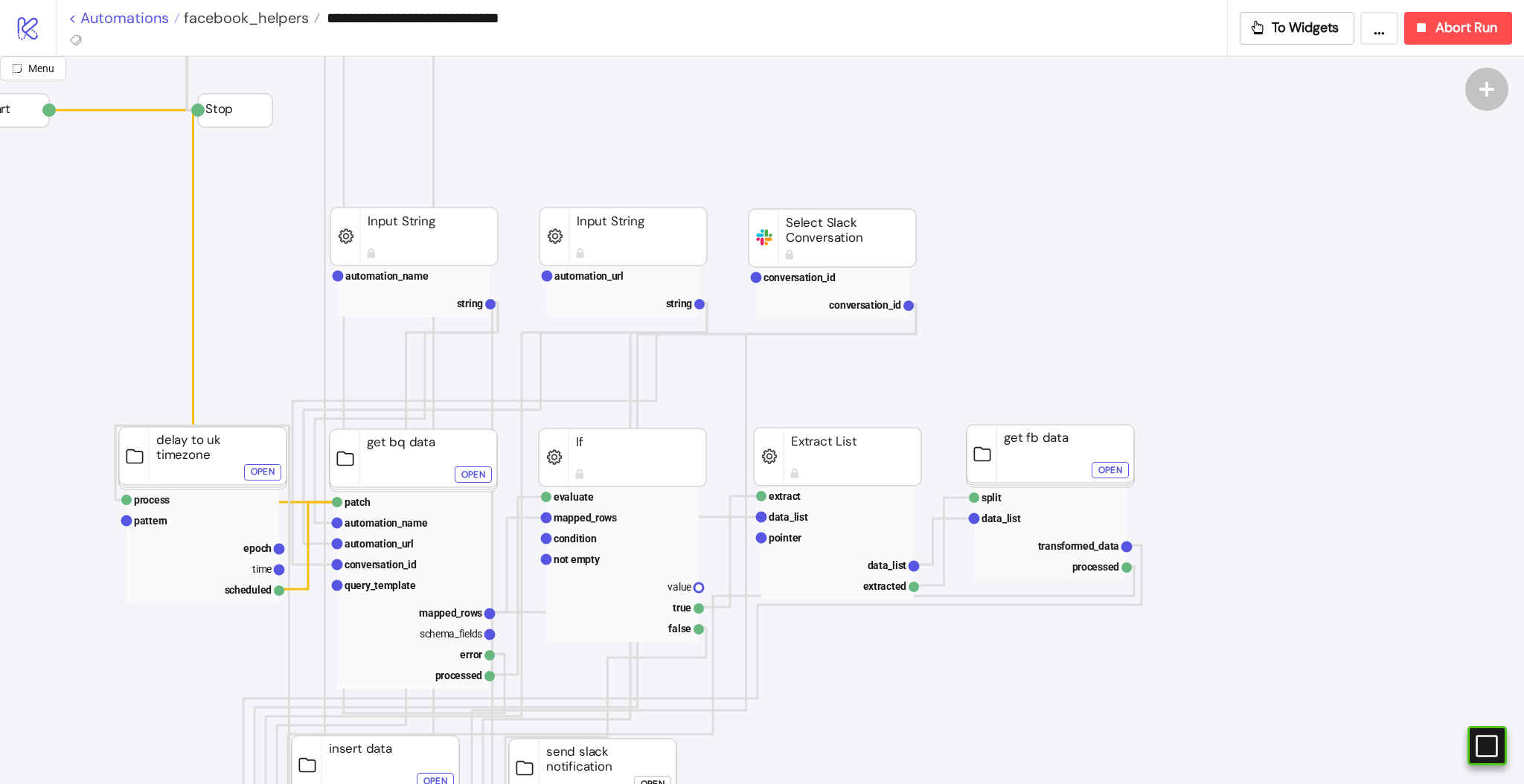
click at [145, 20] on link "< Automations" at bounding box center [125, 18] width 111 height 15
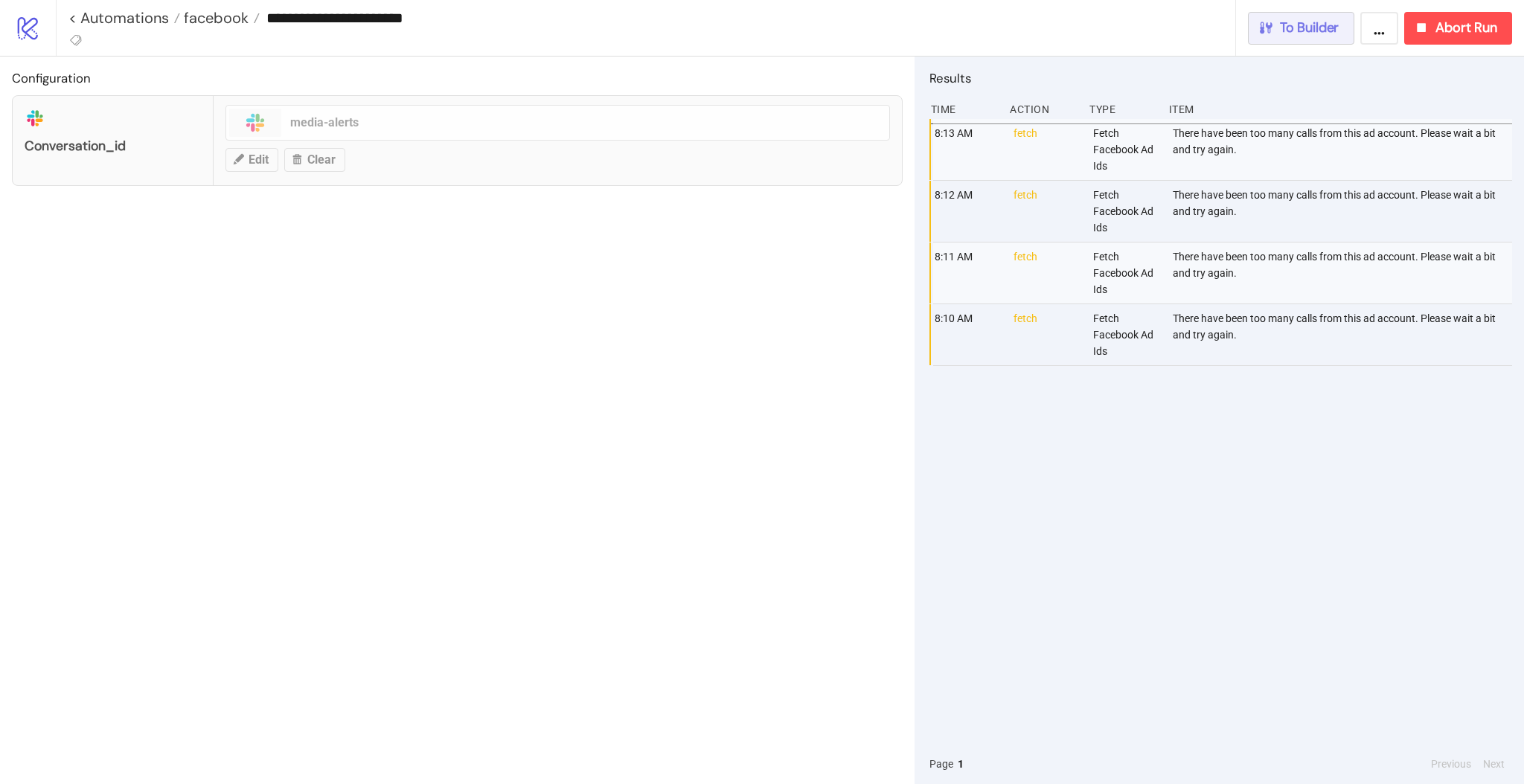
click at [1298, 28] on span "To Builder" at bounding box center [1309, 28] width 59 height 17
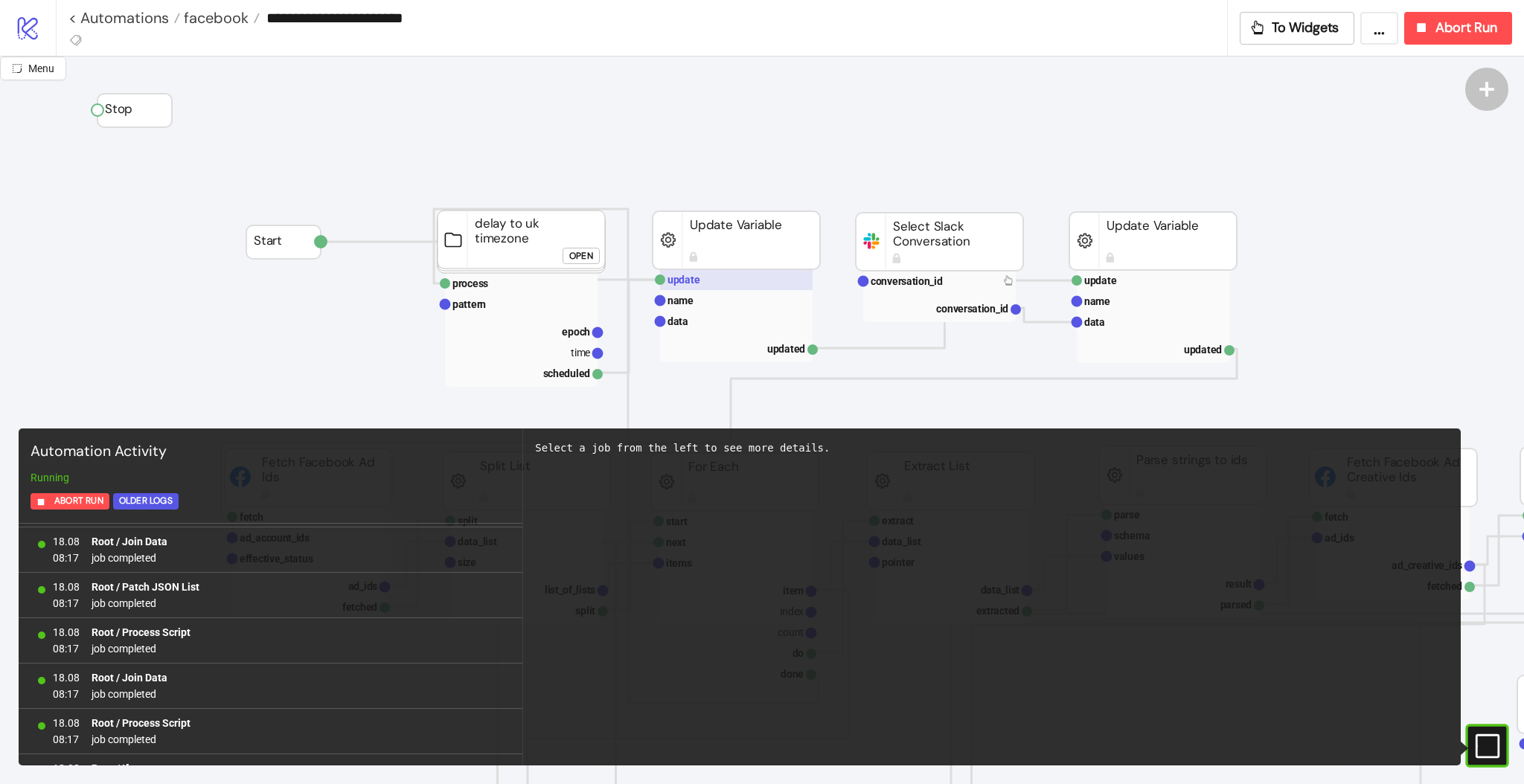
scroll to position [10116, 0]
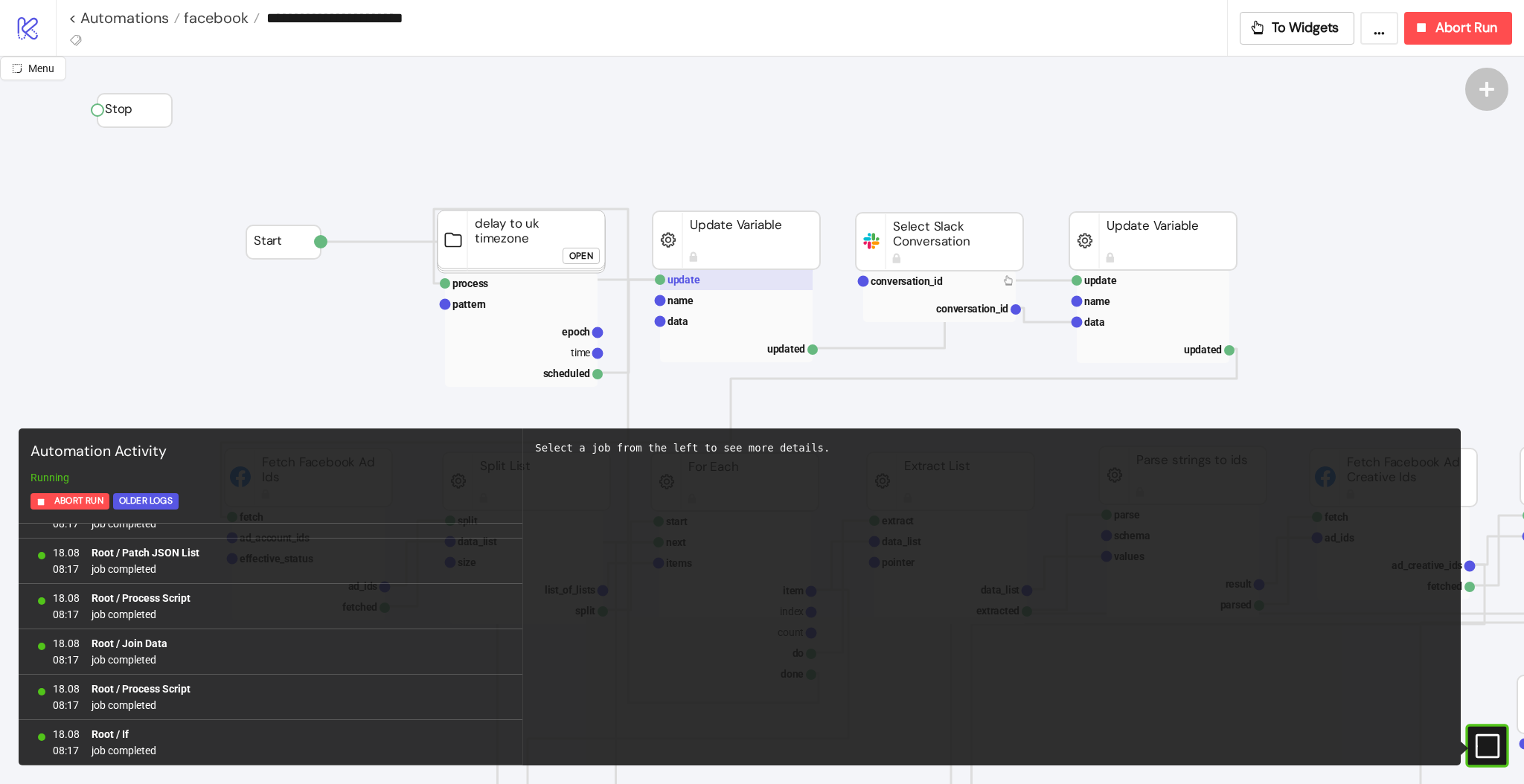
click at [682, 282] on text "update" at bounding box center [683, 279] width 33 height 12
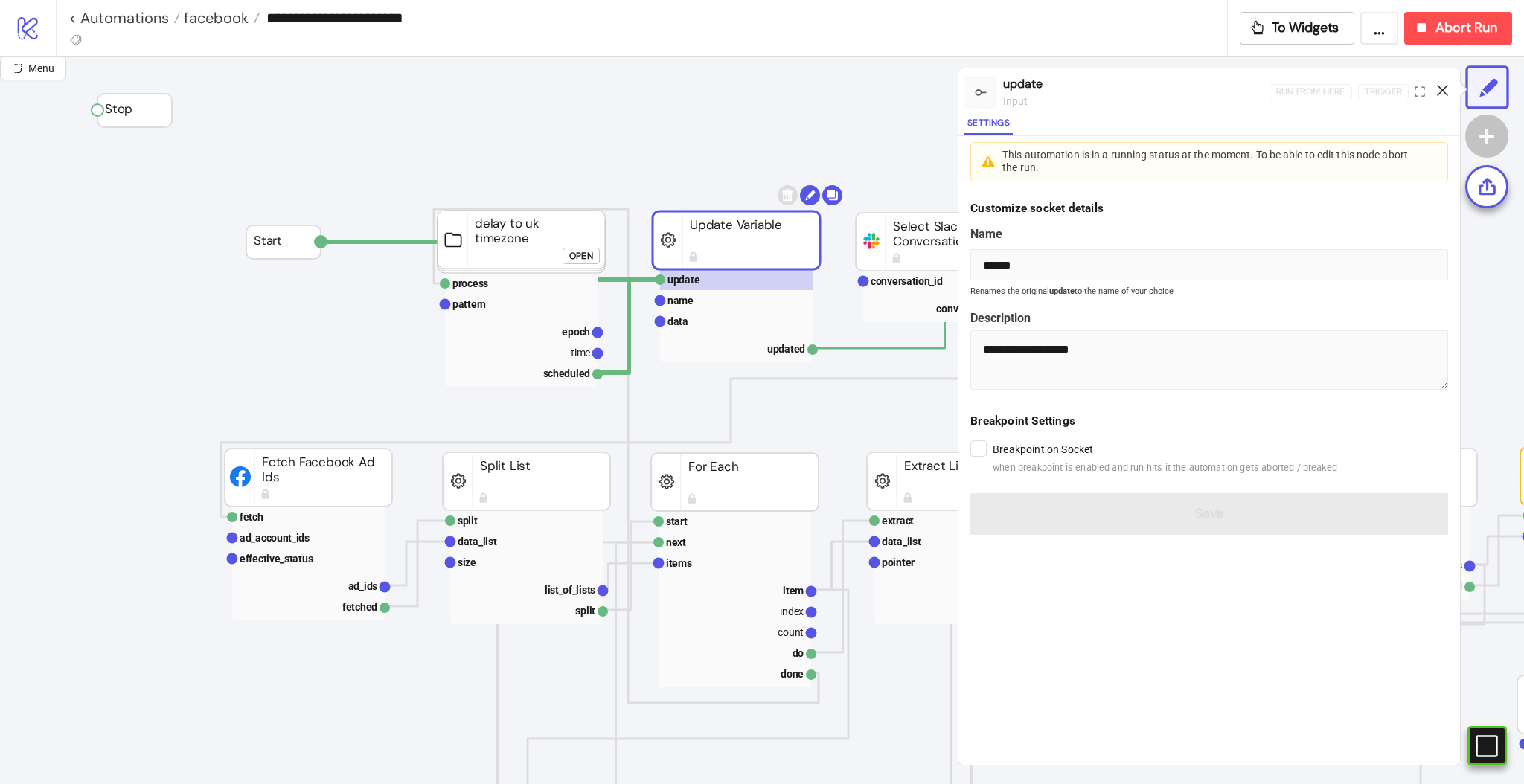
click at [1445, 88] on icon at bounding box center [1443, 91] width 11 height 11
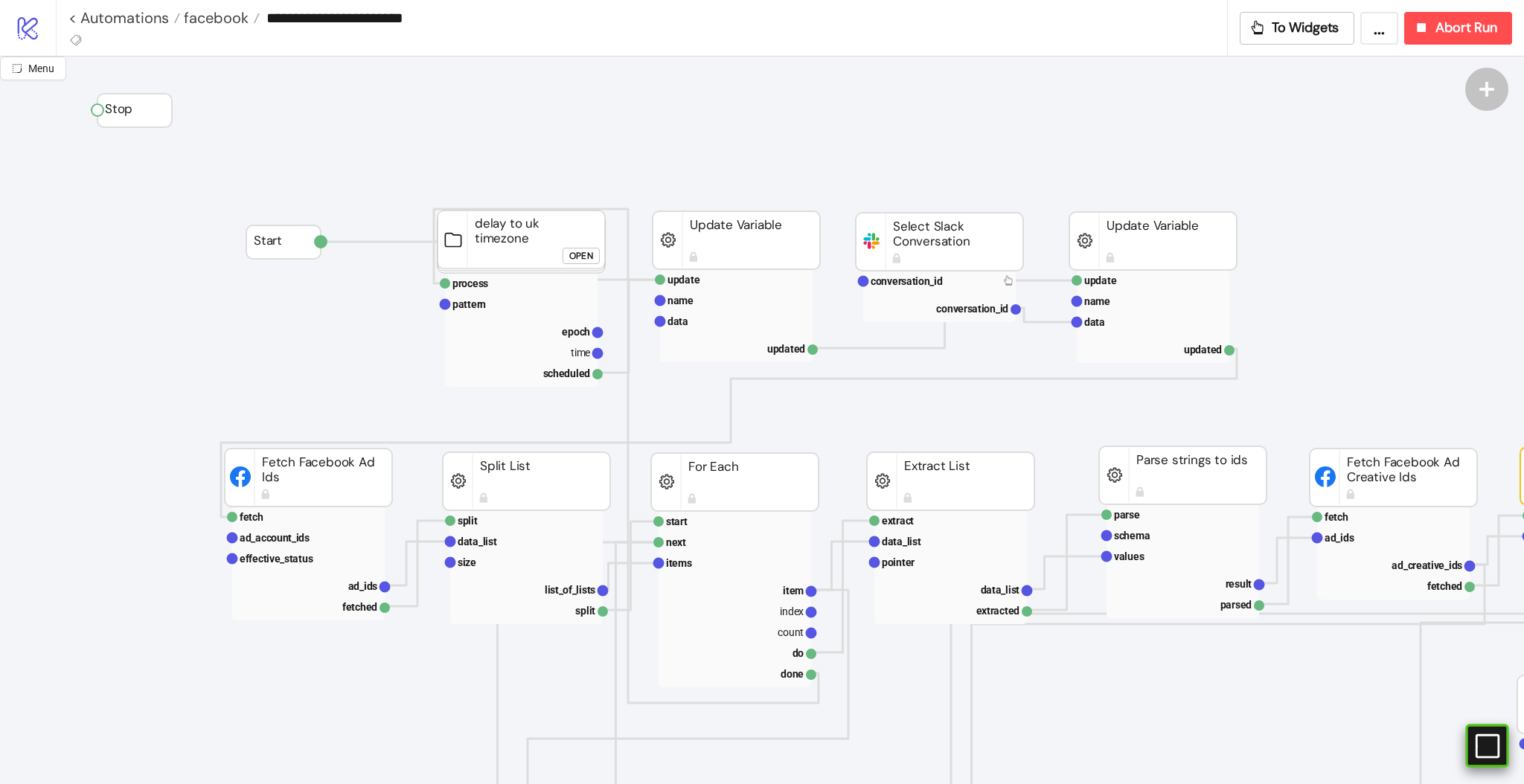
click at [1484, 737] on rect at bounding box center [1488, 746] width 23 height 23
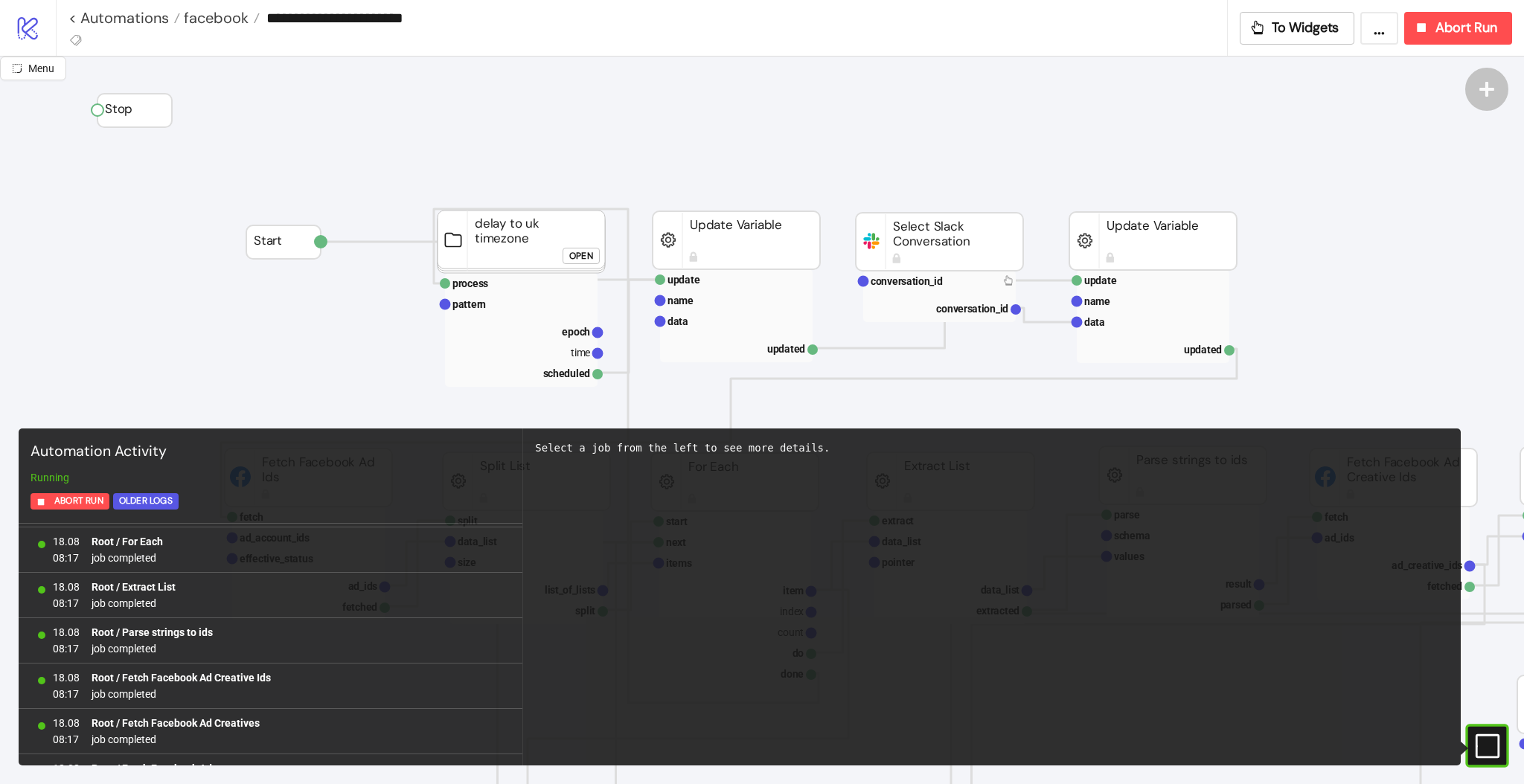
scroll to position [10934, 0]
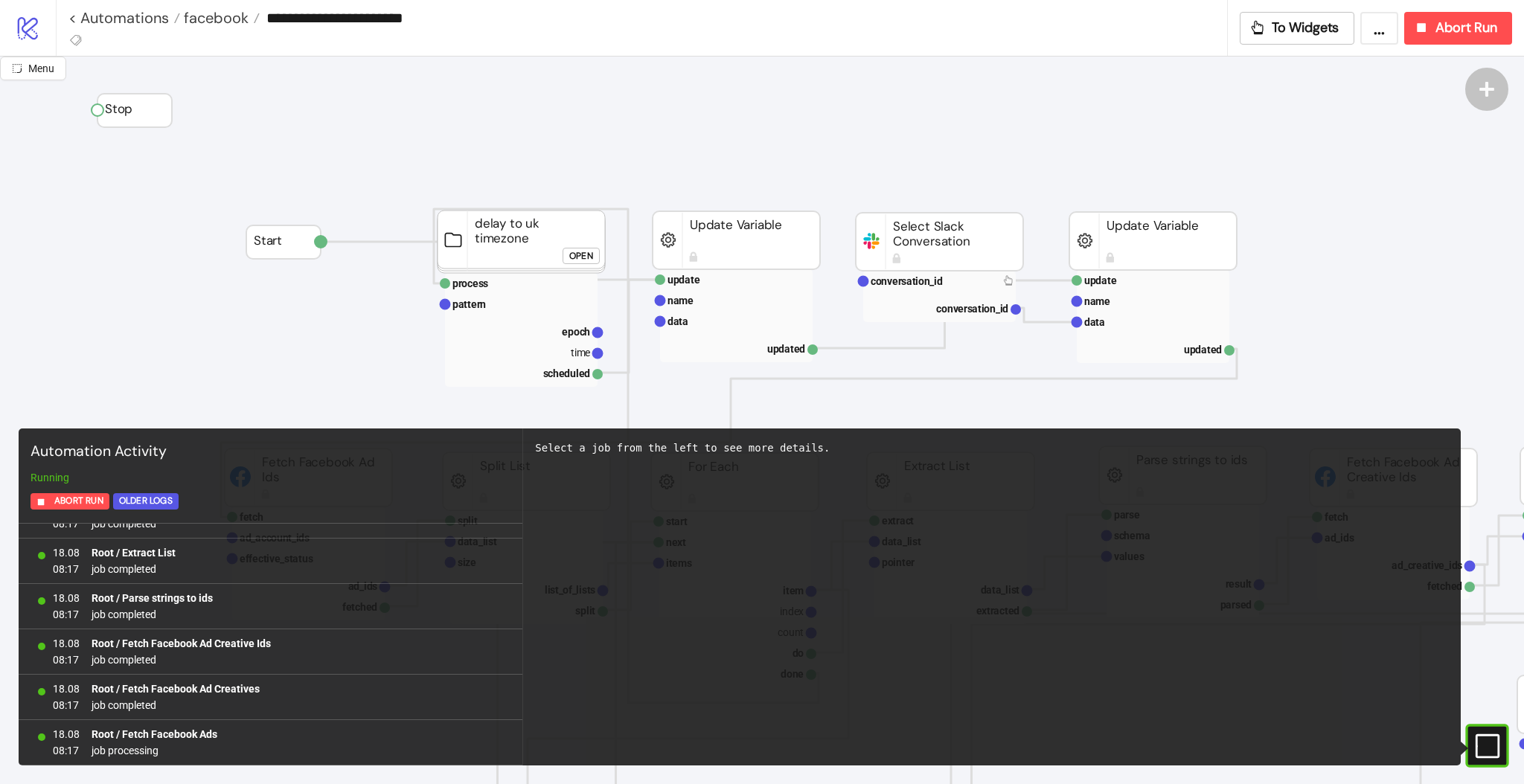
click at [1491, 740] on icon "#e9k1n36qviq57_to { animation: e9k1n36qviq57_to__to 2000ms linear infinite norm…" at bounding box center [1486, 746] width 26 height 26
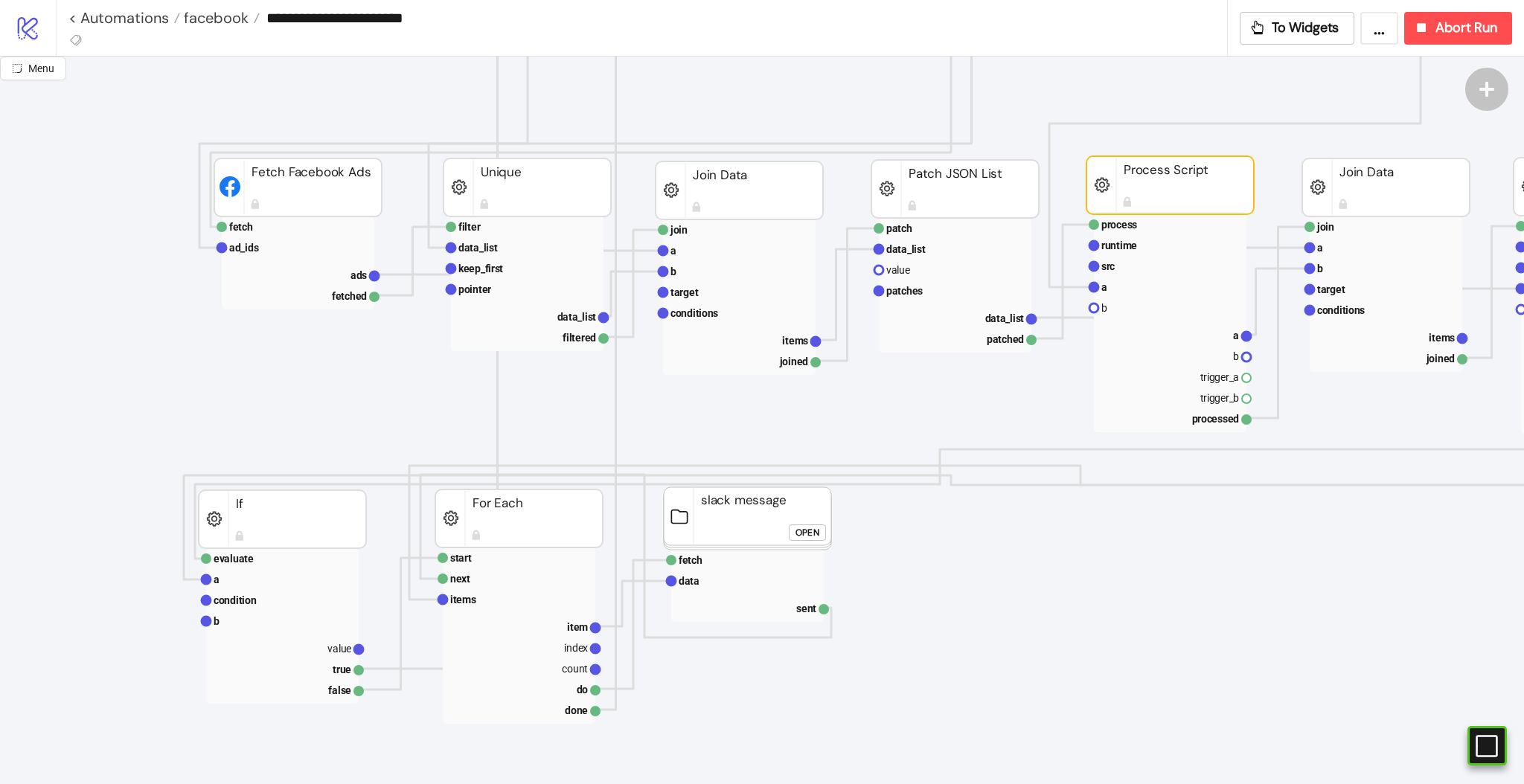
scroll to position [702, 0]
click at [1121, 263] on rect at bounding box center [1170, 265] width 153 height 21
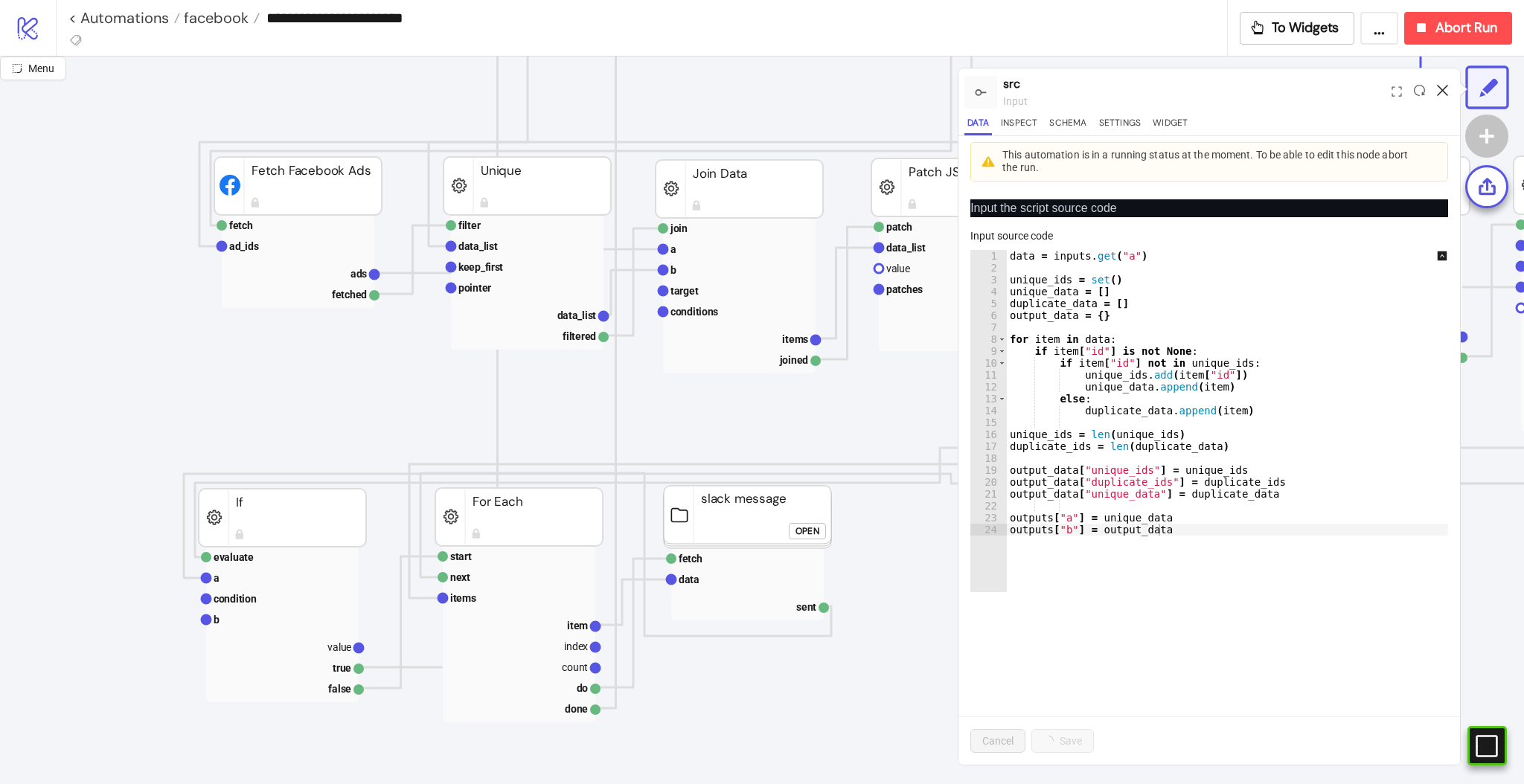
click at [1443, 92] on icon at bounding box center [1443, 91] width 11 height 11
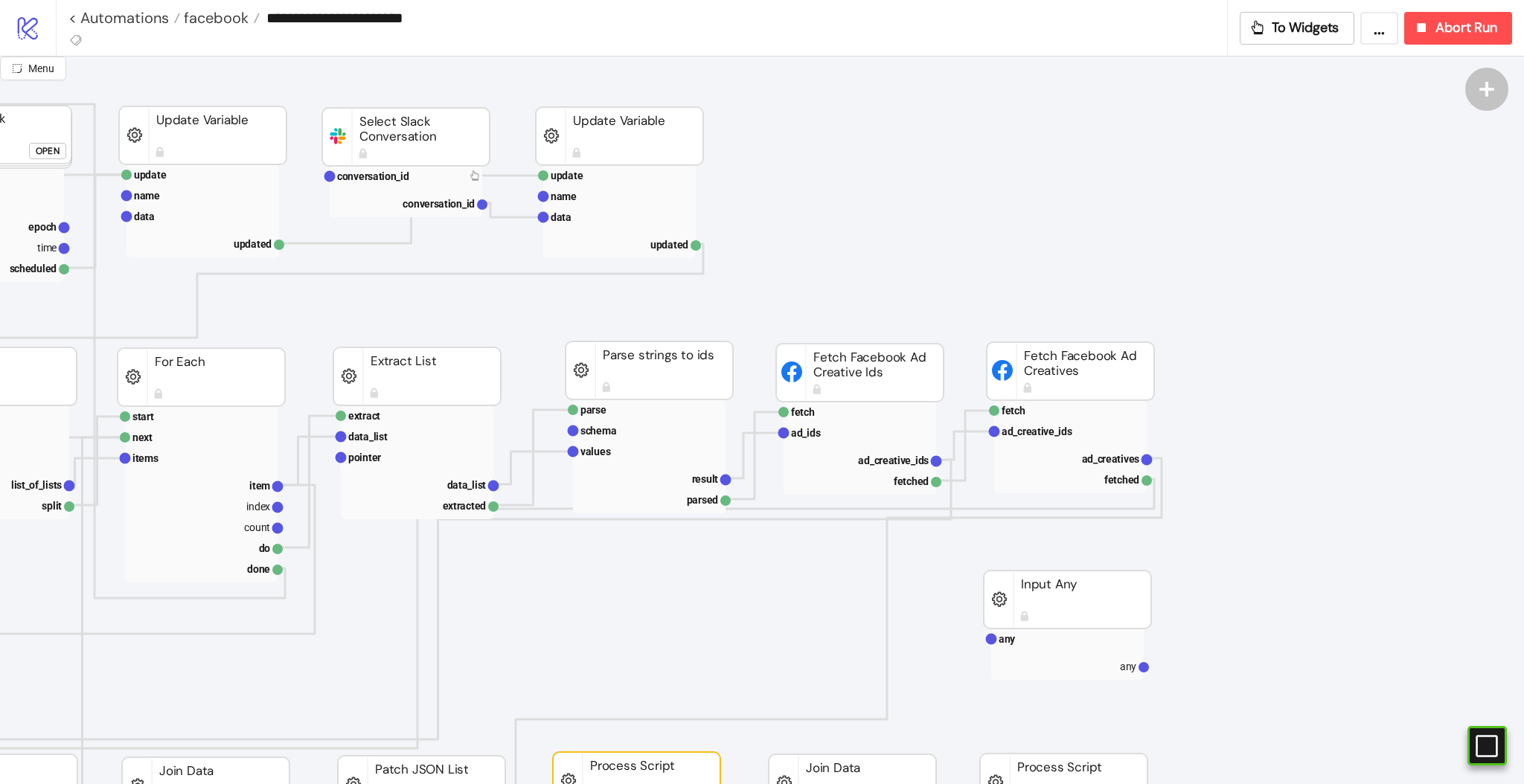
scroll to position [108, 533]
click at [914, 456] on text "ad_creative_ids" at bounding box center [893, 458] width 71 height 12
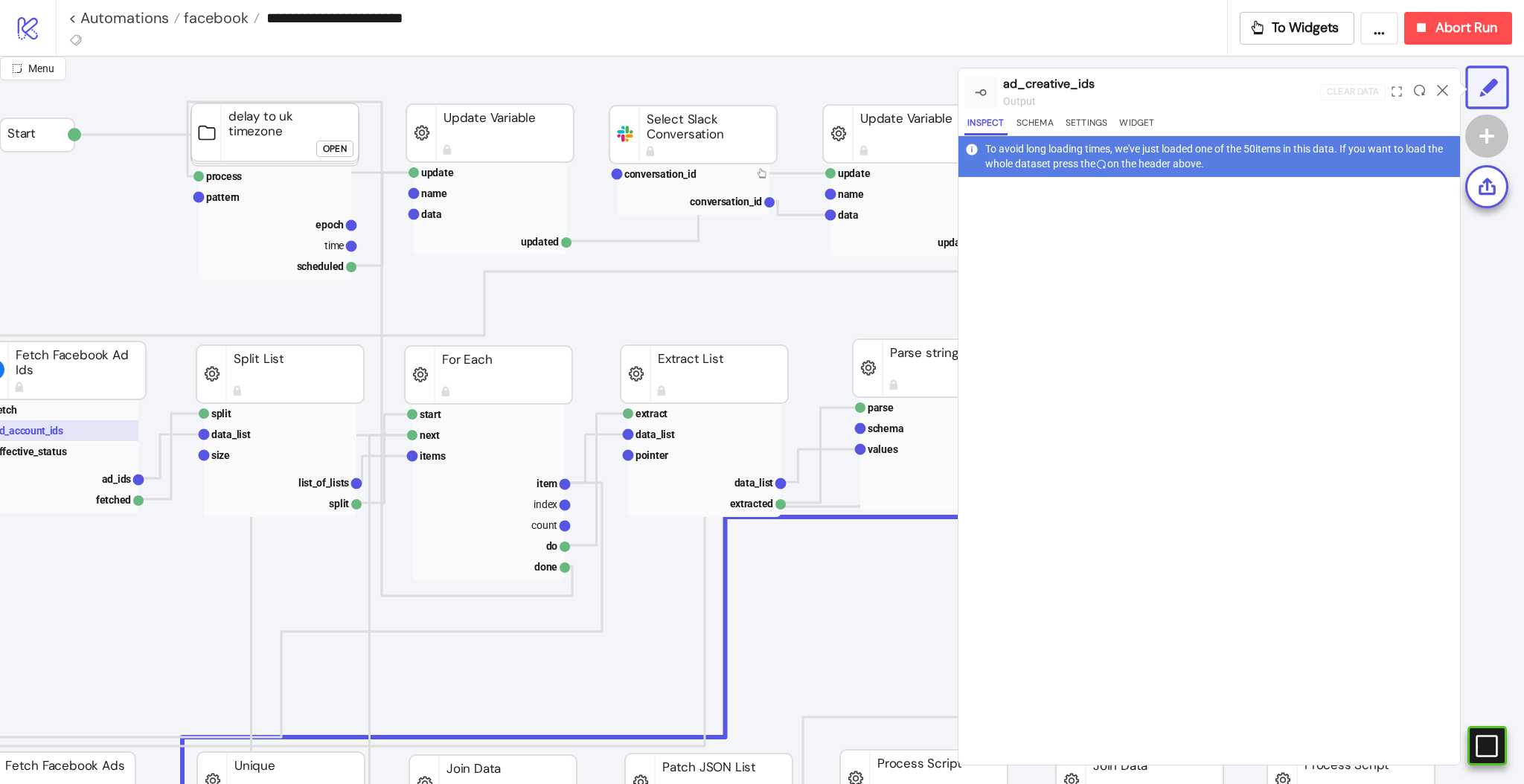
scroll to position [108, 0]
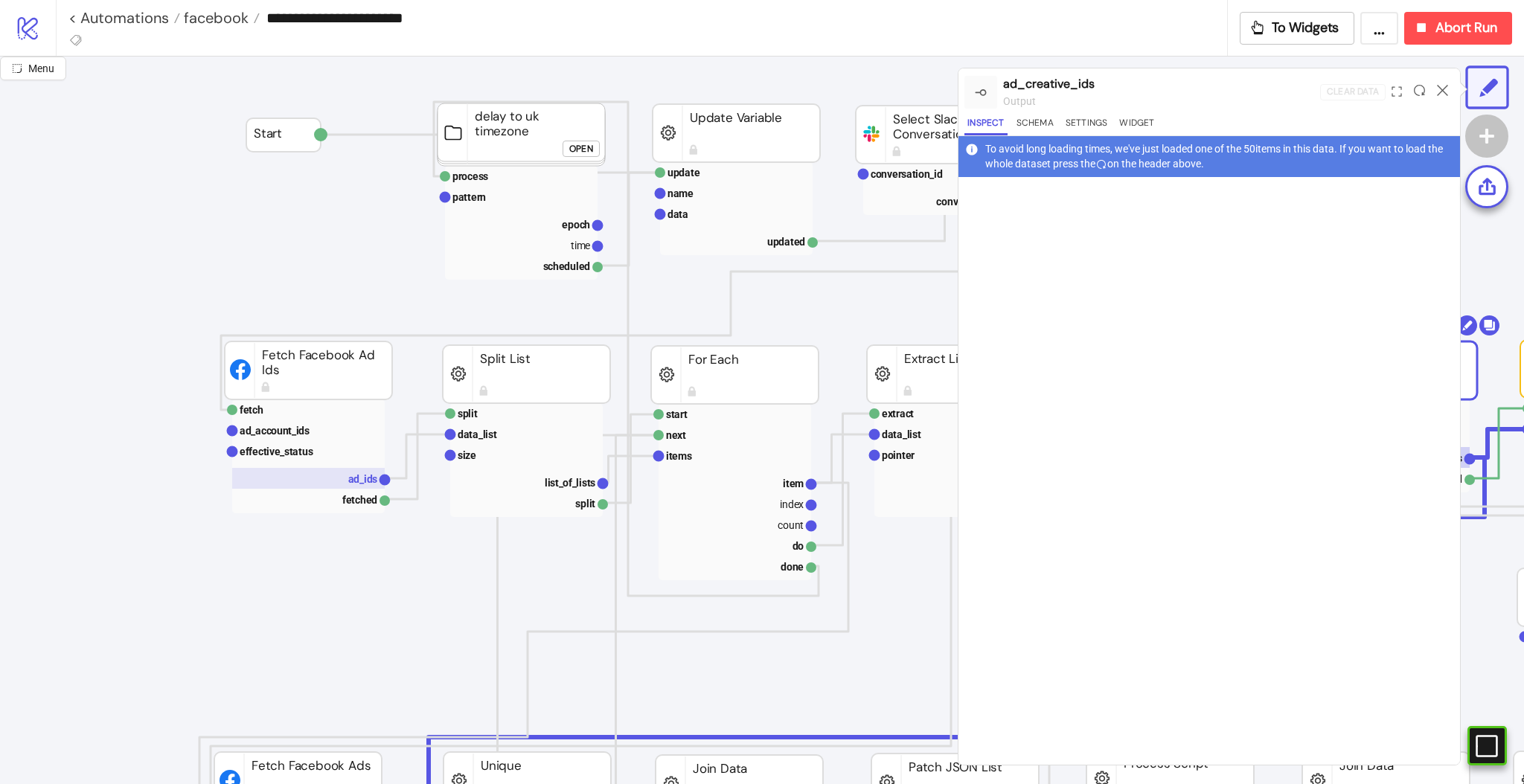
click at [355, 471] on rect at bounding box center [309, 478] width 153 height 21
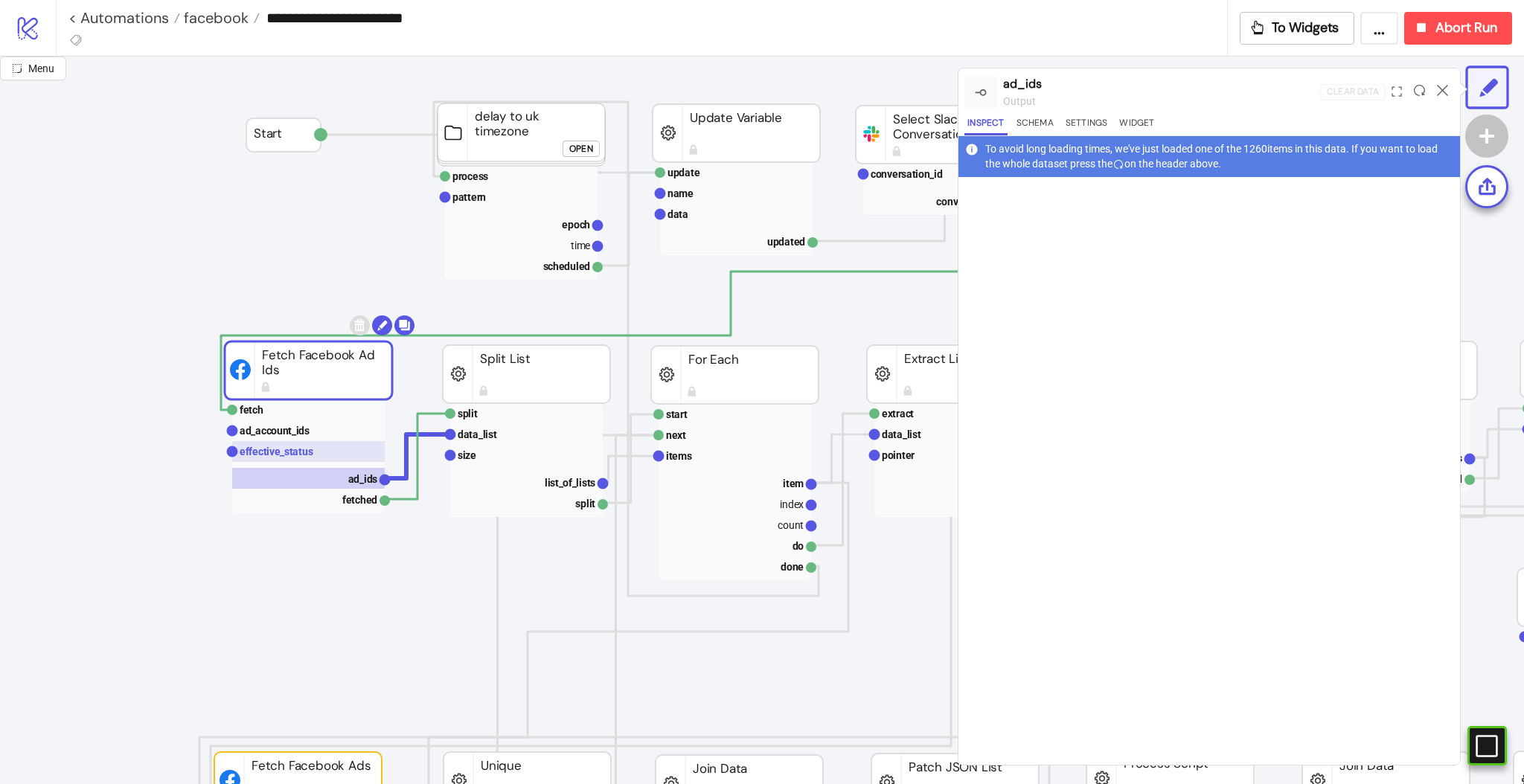
click at [275, 452] on text "effective_status" at bounding box center [276, 451] width 74 height 12
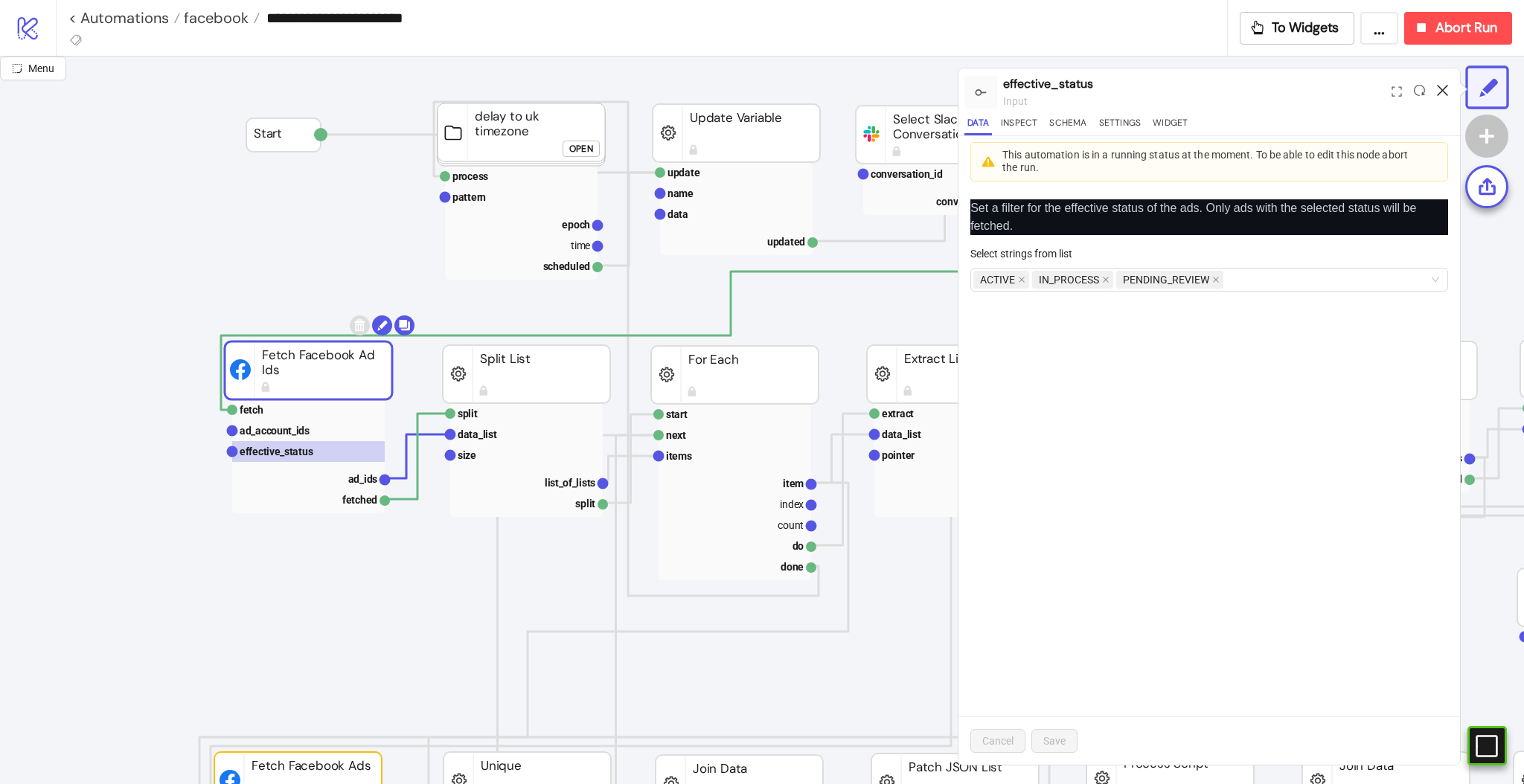
click at [1442, 85] on icon at bounding box center [1443, 91] width 11 height 11
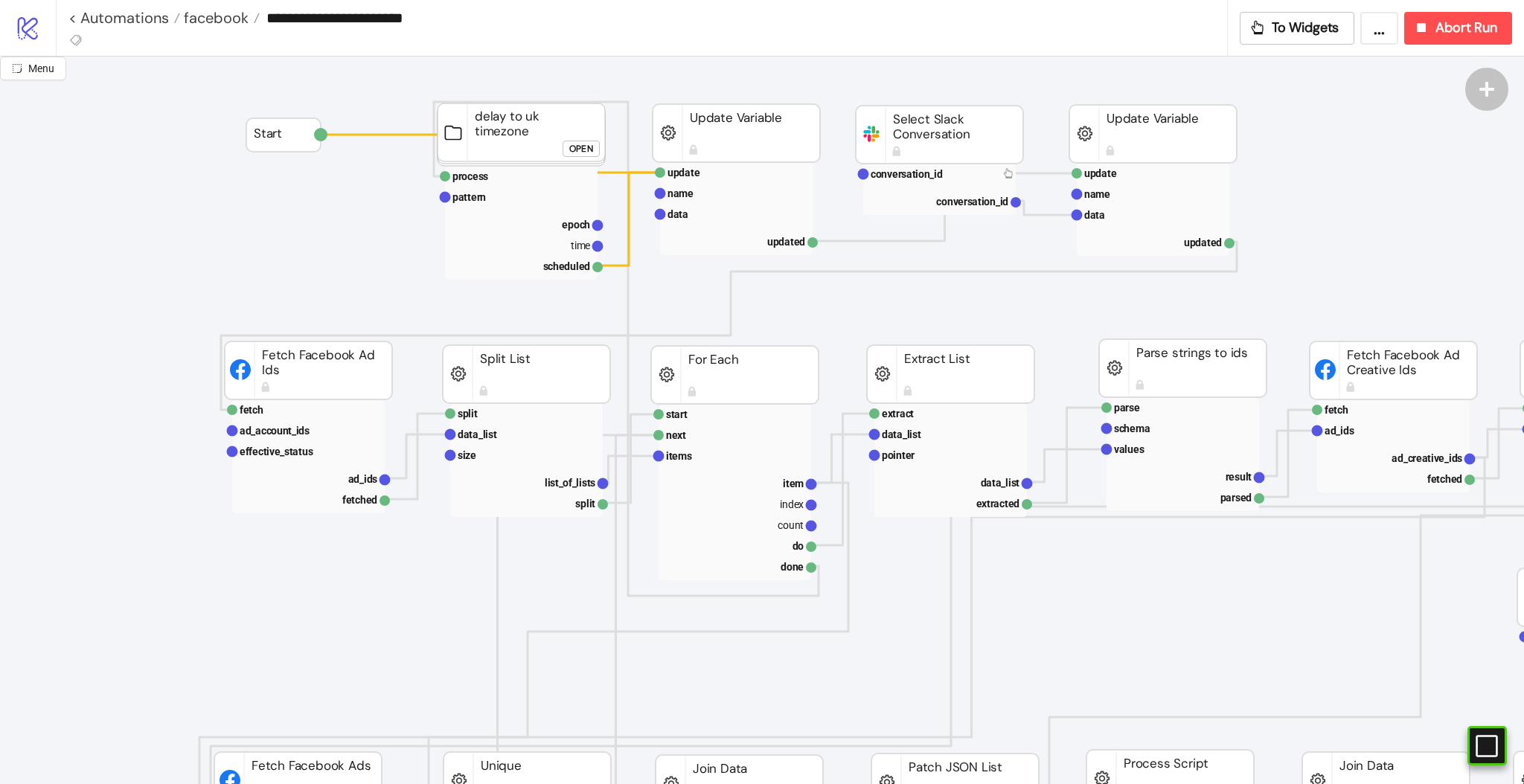
scroll to position [0, 0]
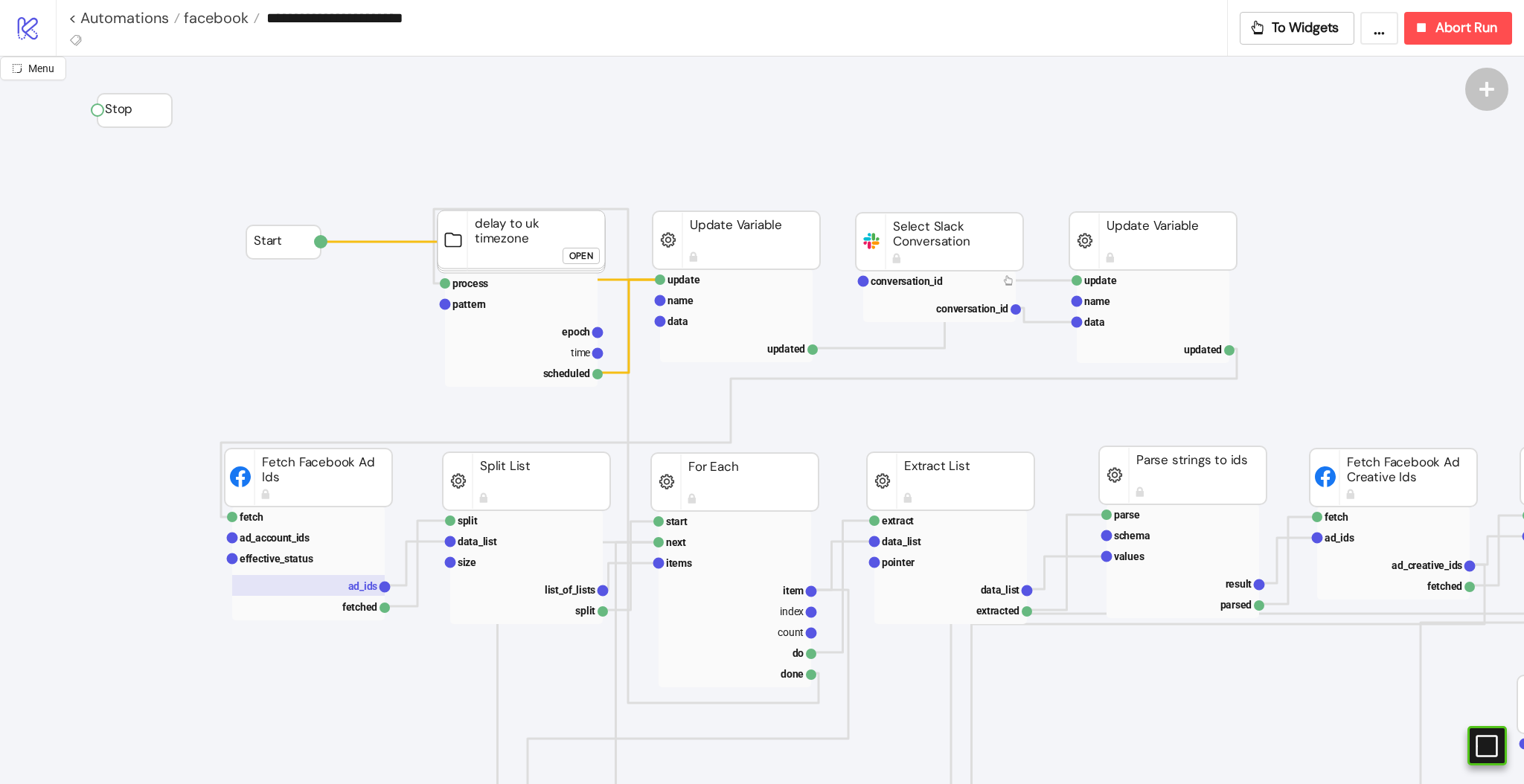
click at [343, 592] on rect at bounding box center [309, 586] width 153 height 21
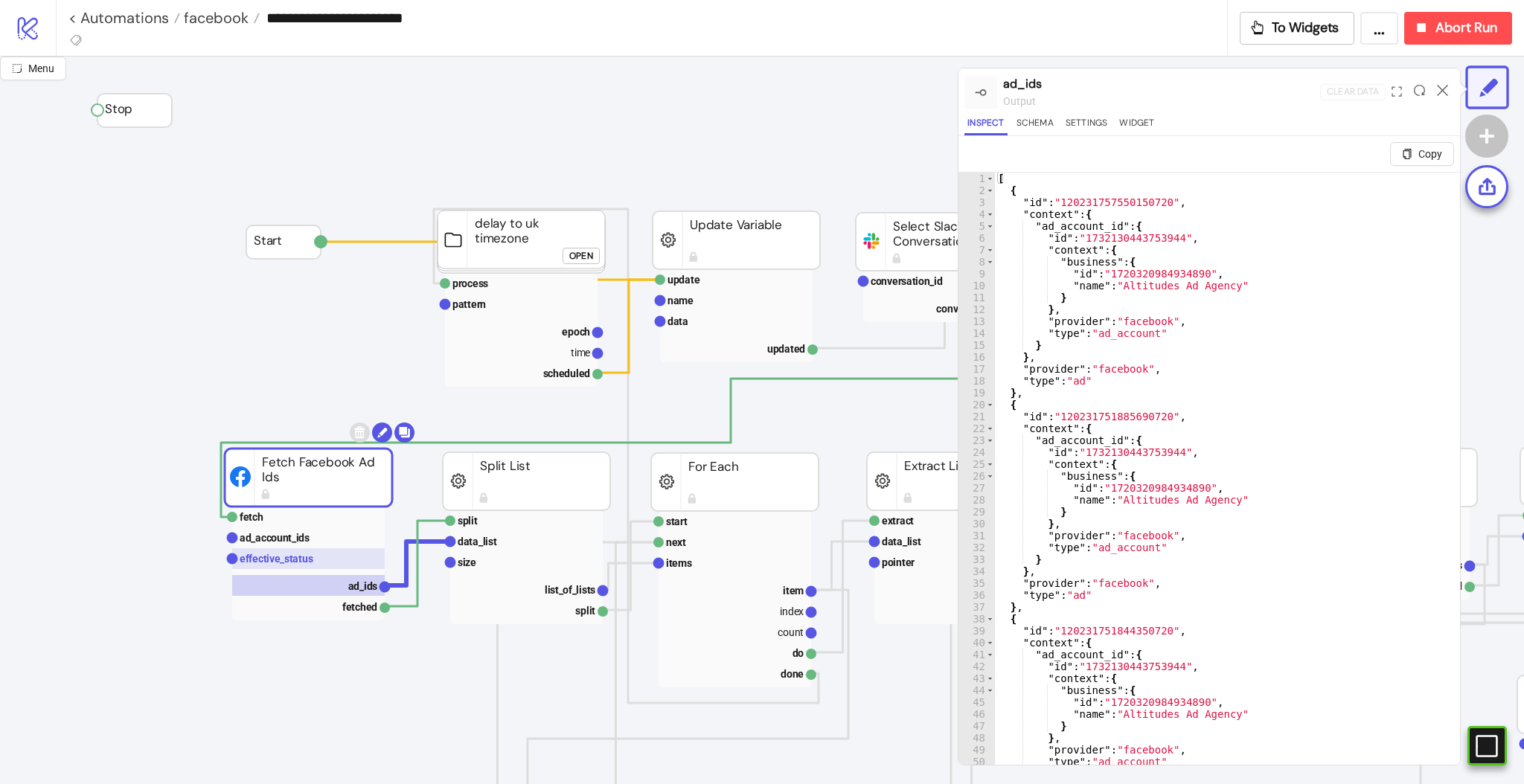
click at [290, 567] on rect at bounding box center [309, 559] width 153 height 21
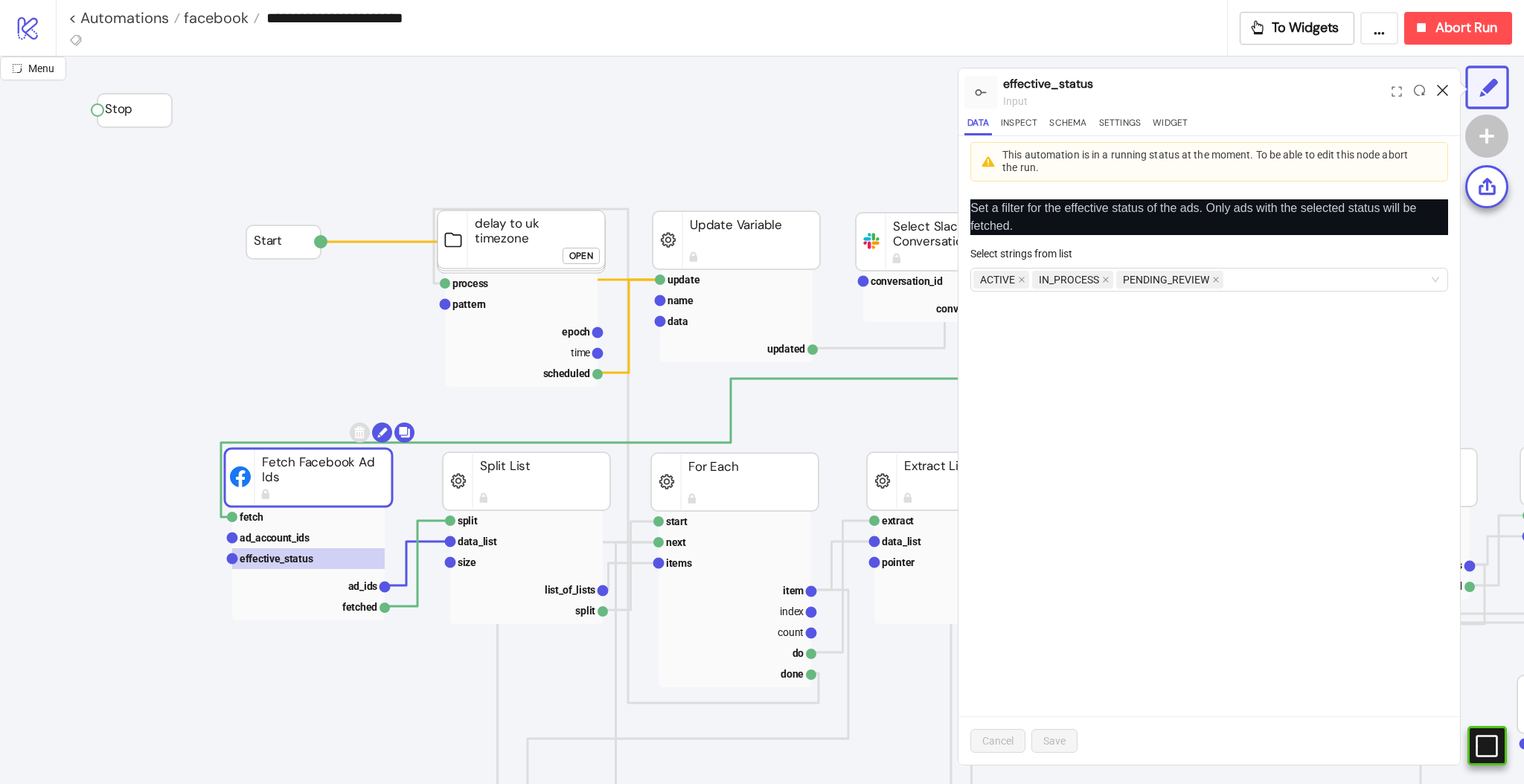
click at [1438, 89] on icon at bounding box center [1443, 91] width 11 height 11
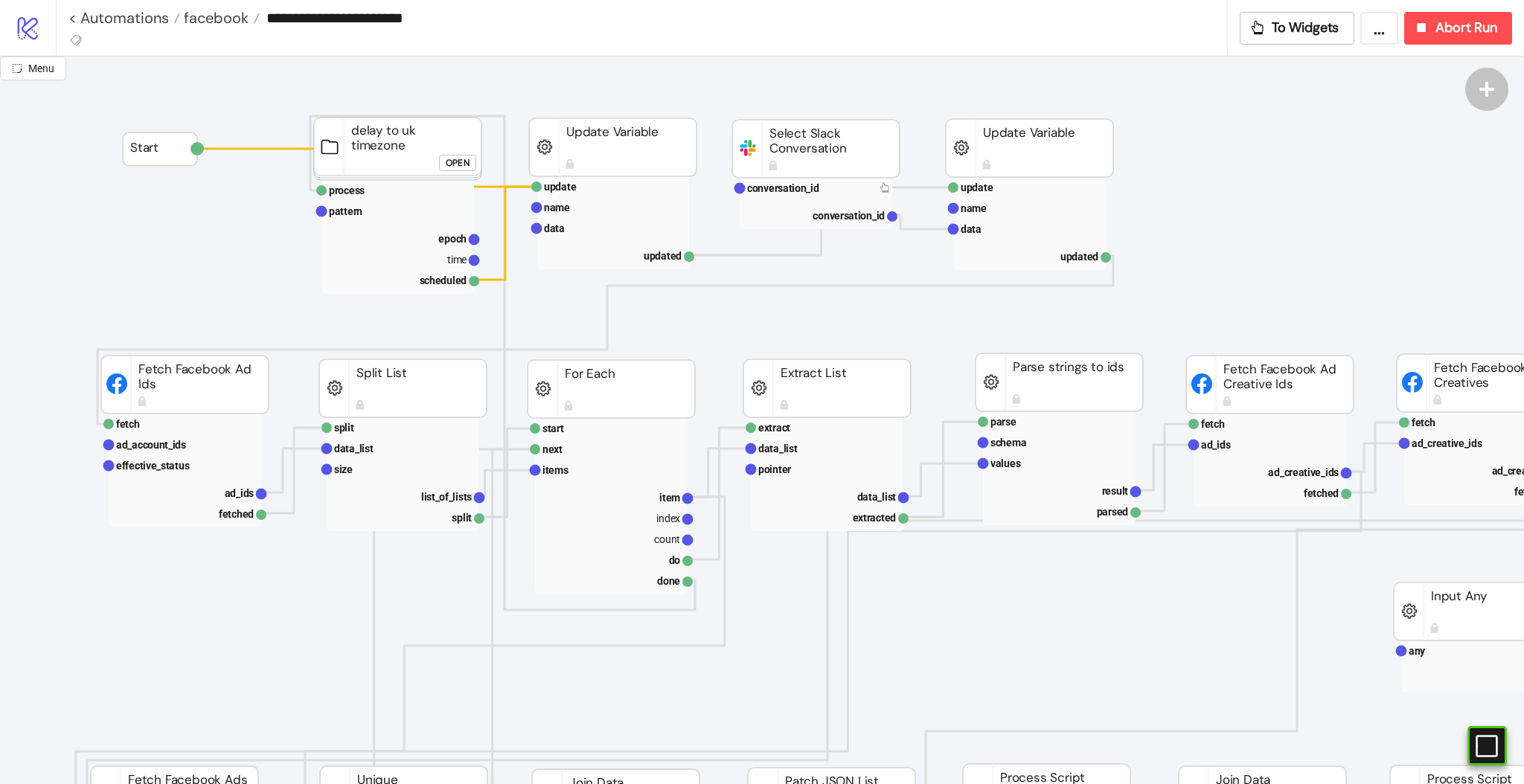
scroll to position [95, 124]
click at [1441, 28] on span "Abort Run" at bounding box center [1465, 28] width 61 height 17
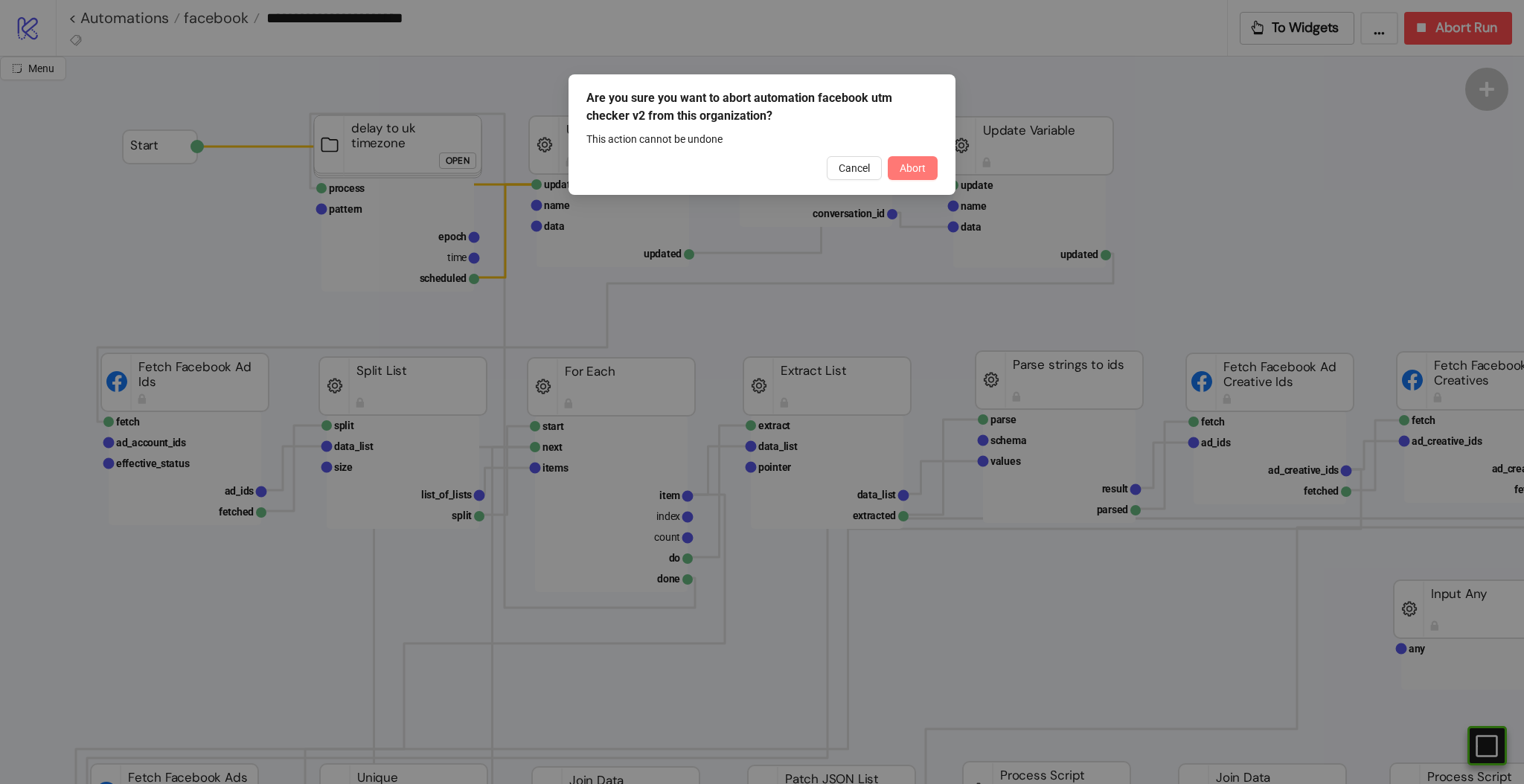
click at [924, 167] on span "Abort" at bounding box center [913, 168] width 26 height 12
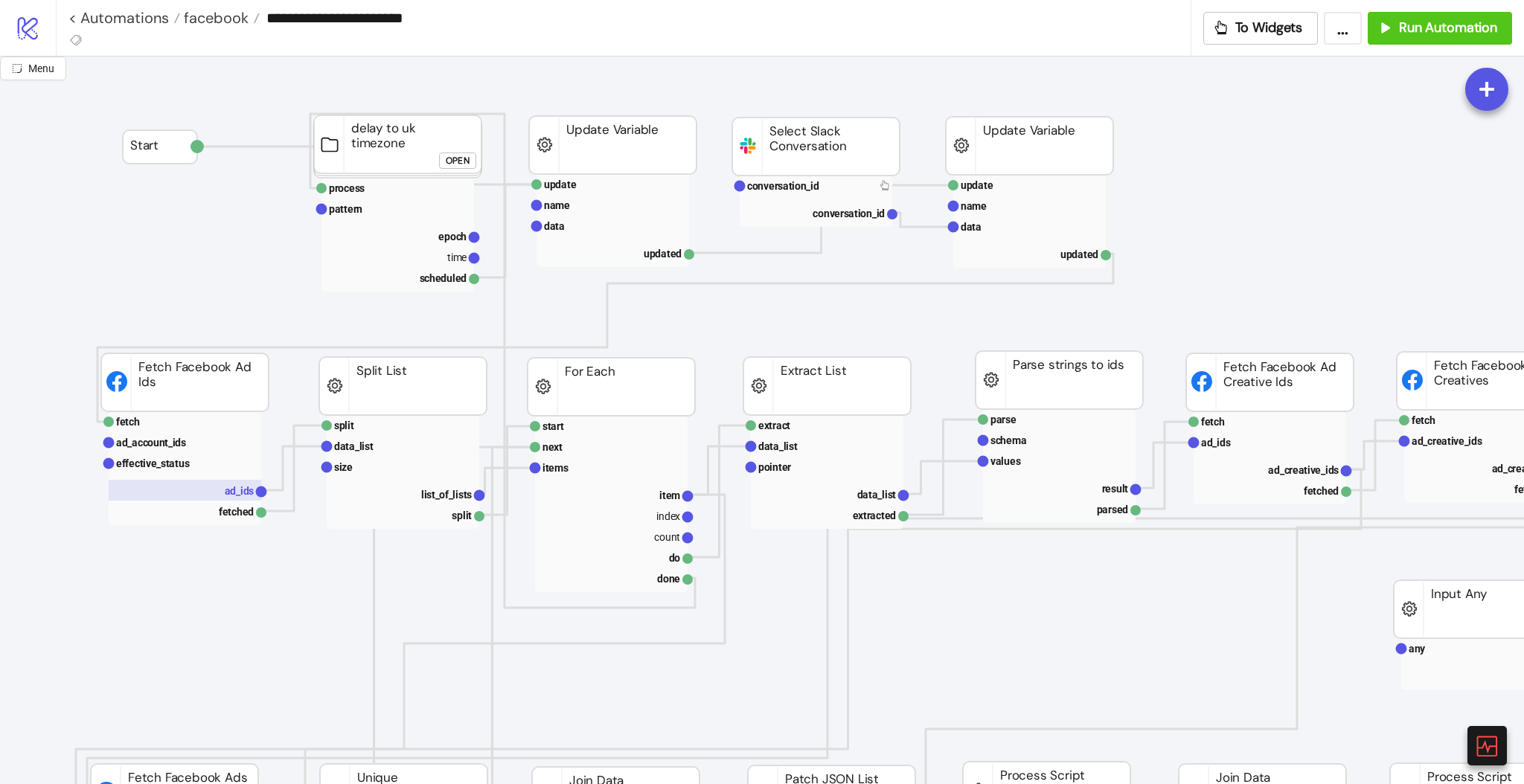
click at [237, 485] on text "ad_ids" at bounding box center [240, 491] width 30 height 12
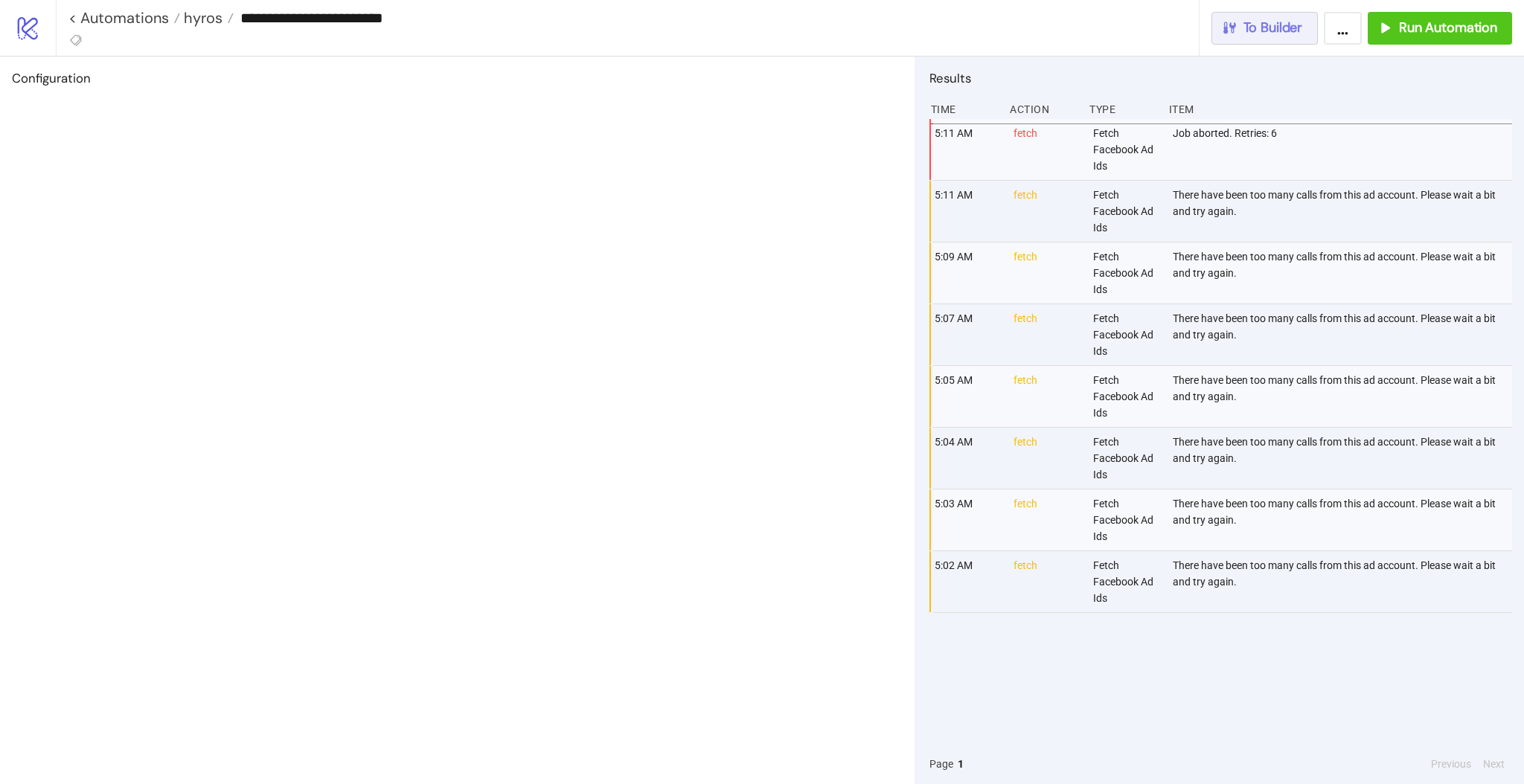
click at [1281, 23] on span "To Builder" at bounding box center [1273, 28] width 59 height 17
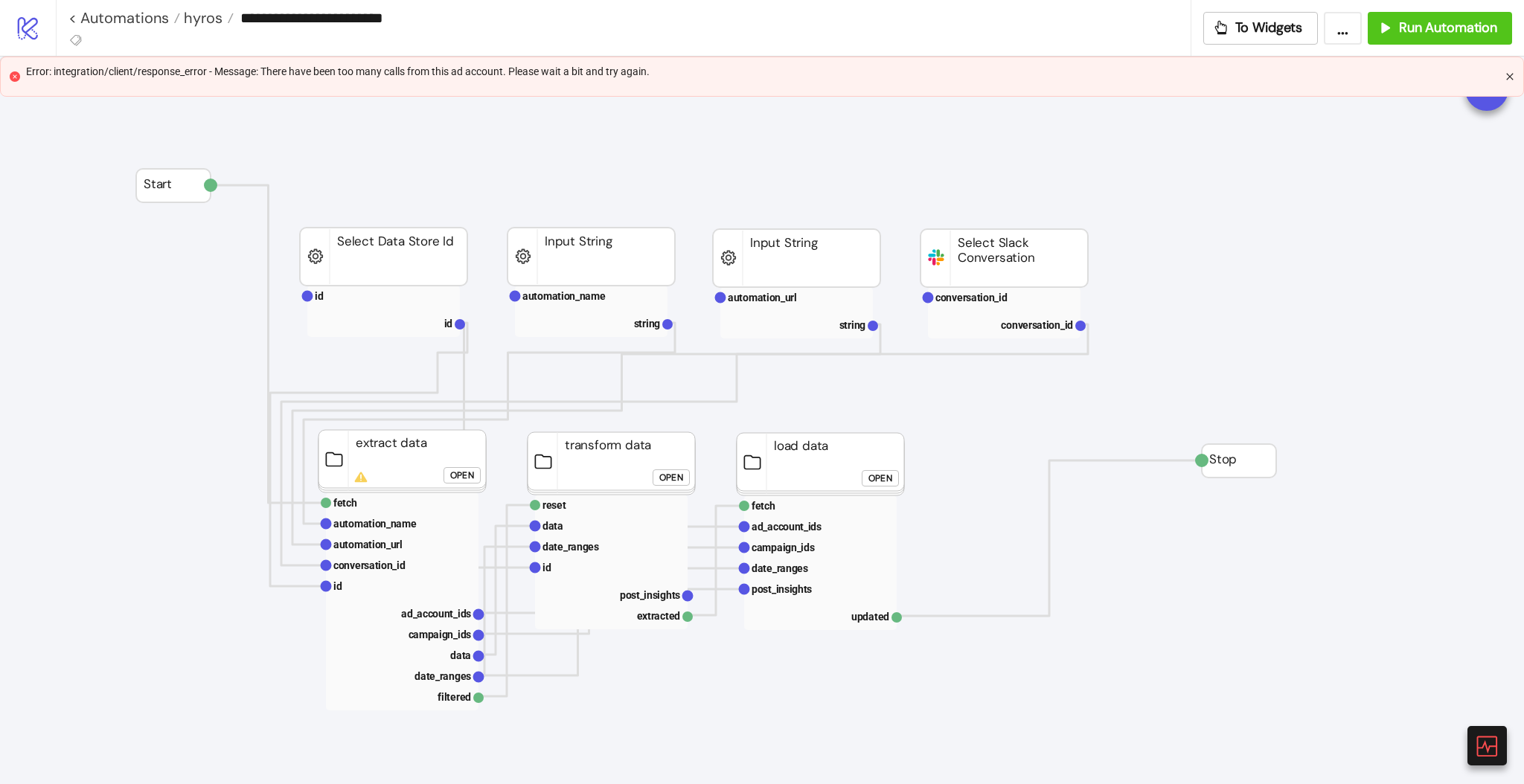
click at [1507, 75] on icon "close" at bounding box center [1509, 75] width 8 height 8
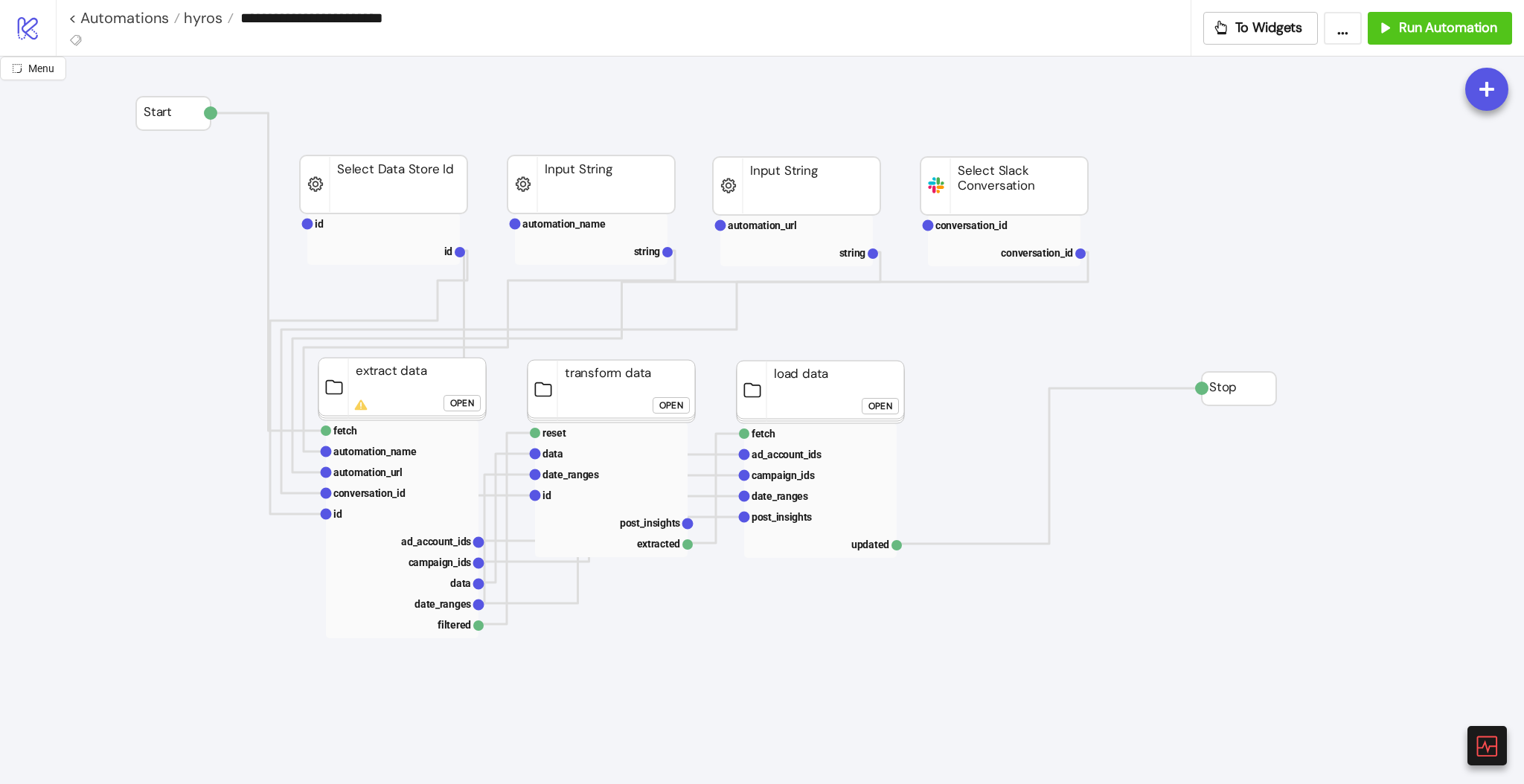
scroll to position [72, 0]
click at [652, 520] on text "post_insights" at bounding box center [650, 524] width 60 height 12
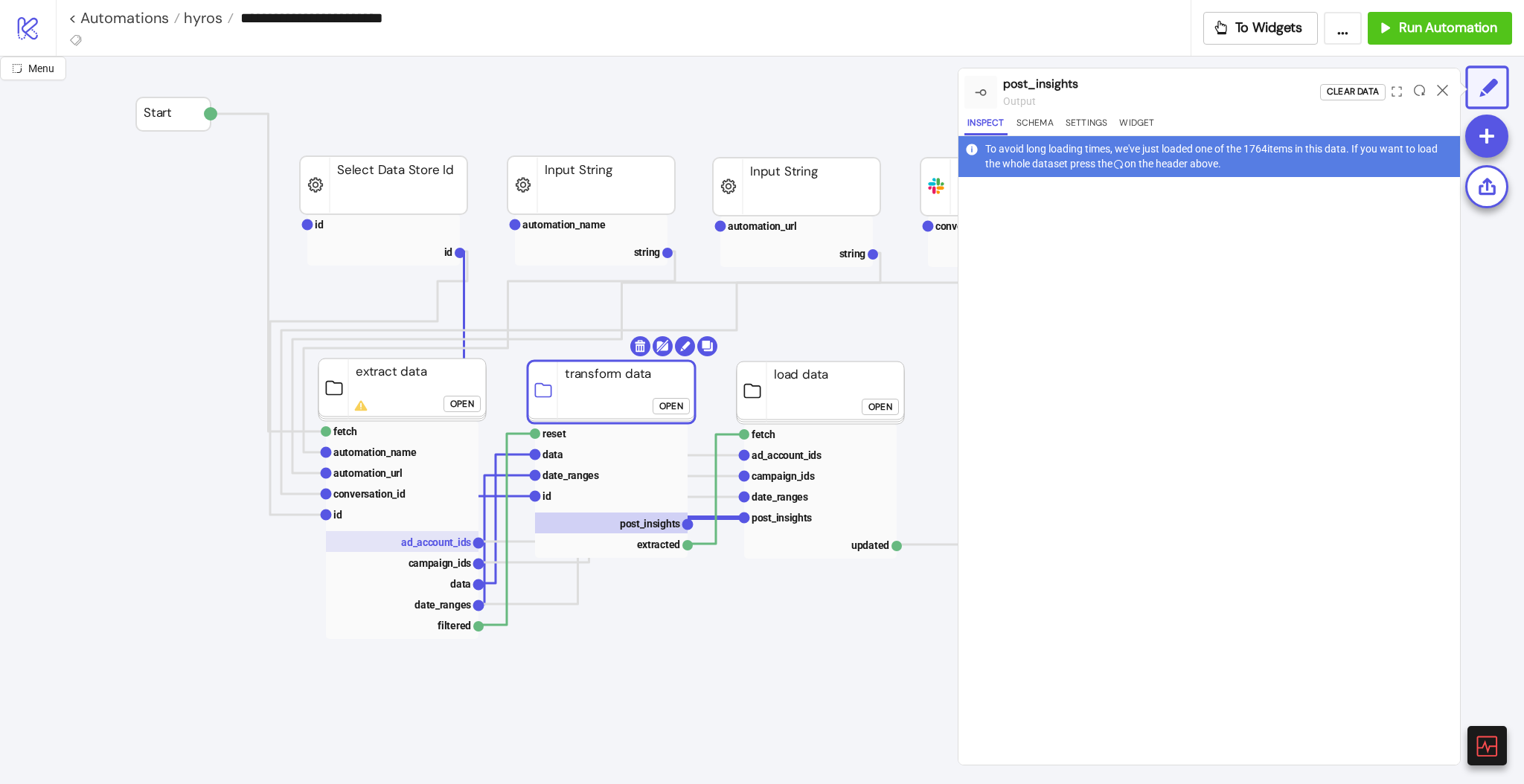
click at [414, 551] on rect at bounding box center [402, 542] width 153 height 21
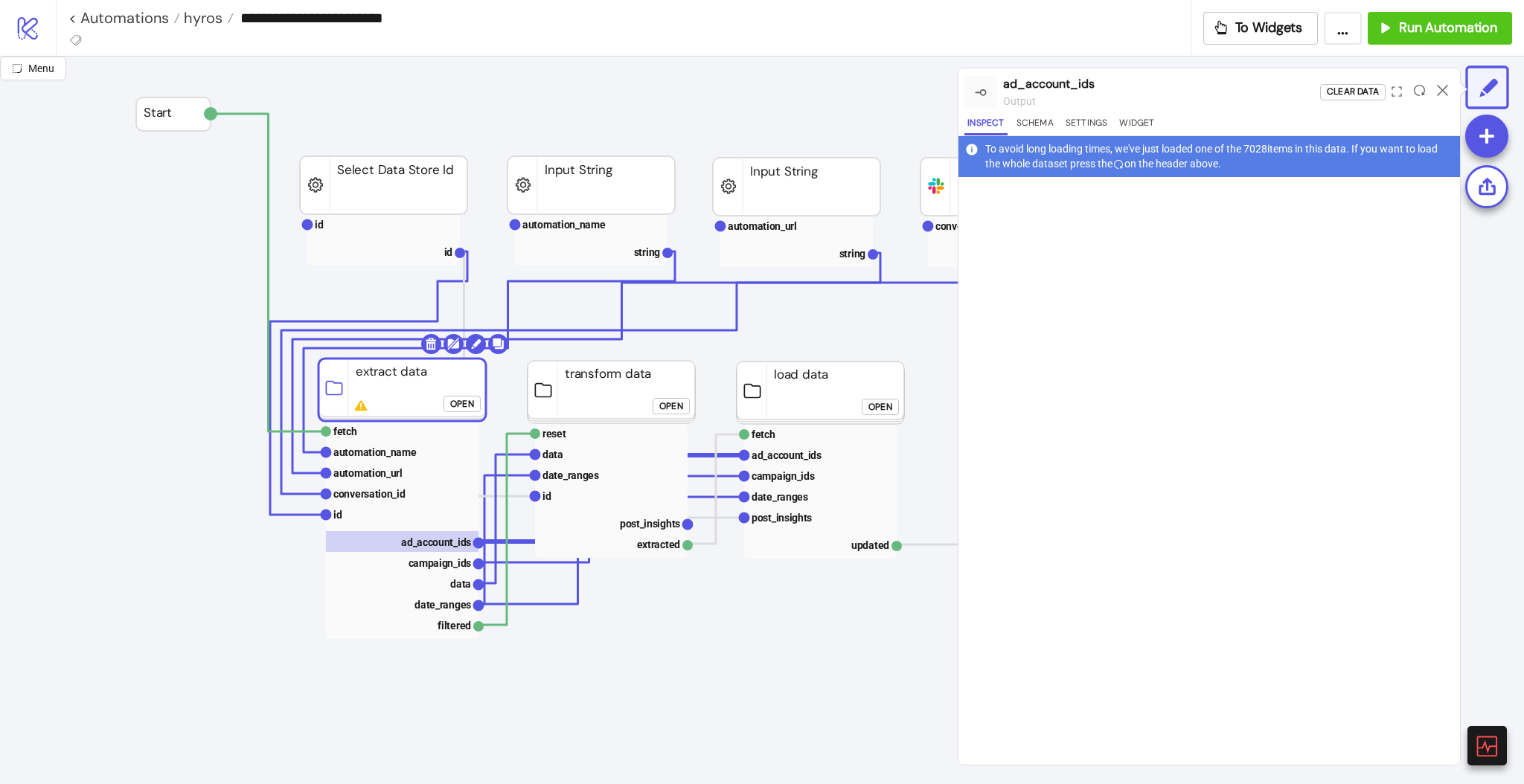
click div "Open"
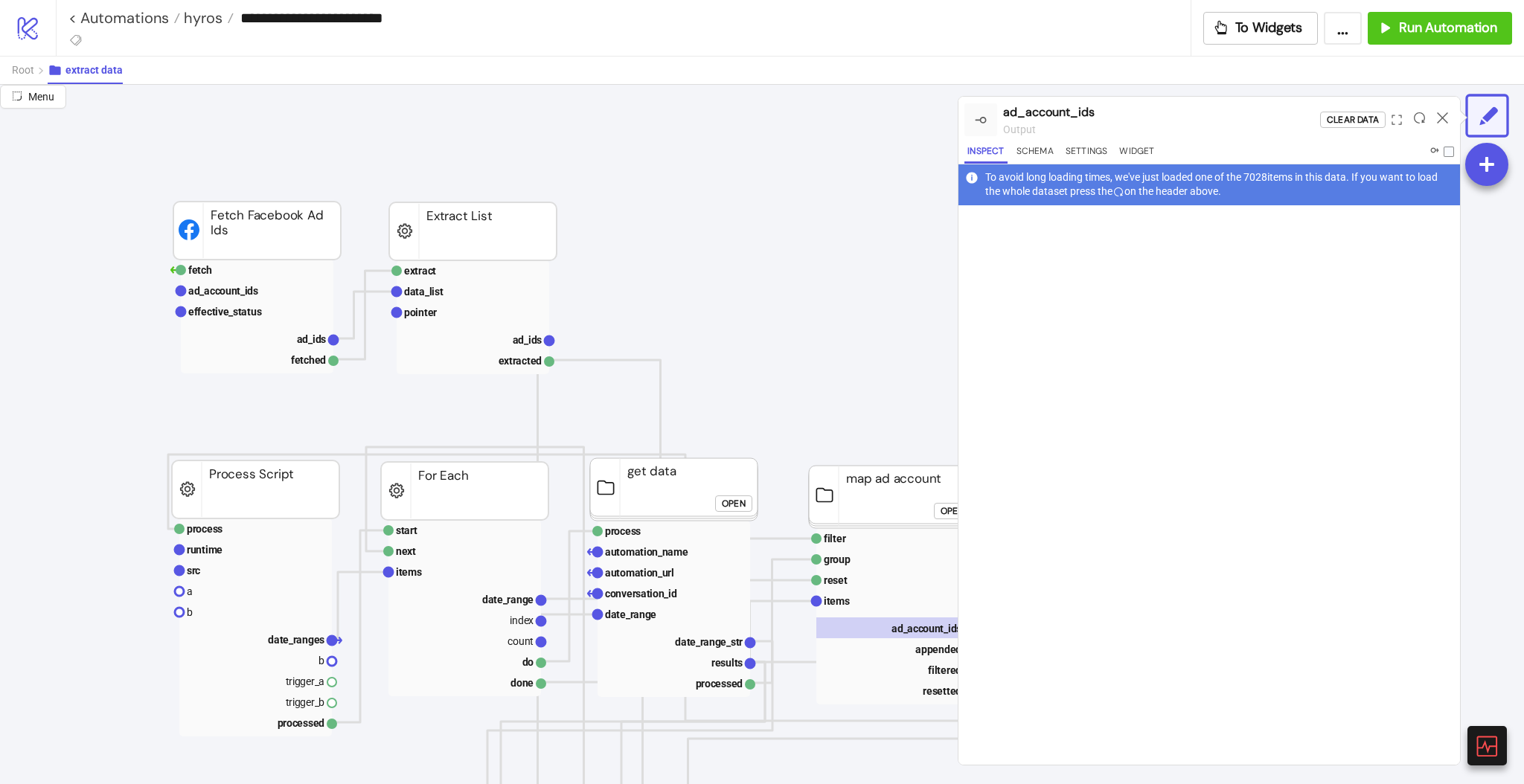
scroll to position [0, 115]
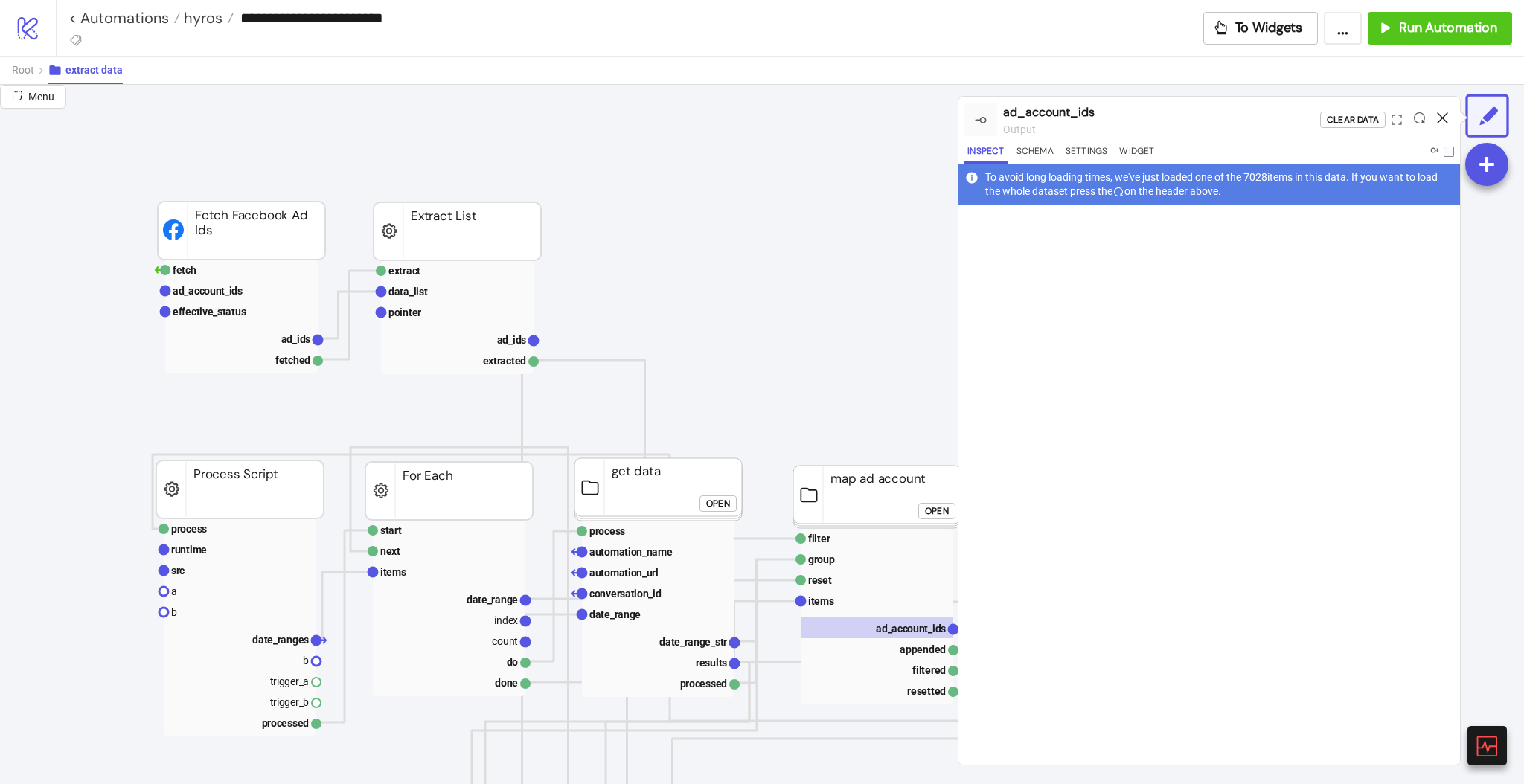
click at [1441, 116] on icon at bounding box center [1443, 118] width 11 height 11
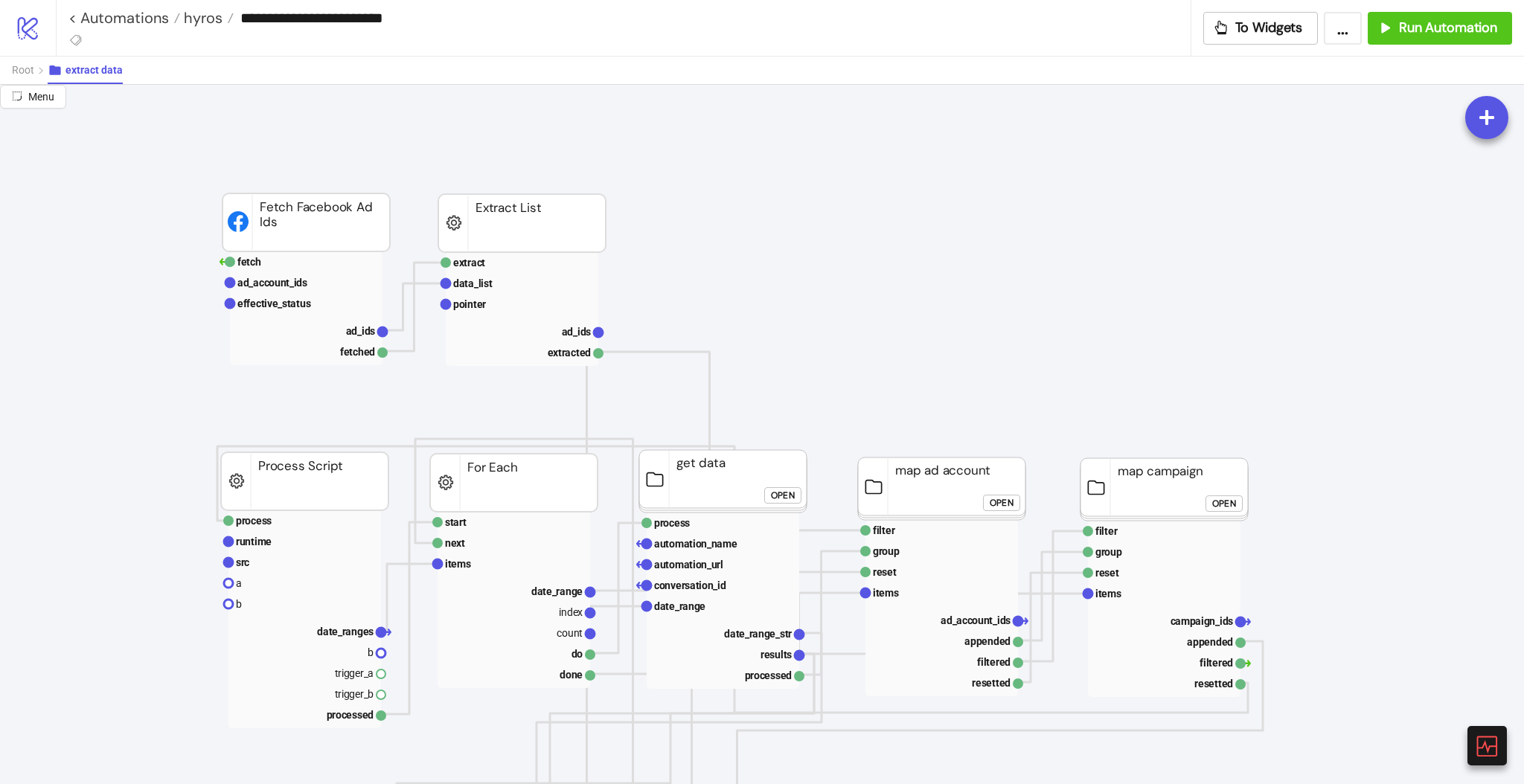
scroll to position [0, 51]
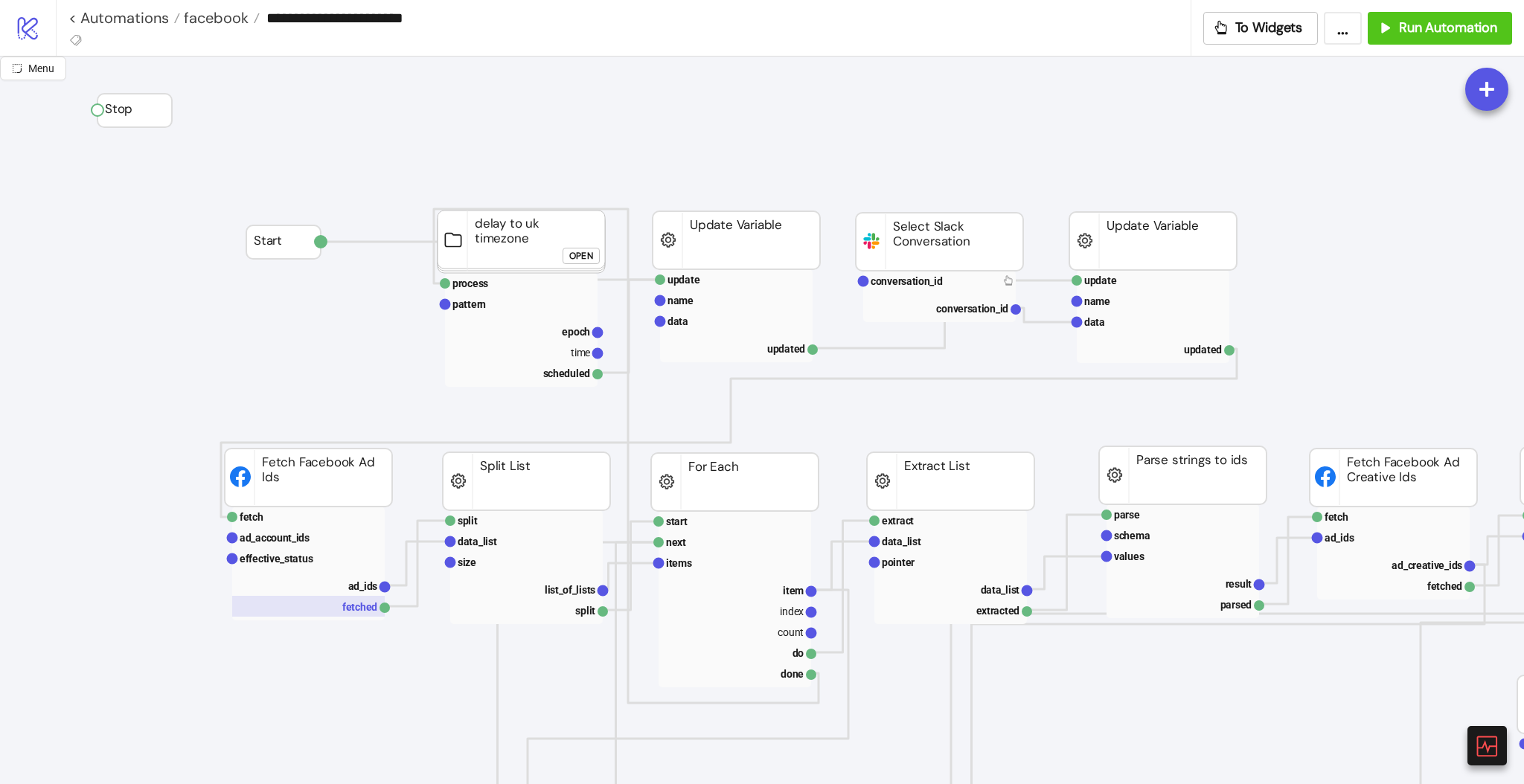
click at [351, 596] on rect at bounding box center [309, 607] width 153 height 21
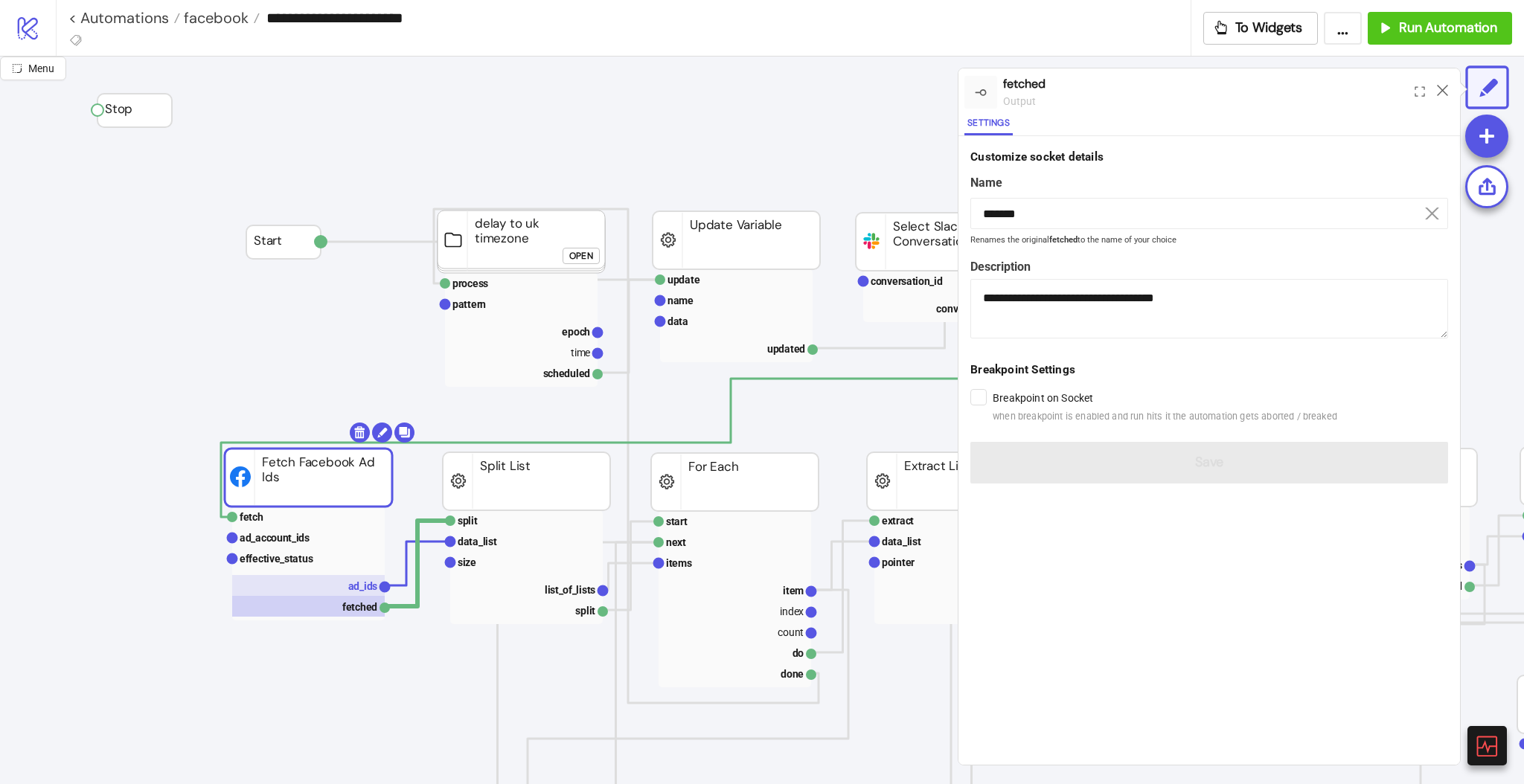
click at [354, 591] on text "ad_ids" at bounding box center [363, 586] width 30 height 12
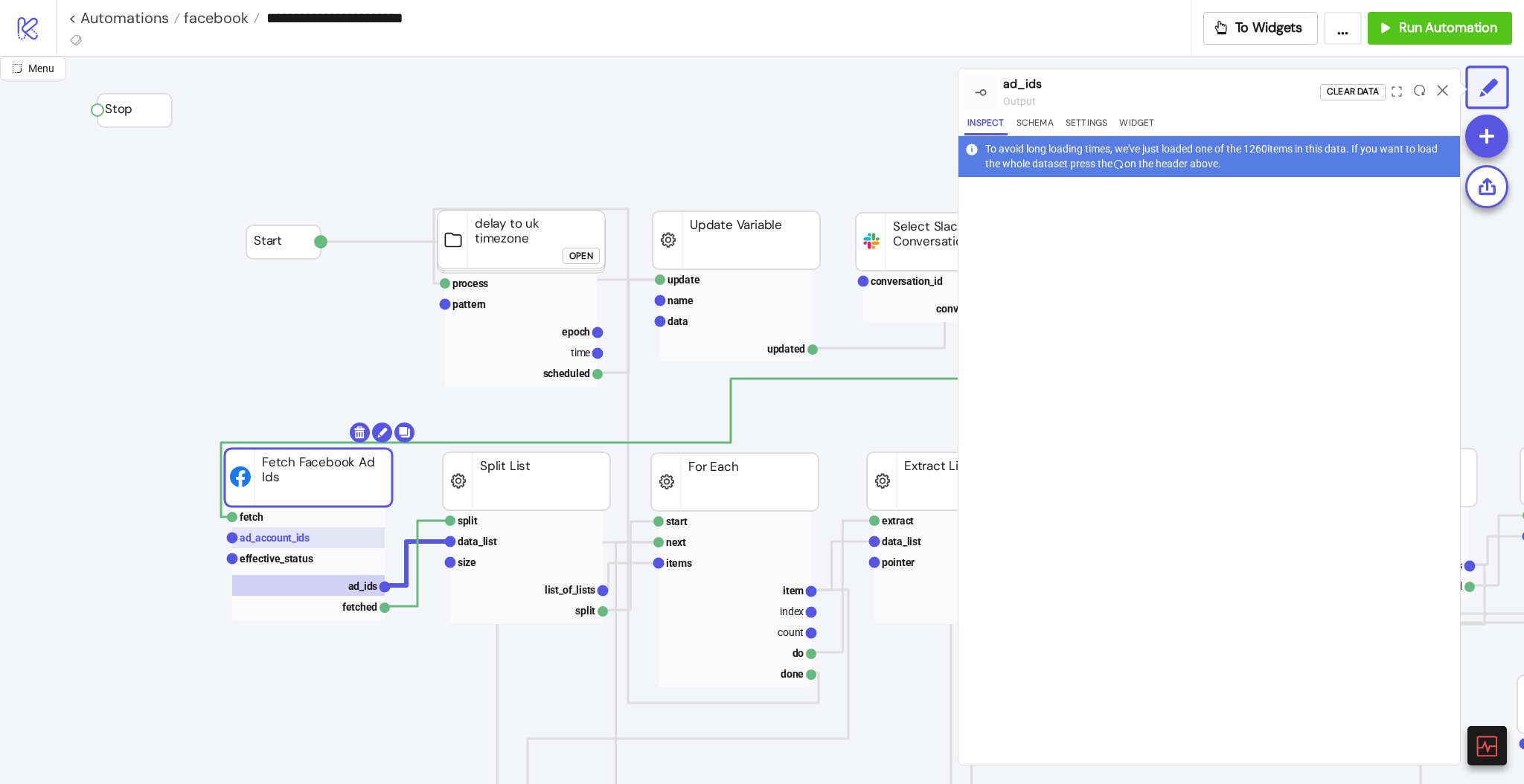
click at [302, 539] on text "ad_account_ids" at bounding box center [275, 538] width 70 height 12
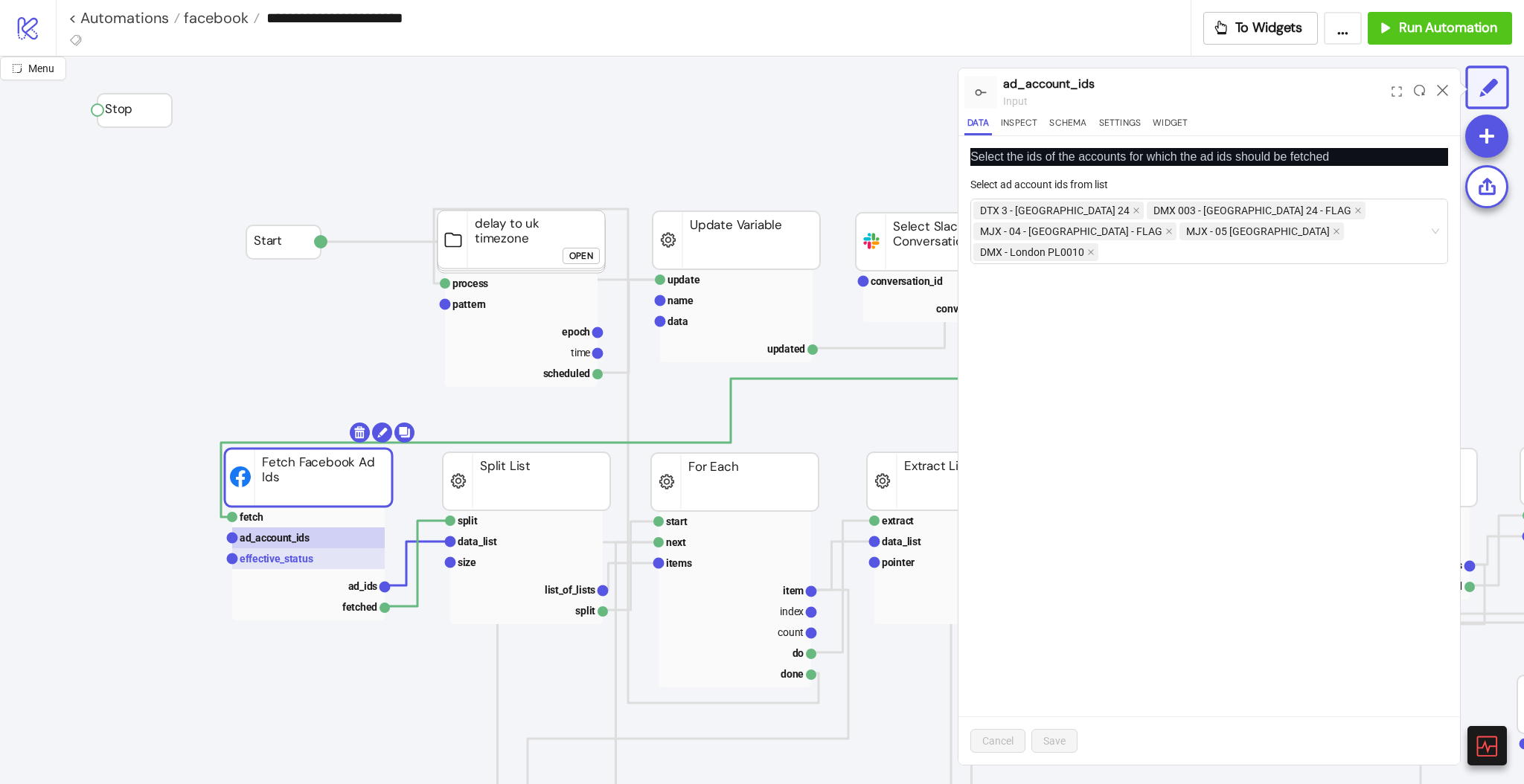
click at [287, 563] on text "effective_status" at bounding box center [276, 559] width 74 height 12
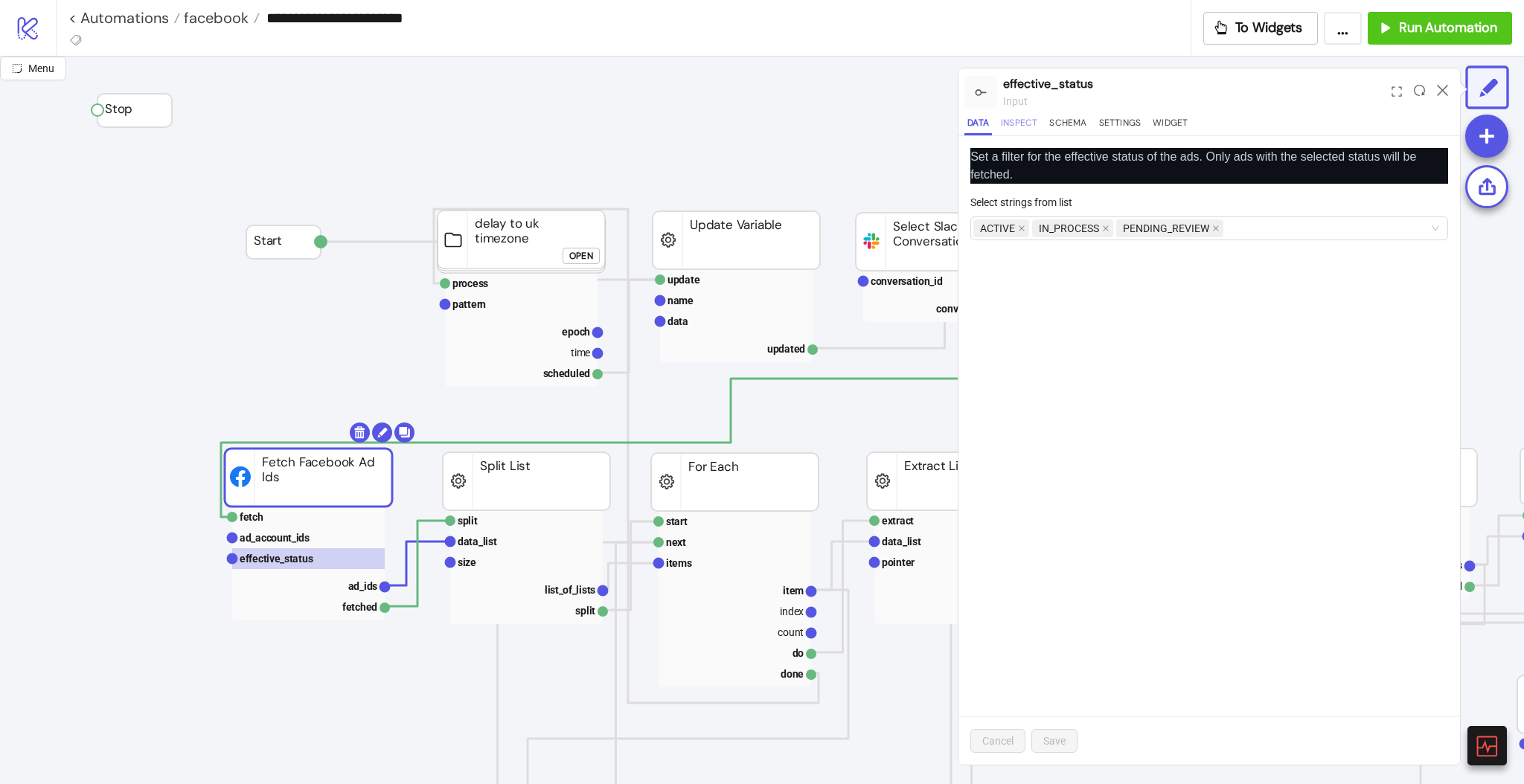
click at [1019, 124] on button "Inspect" at bounding box center [1018, 125] width 42 height 20
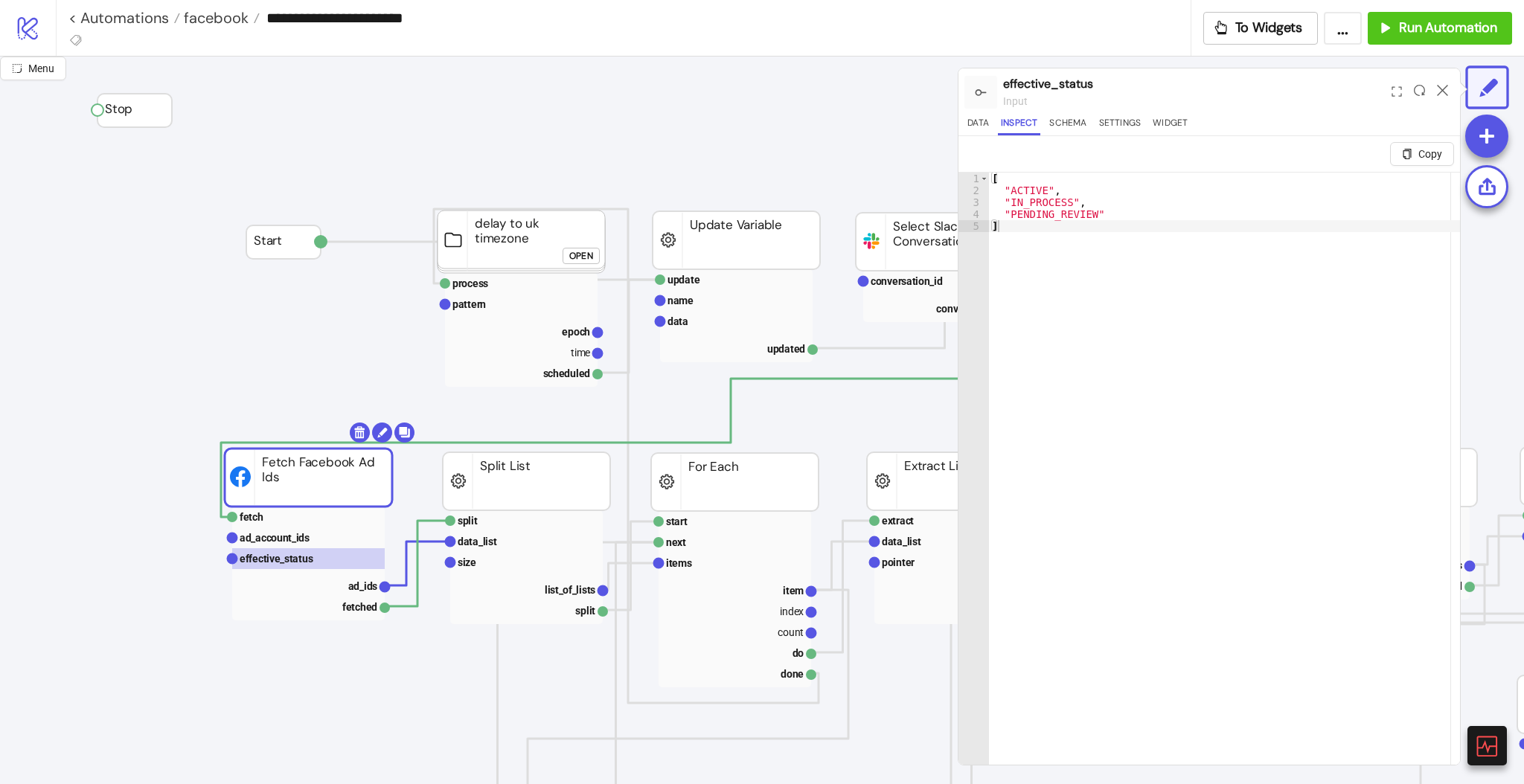
type textarea "*********"
click at [1017, 189] on div "[ "ACTIVE" , "IN_PROCESS" , "PENDING_REVIEW" ]" at bounding box center [1224, 499] width 471 height 653
click at [1017, 189] on div "[ "ACTIVE" , "IN_PROCESS" , "PENDING_REVIEW" ]" at bounding box center [1224, 487] width 471 height 628
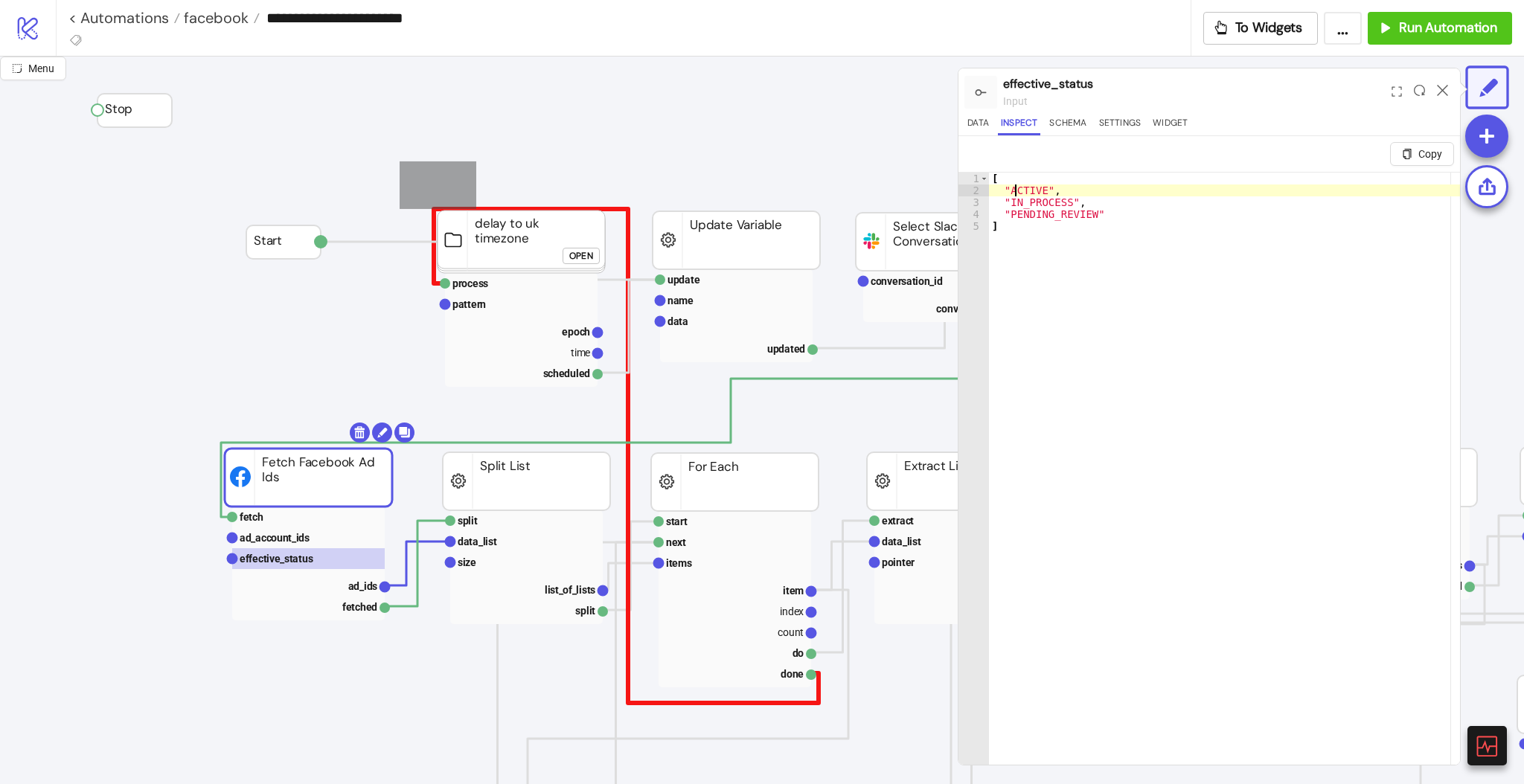
drag, startPoint x: 399, startPoint y: 161, endPoint x: 475, endPoint y: 209, distance: 89.9
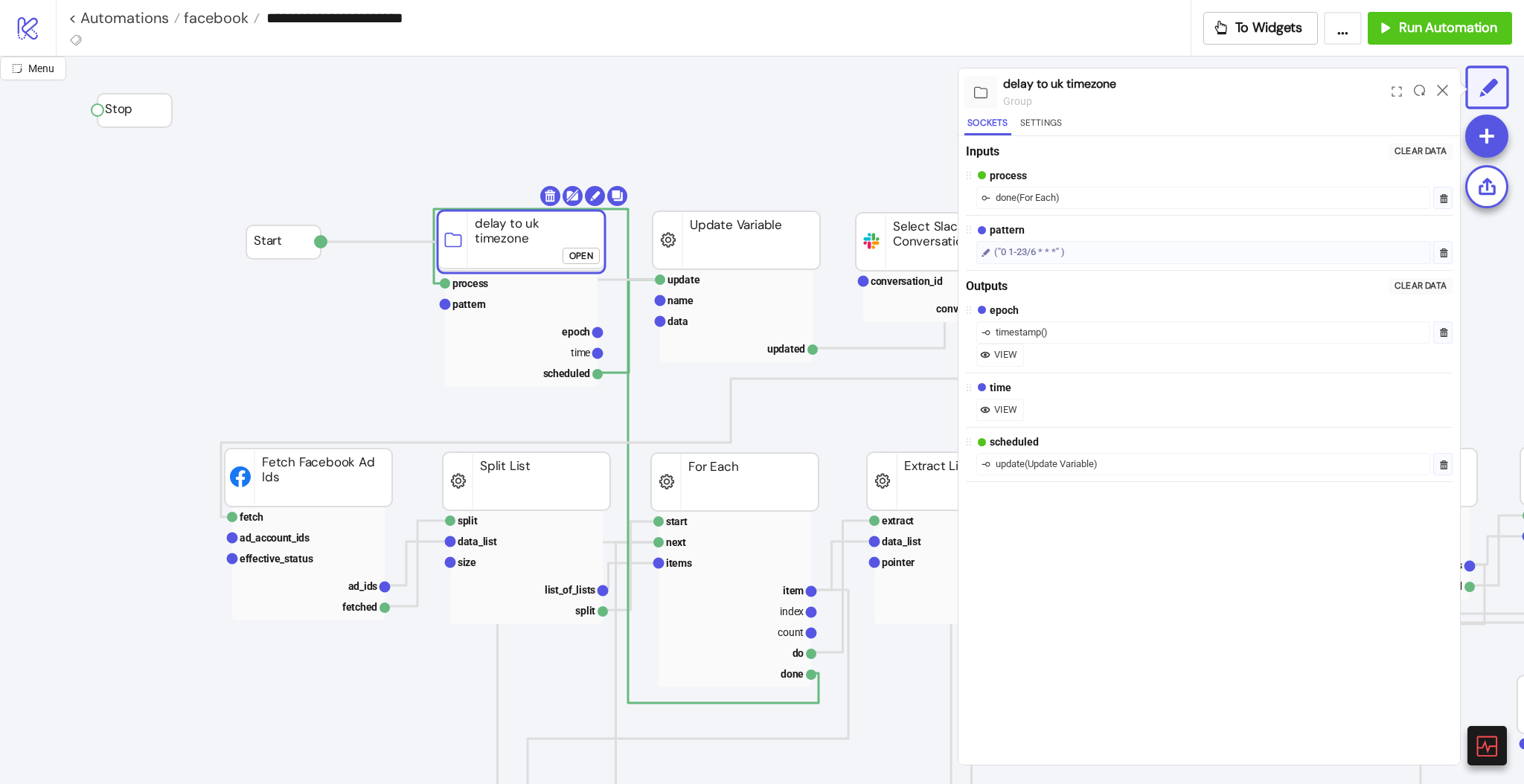
click at [515, 231] on rect at bounding box center [521, 242] width 167 height 62
click at [1485, 192] on icon at bounding box center [1487, 188] width 21 height 21
click at [1442, 93] on icon at bounding box center [1443, 91] width 11 height 11
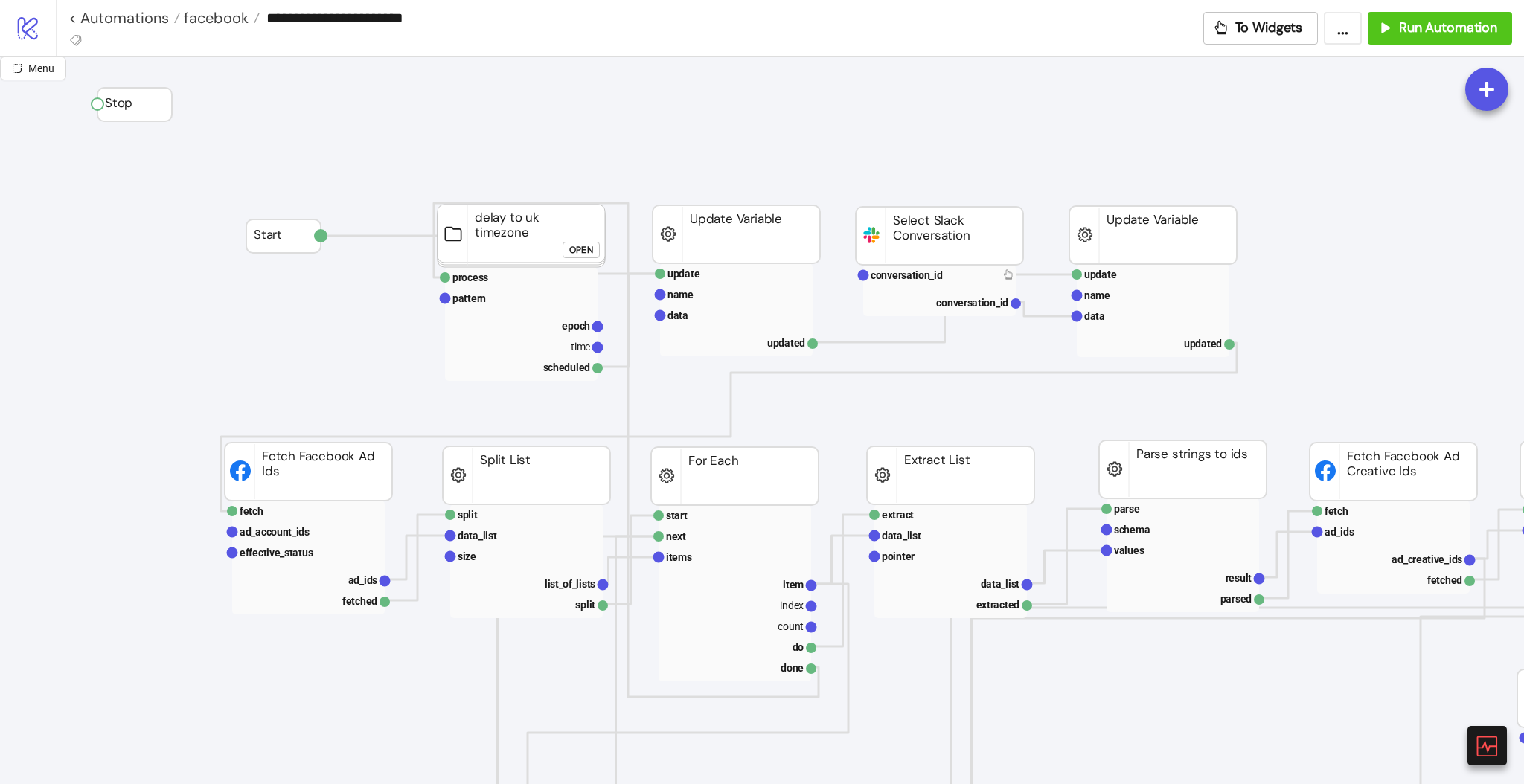
scroll to position [3, 0]
click at [275, 537] on text "ad_account_ids" at bounding box center [275, 535] width 70 height 12
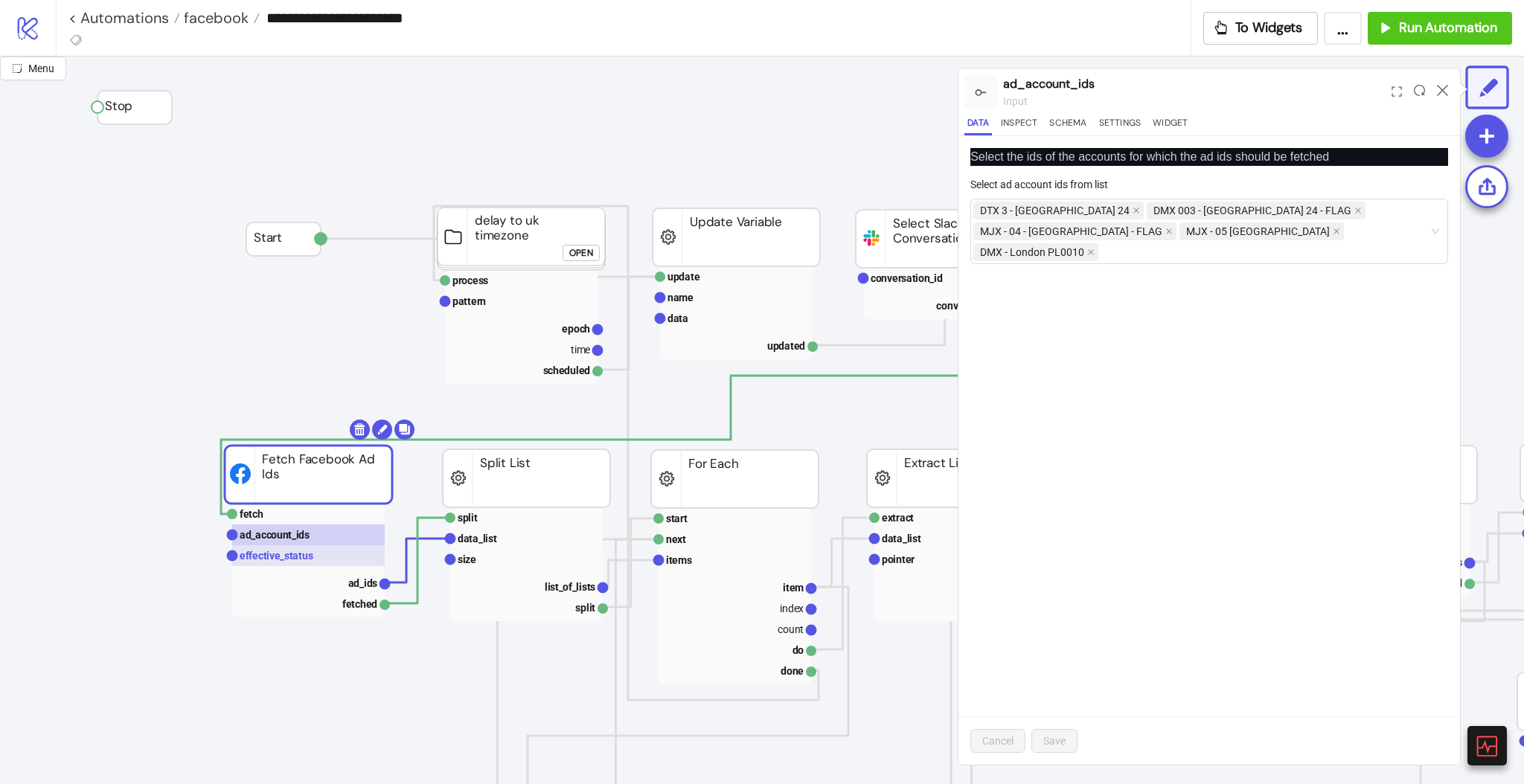
click at [311, 547] on rect at bounding box center [309, 556] width 153 height 21
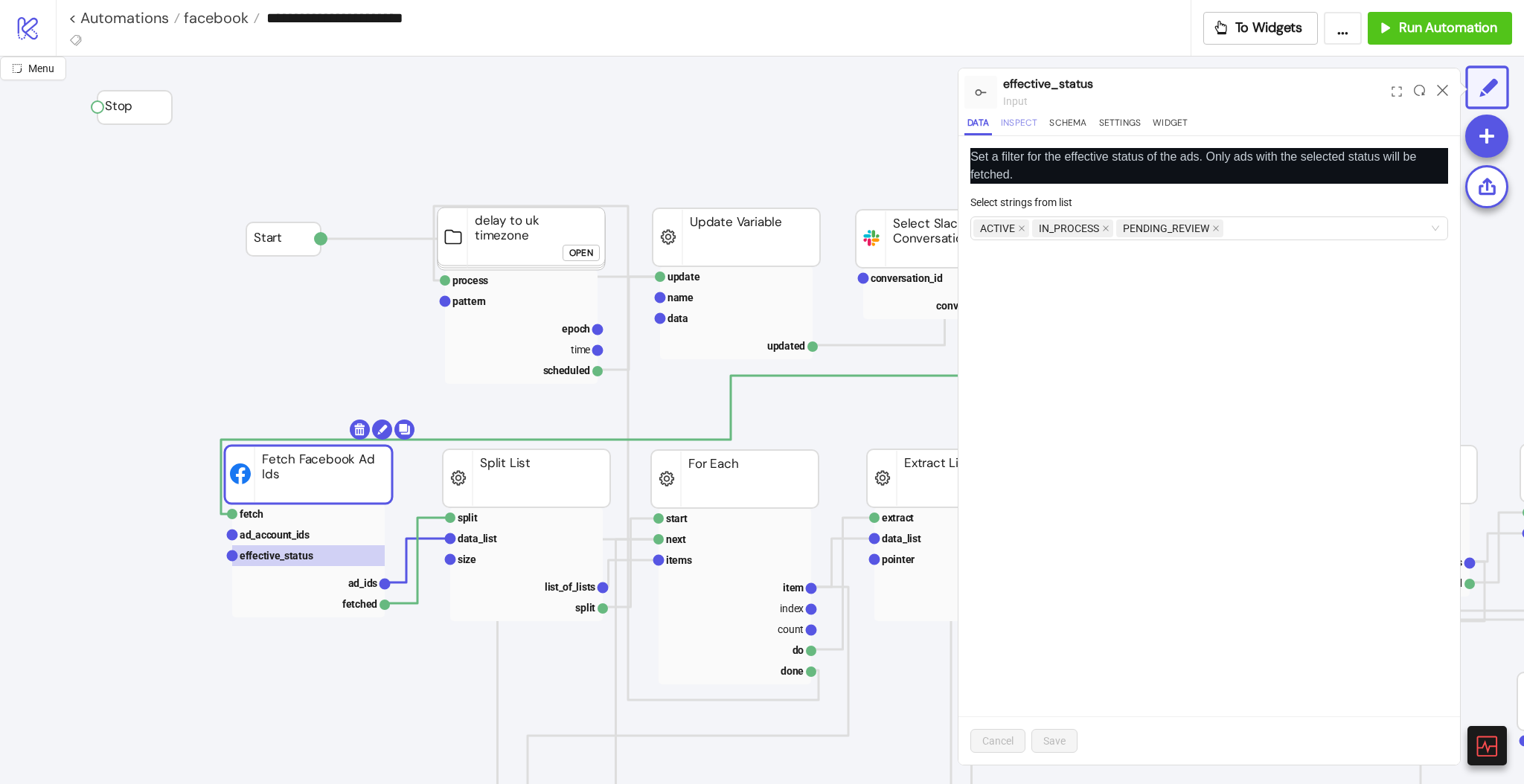
click at [1021, 125] on button "Inspect" at bounding box center [1018, 125] width 42 height 20
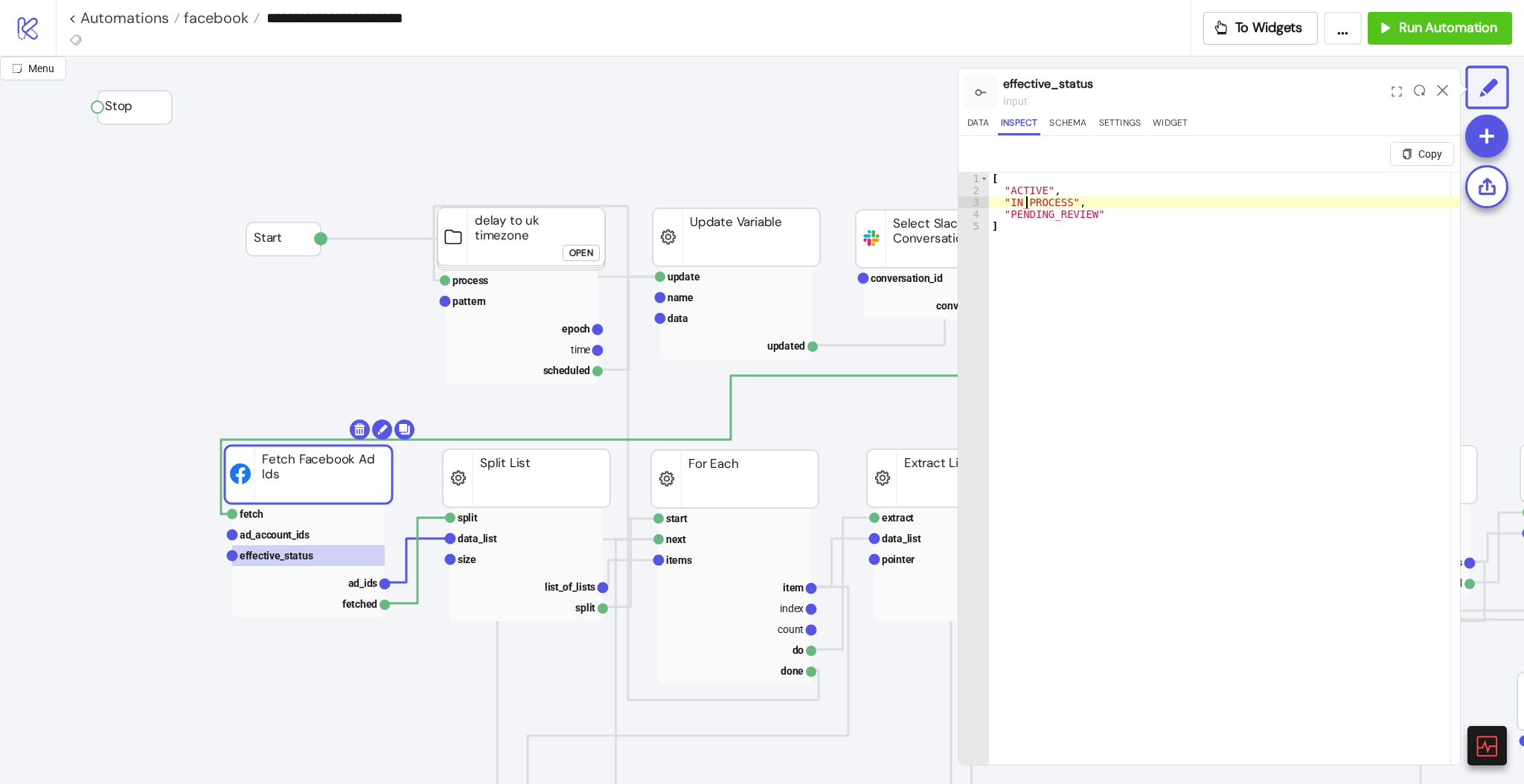
click at [1024, 200] on div "[ "ACTIVE" , "IN_PROCESS" , "PENDING_REVIEW" ]" at bounding box center [1224, 499] width 471 height 653
click at [1033, 217] on div "[ "ACTIVE" , "IN_PROCESS" , "PENDING_REVIEW" ]" at bounding box center [1224, 499] width 471 height 653
type textarea "**********"
click at [1033, 217] on div "[ "ACTIVE" , "IN_PROCESS" , "PENDING_REVIEW" ]" at bounding box center [1224, 499] width 471 height 653
